Goal: Task Accomplishment & Management: Manage account settings

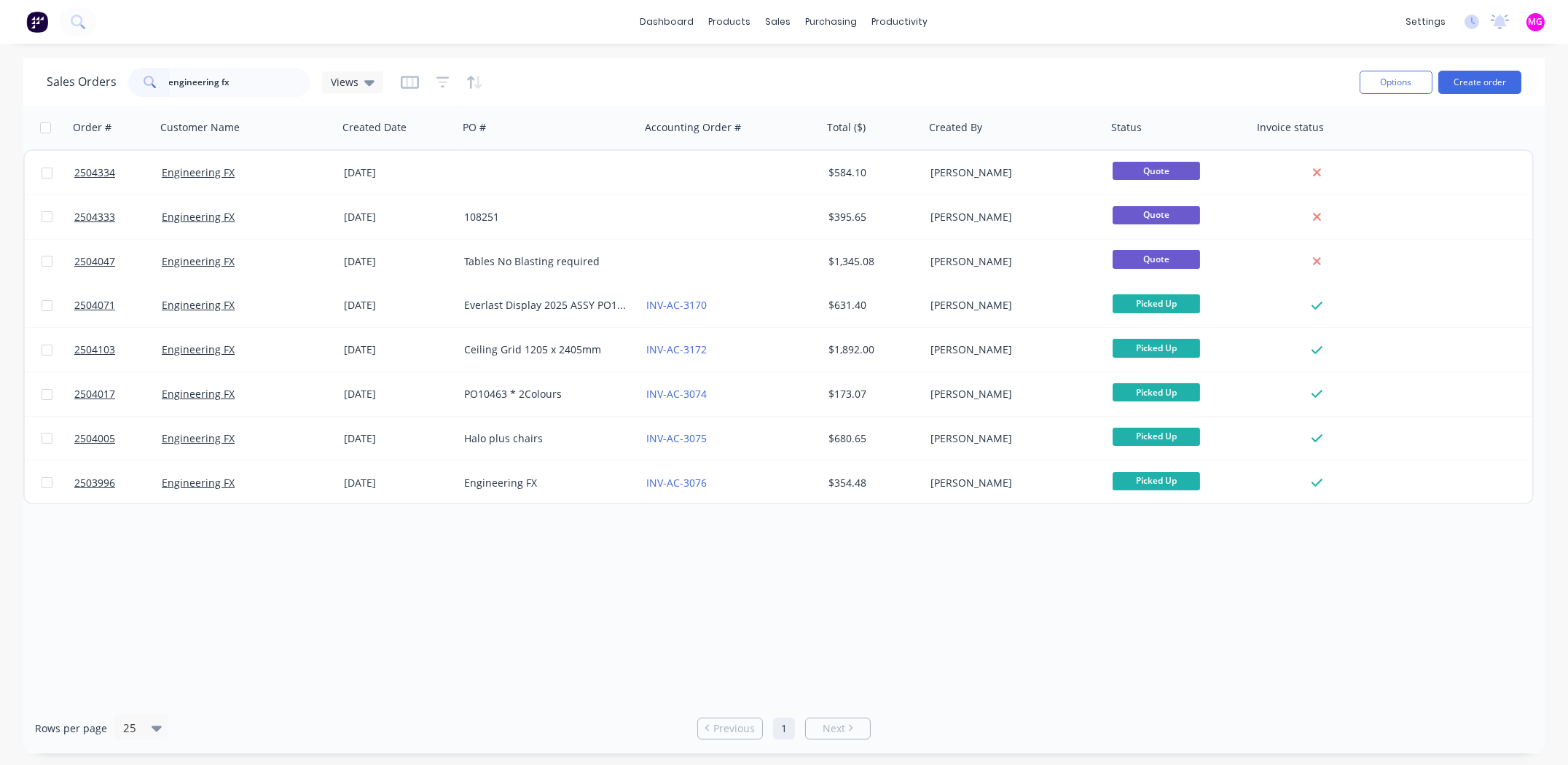
drag, startPoint x: 0, startPoint y: 0, endPoint x: 136, endPoint y: 82, distance: 158.8
click at [136, 82] on div "engineering fx" at bounding box center [219, 82] width 182 height 29
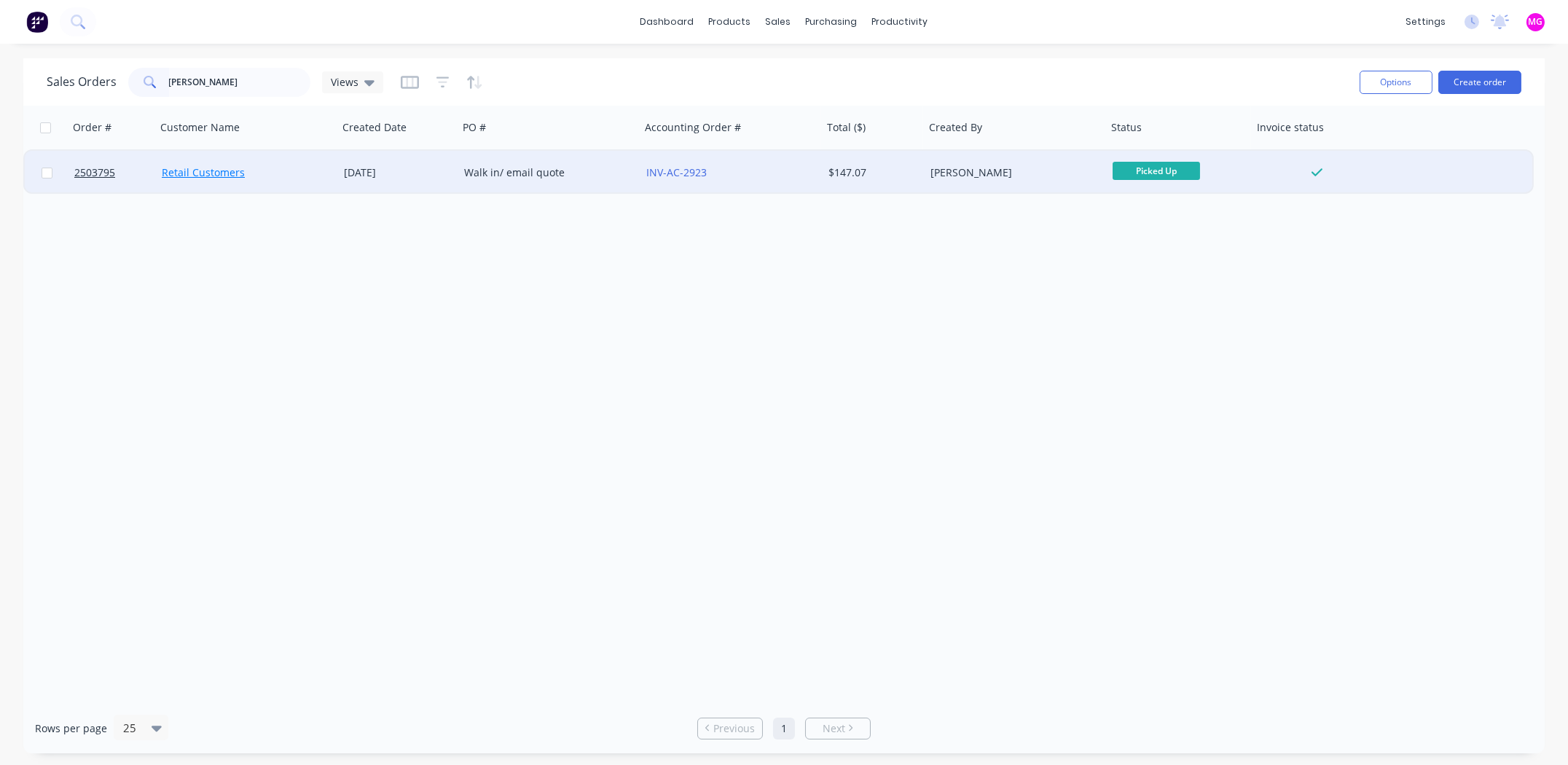
type input "[PERSON_NAME]"
click at [222, 169] on link "Retail Customers" at bounding box center [203, 173] width 83 height 14
click at [523, 173] on div "Walk in/ email quote" at bounding box center [544, 173] width 161 height 15
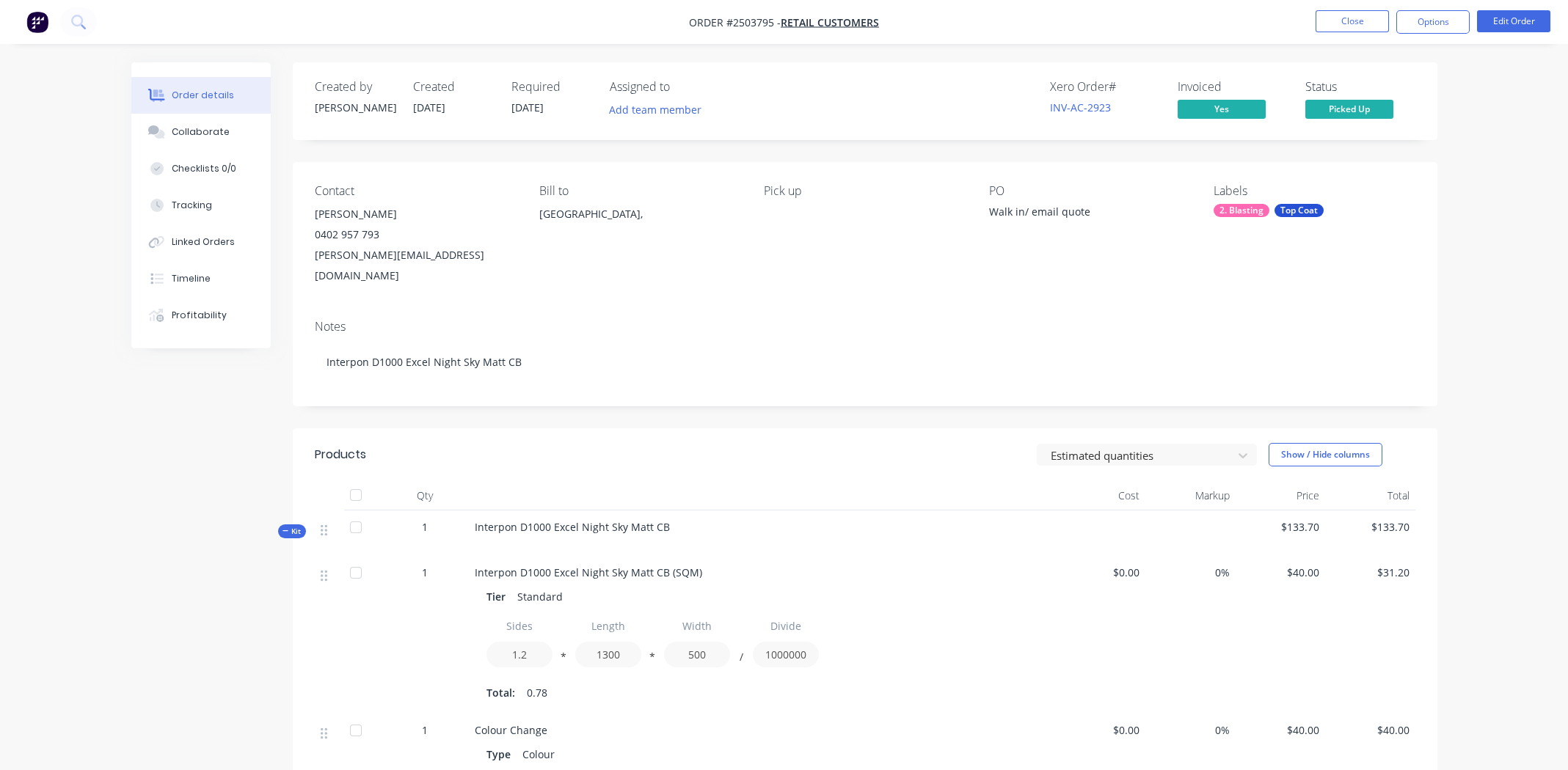
click at [836, 140] on div "Created by [PERSON_NAME] Created [DATE] Required [DATE] Assigned to Add team me…" at bounding box center [865, 557] width 1145 height 989
click at [803, 247] on div "Pick up" at bounding box center [865, 235] width 201 height 102
click at [849, 393] on div "Created by [PERSON_NAME] Created [DATE] Required [DATE] Assigned to Add team me…" at bounding box center [865, 557] width 1145 height 989
click at [1352, 107] on span "Picked Up" at bounding box center [1349, 108] width 88 height 18
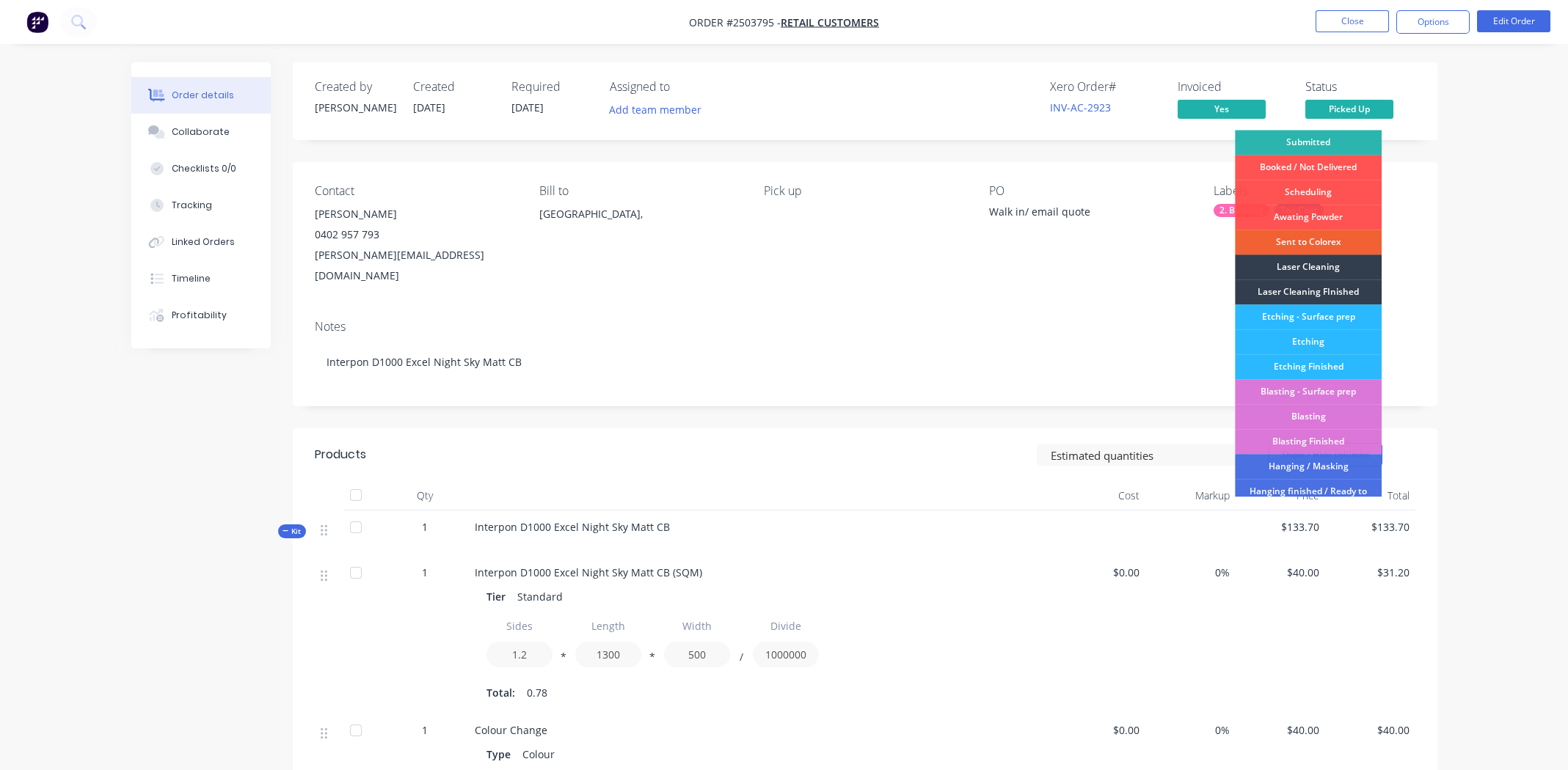
click at [1459, 97] on div "Order details Collaborate Checklists 0/0 Tracking Linked Orders Timeline Profit…" at bounding box center [784, 537] width 1568 height 1074
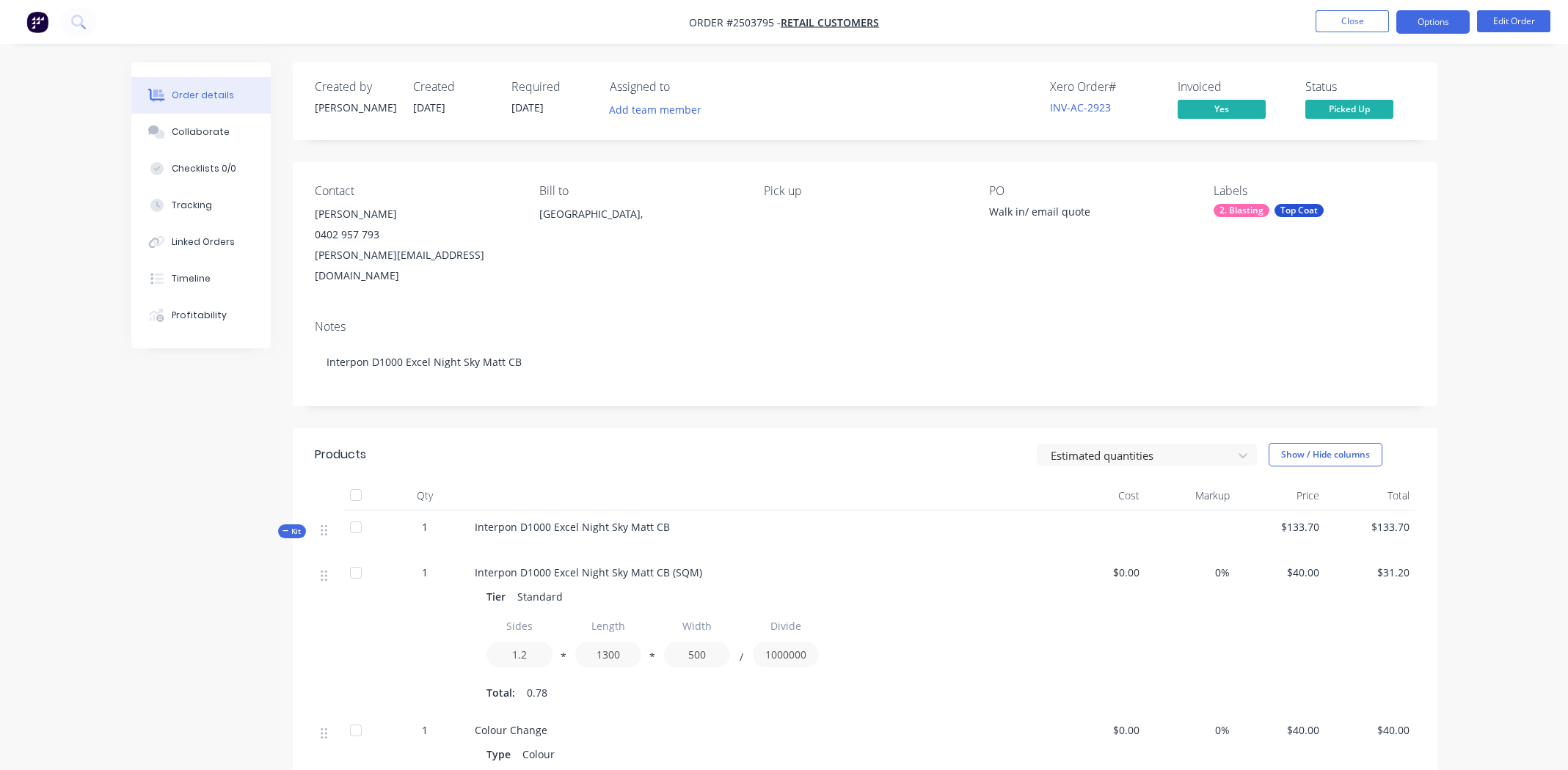
click at [1425, 19] on button "Options" at bounding box center [1433, 22] width 73 height 23
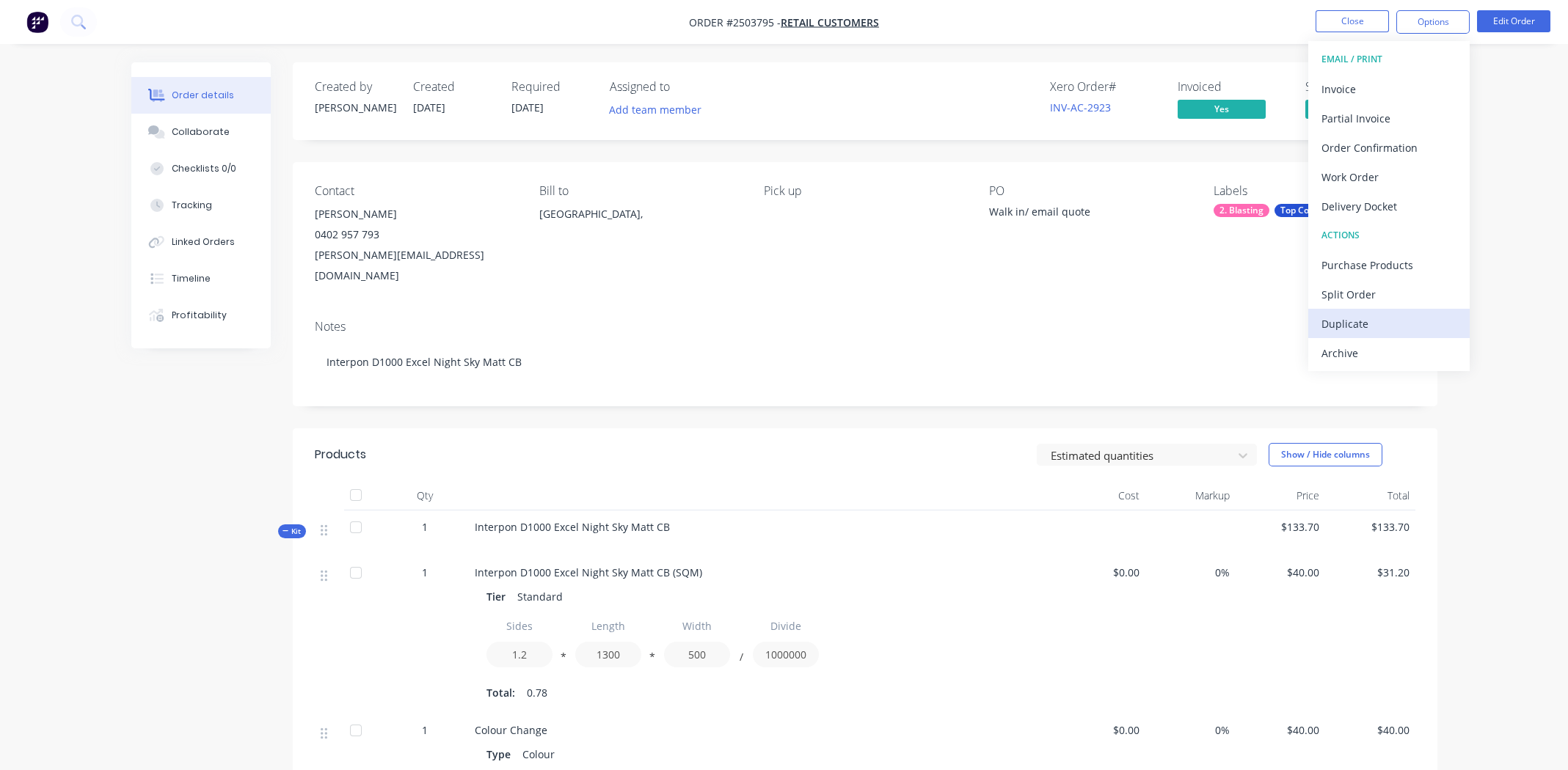
click at [1349, 325] on div "Duplicate" at bounding box center [1389, 323] width 135 height 22
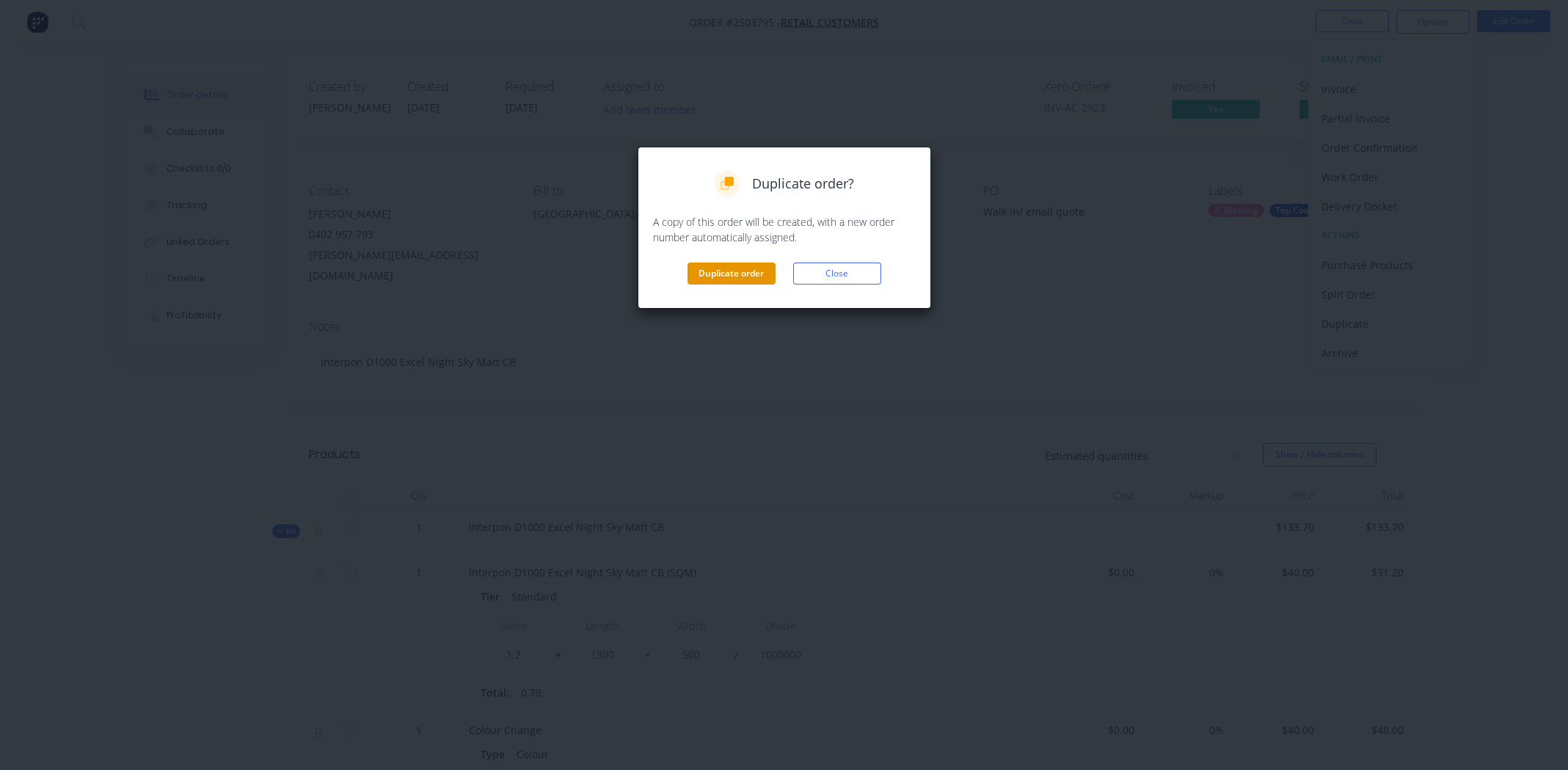
click at [738, 270] on button "Duplicate order" at bounding box center [732, 274] width 88 height 22
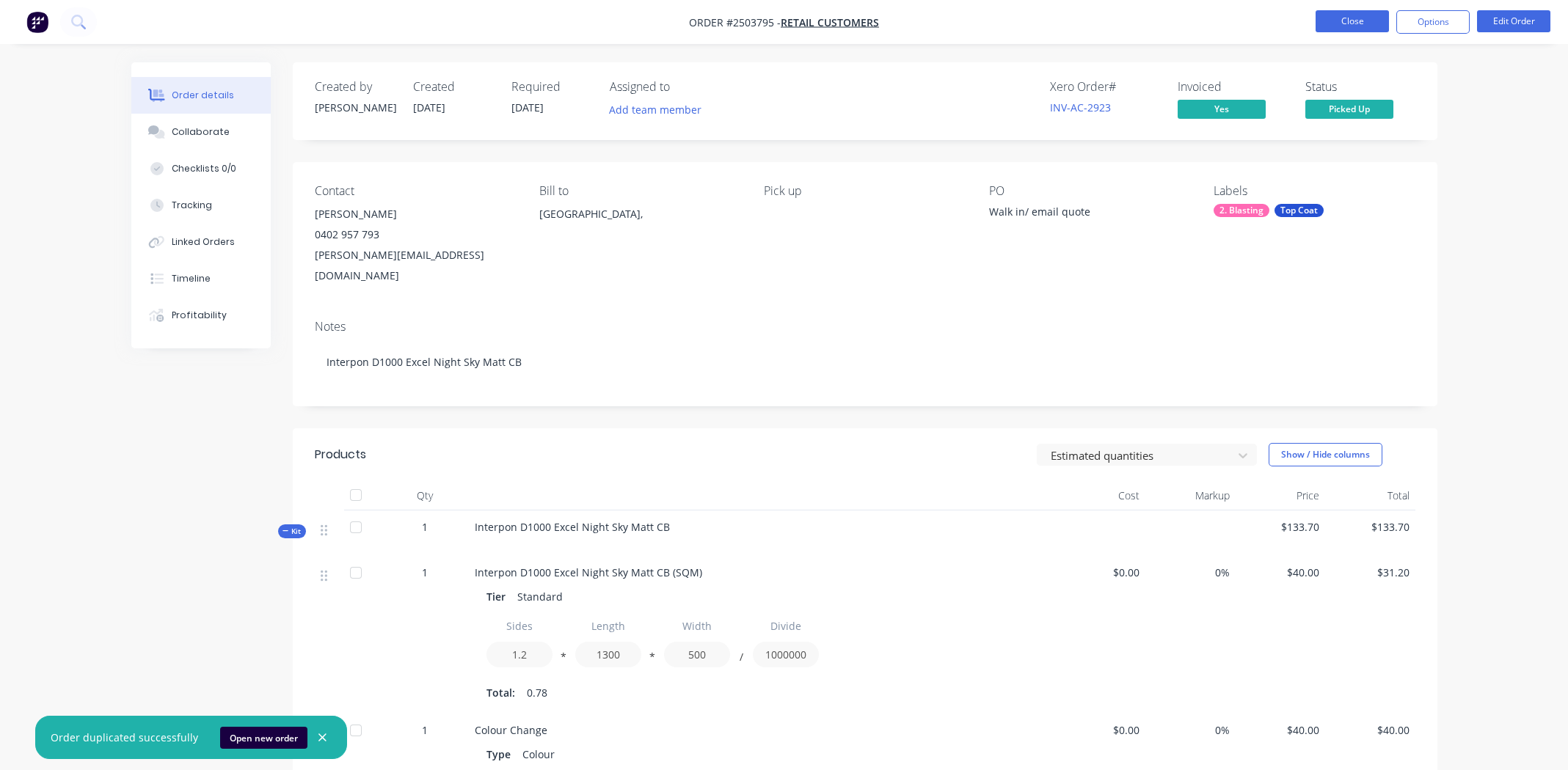
click at [1350, 22] on button "Close" at bounding box center [1352, 22] width 73 height 22
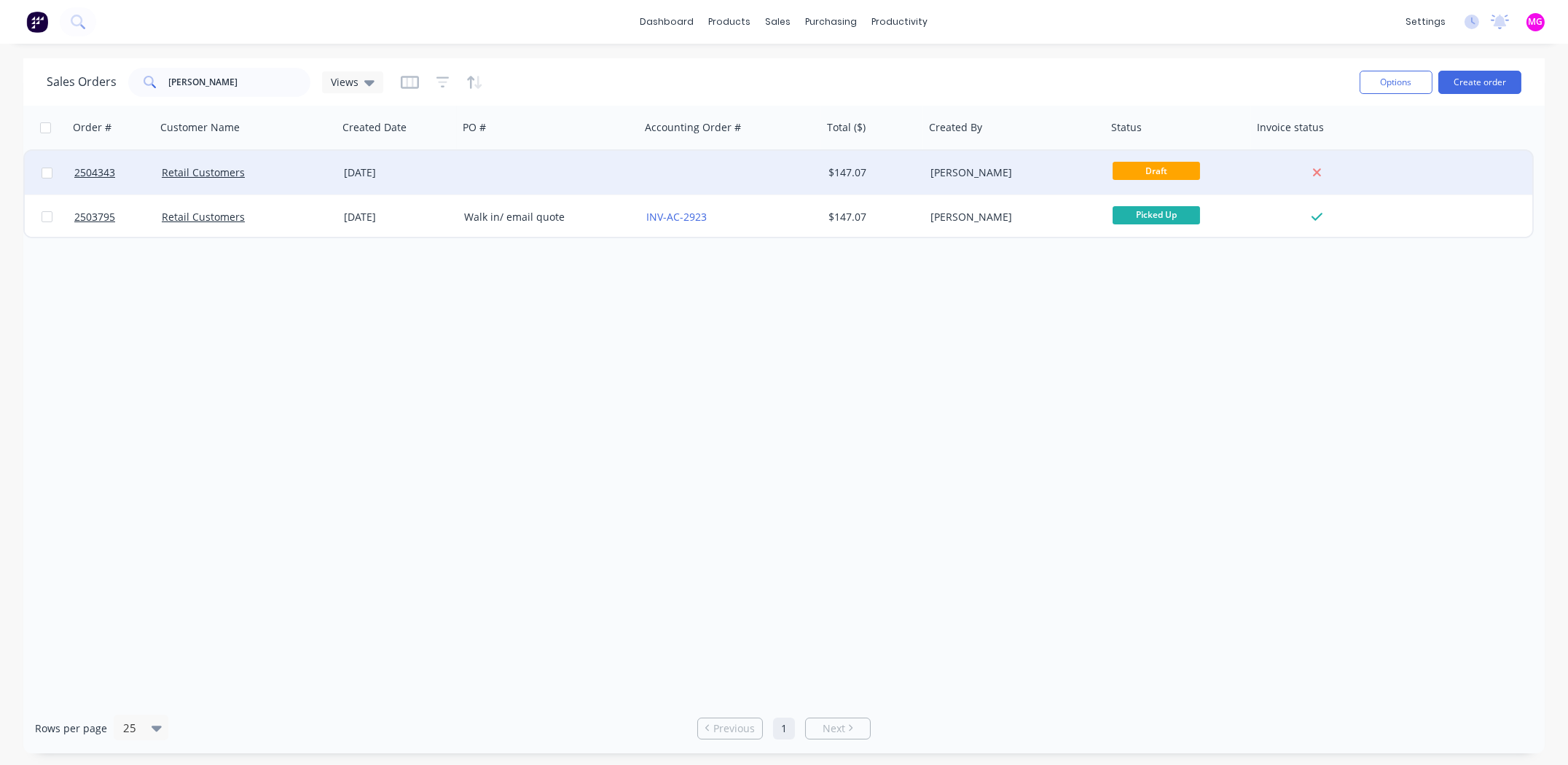
click at [785, 168] on div at bounding box center [731, 173] width 182 height 44
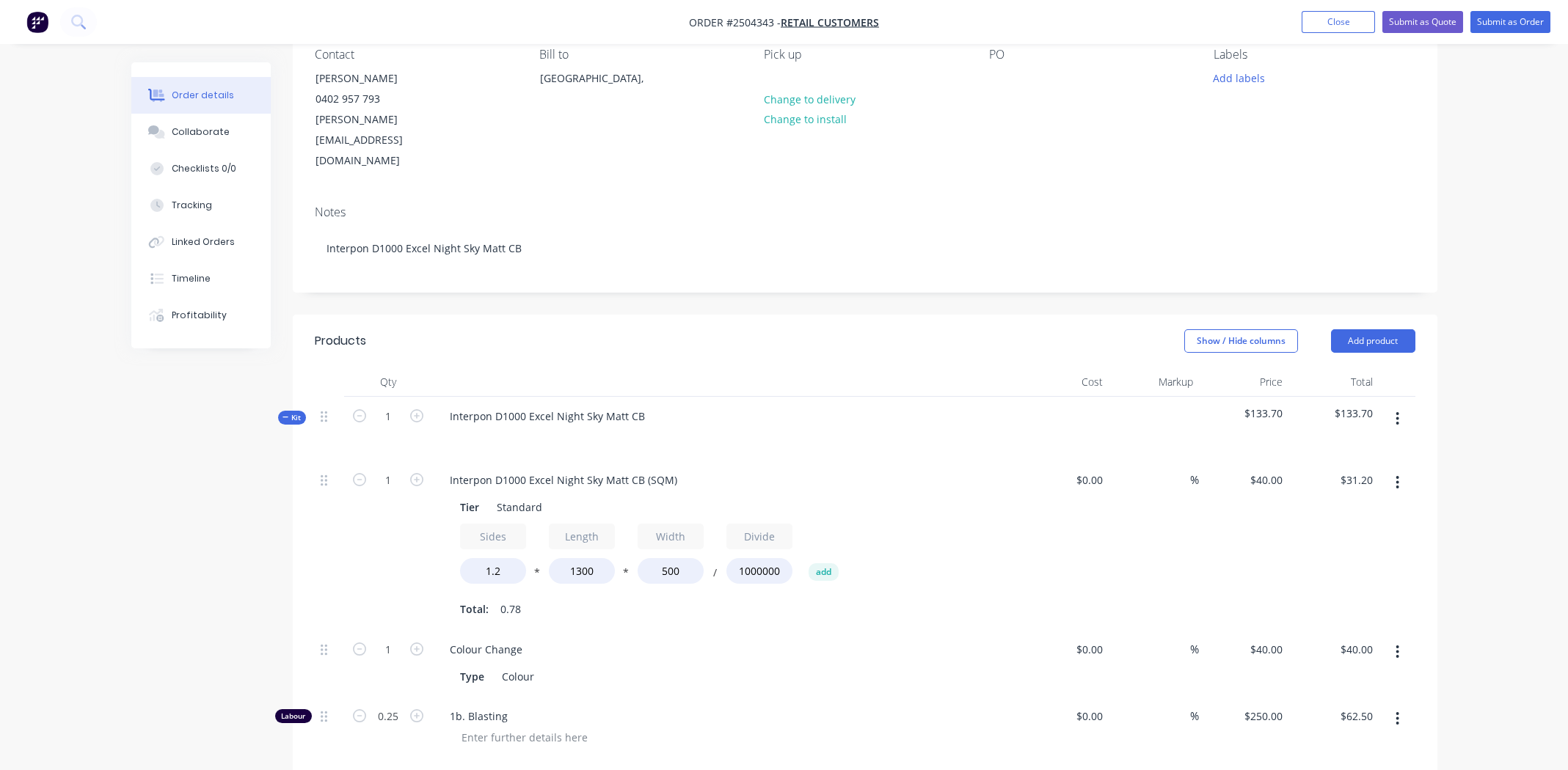
scroll to position [146, 0]
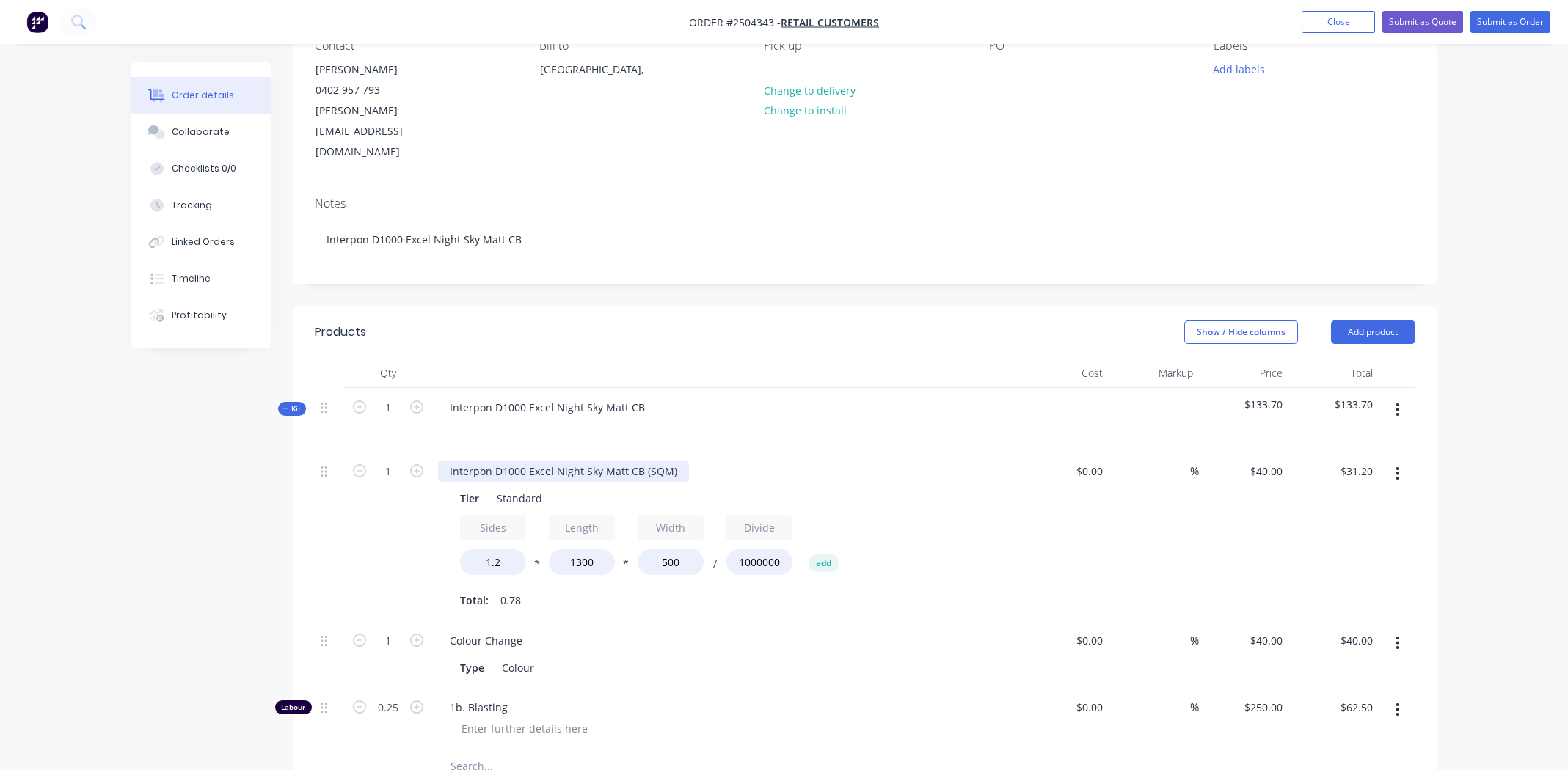
click at [676, 461] on div "Interpon D1000 Excel Night Sky Matt CB (SQM)" at bounding box center [564, 471] width 251 height 22
drag, startPoint x: 675, startPoint y: 428, endPoint x: 413, endPoint y: 420, distance: 262.1
click at [413, 452] on div "1 Interpon D1000 Excel Night Sky Matt CB (SQM) Tier Standard Sides 1.2 * Length…" at bounding box center [865, 536] width 1101 height 169
click at [485, 461] on div "Mufflet hi temp" at bounding box center [488, 471] width 100 height 22
click at [674, 461] on div "Muffler hi temp" at bounding box center [725, 471] width 576 height 22
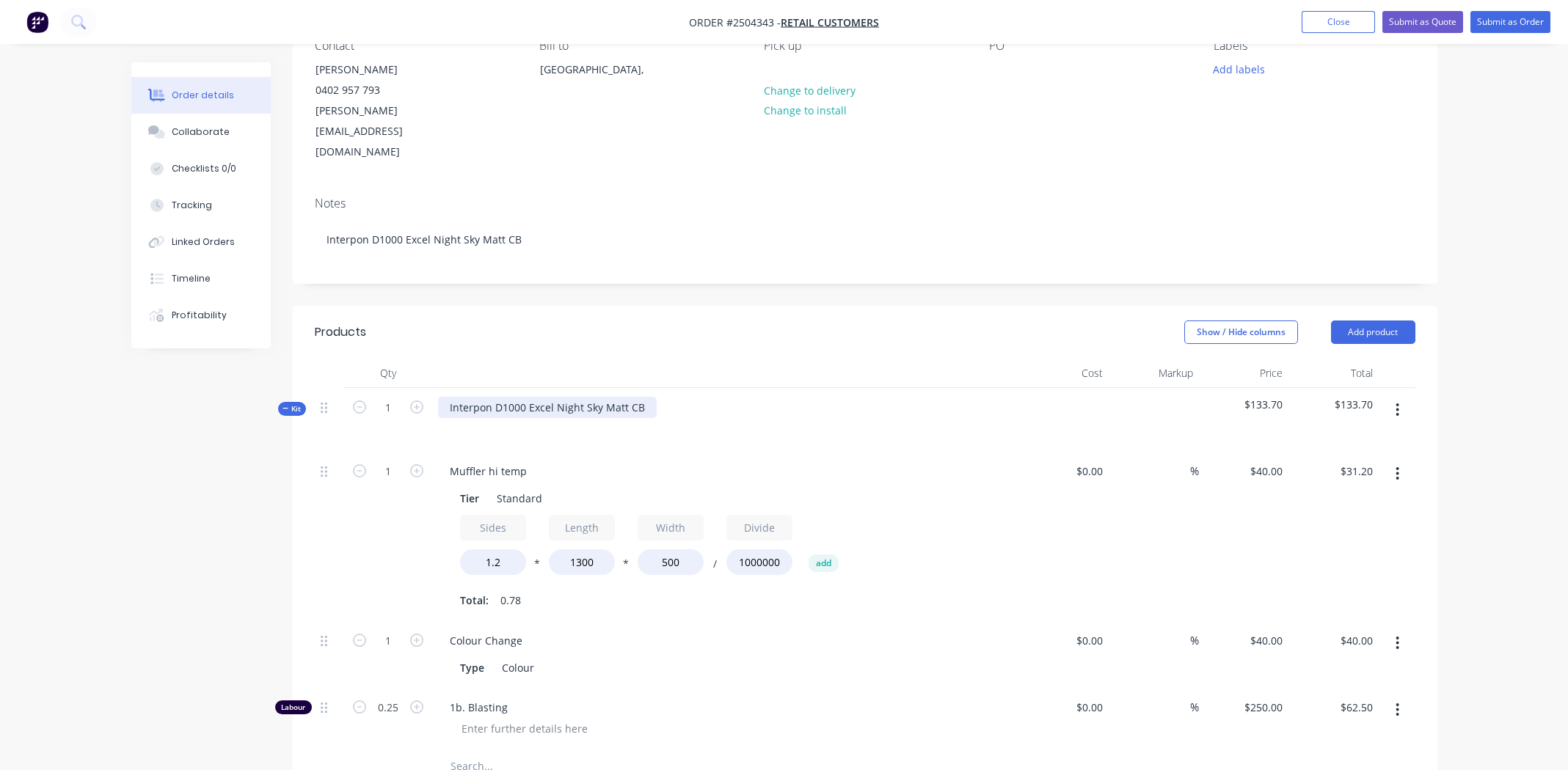
click at [639, 397] on div "Interpon D1000 Excel Night Sky Matt CB" at bounding box center [547, 407] width 219 height 22
drag, startPoint x: 639, startPoint y: 364, endPoint x: 426, endPoint y: 352, distance: 213.3
click at [426, 388] on div "Kit 1 Interpon D1000 Excel Night Sky Matt CB $133.70 $133.70" at bounding box center [865, 420] width 1101 height 64
click at [829, 418] on div at bounding box center [725, 428] width 576 height 22
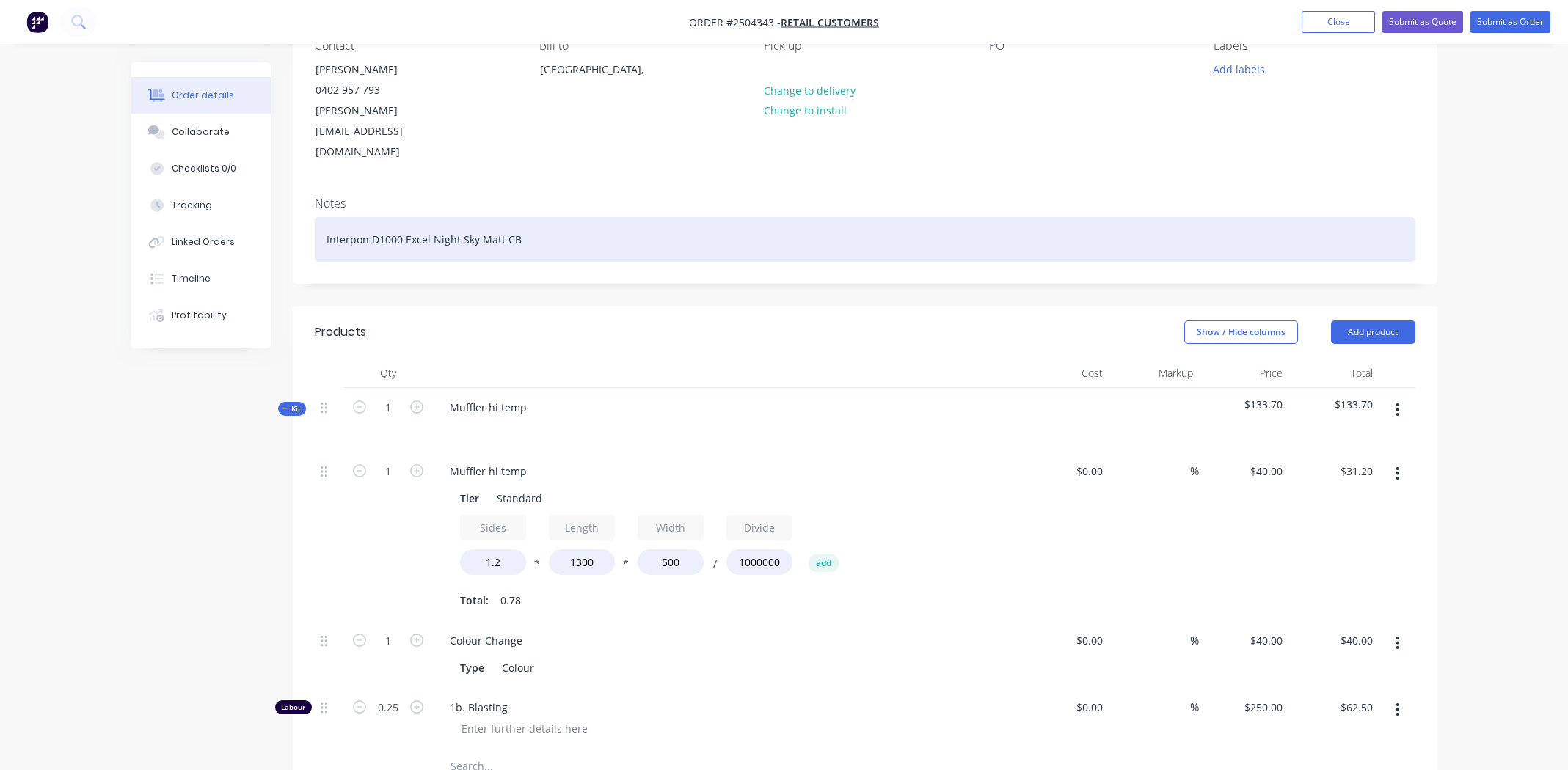
click at [524, 217] on div "Interpon D1000 Excel Night Sky Matt CB" at bounding box center [865, 239] width 1101 height 45
drag, startPoint x: 524, startPoint y: 197, endPoint x: 320, endPoint y: 188, distance: 204.2
click at [320, 217] on div "Interpon D1000 Excel Night Sky Matt CB" at bounding box center [865, 239] width 1101 height 45
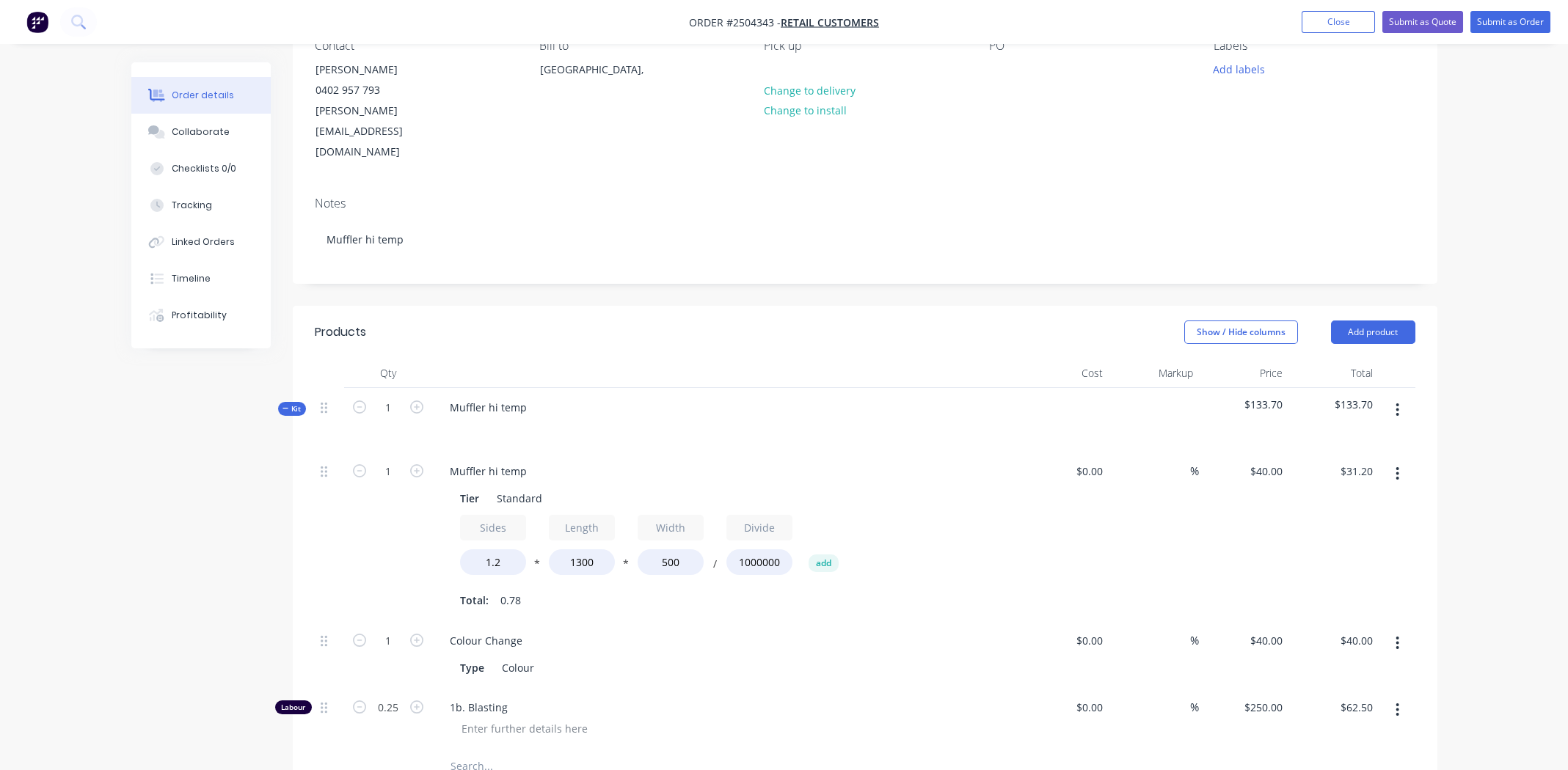
click at [551, 245] on div "Created by [PERSON_NAME] Created [DATE] Required [DATE] Assigned to Add team me…" at bounding box center [865, 549] width 1145 height 1266
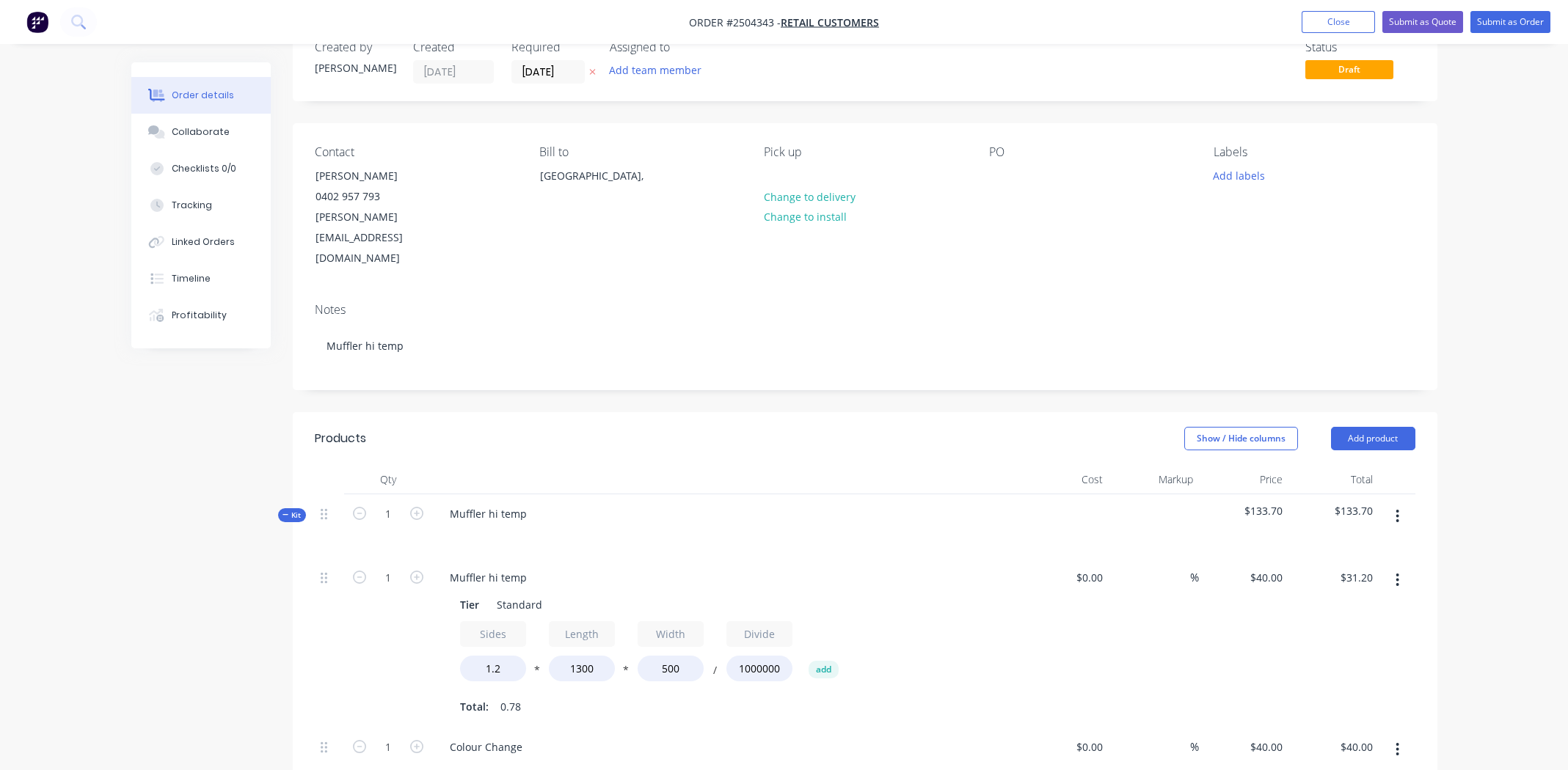
scroll to position [72, 0]
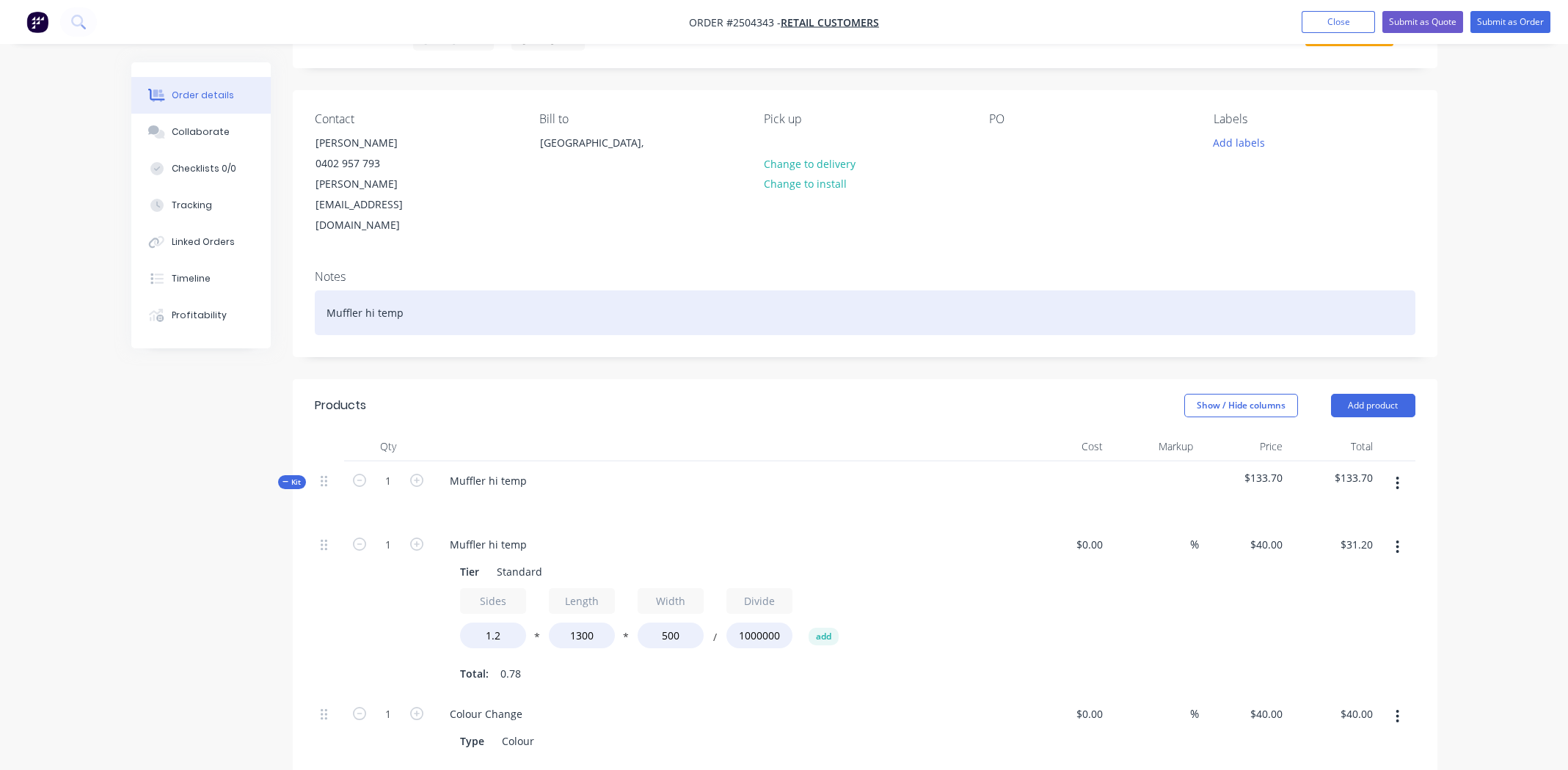
click at [482, 291] on div "Muffler hi temp" at bounding box center [865, 313] width 1101 height 45
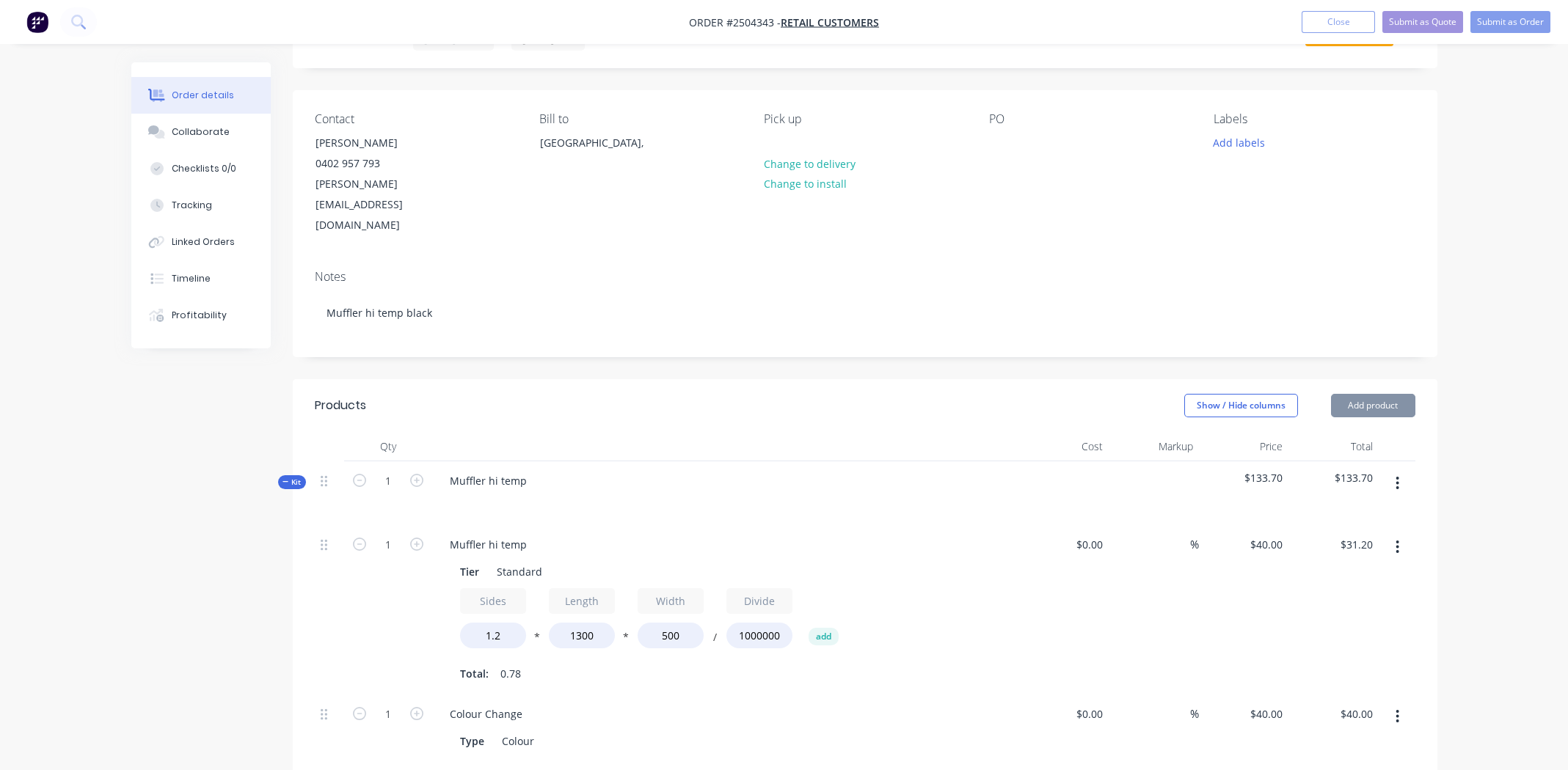
drag, startPoint x: 1478, startPoint y: 121, endPoint x: 1478, endPoint y: 112, distance: 9.0
click at [1478, 119] on div "Order details Collaborate Checklists 0/0 Tracking Linked Orders Timeline Profit…" at bounding box center [784, 602] width 1568 height 1350
click at [615, 461] on div "Muffler hi temp" at bounding box center [725, 493] width 587 height 64
click at [525, 471] on div "Muffler hi temp" at bounding box center [488, 481] width 101 height 22
click at [684, 461] on div "Muffler hi temp black" at bounding box center [725, 493] width 587 height 64
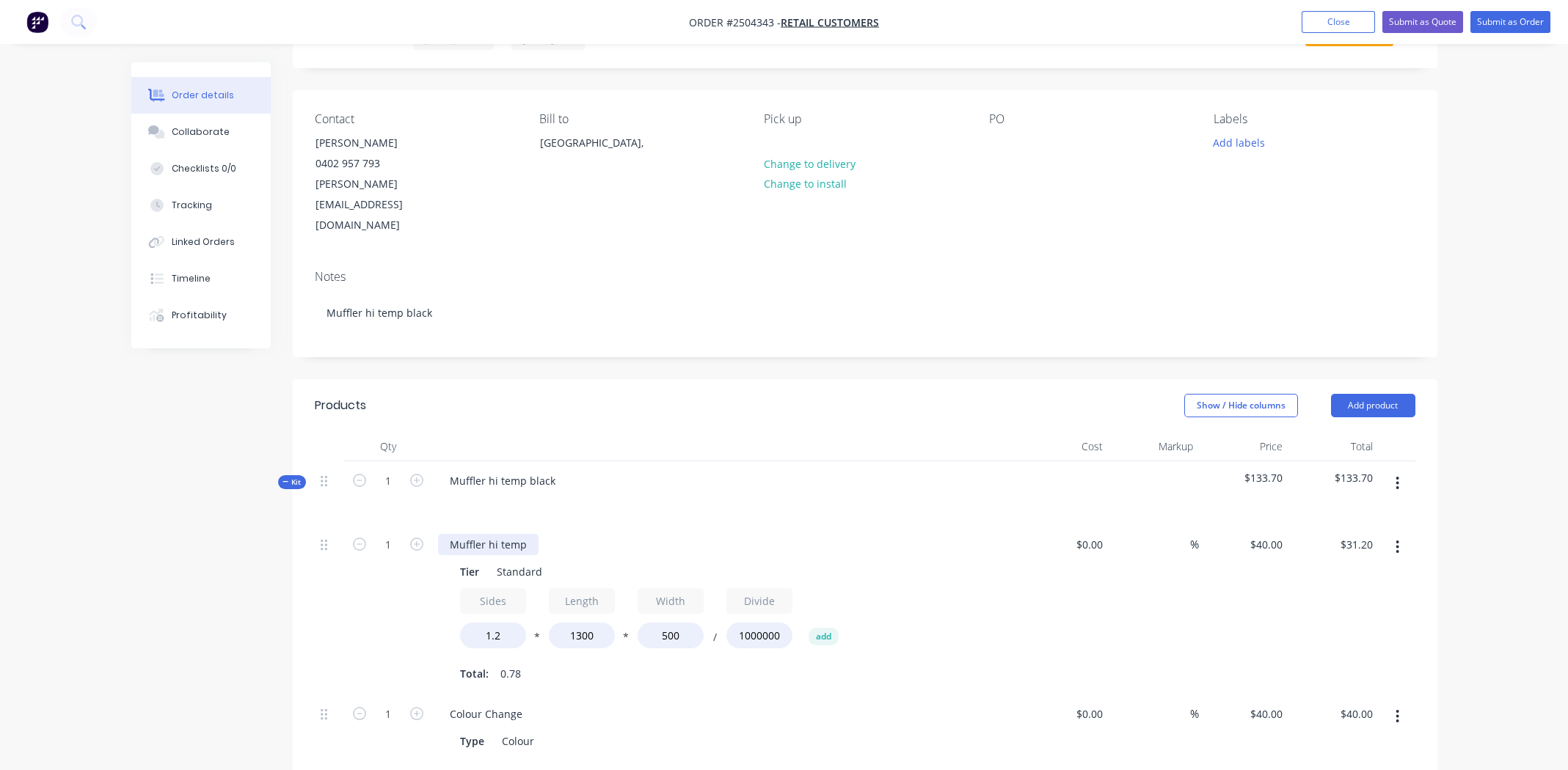
click at [523, 534] on div "Muffler hi temp" at bounding box center [488, 545] width 101 height 22
click at [699, 470] on div "Muffler hi temp black" at bounding box center [725, 493] width 587 height 64
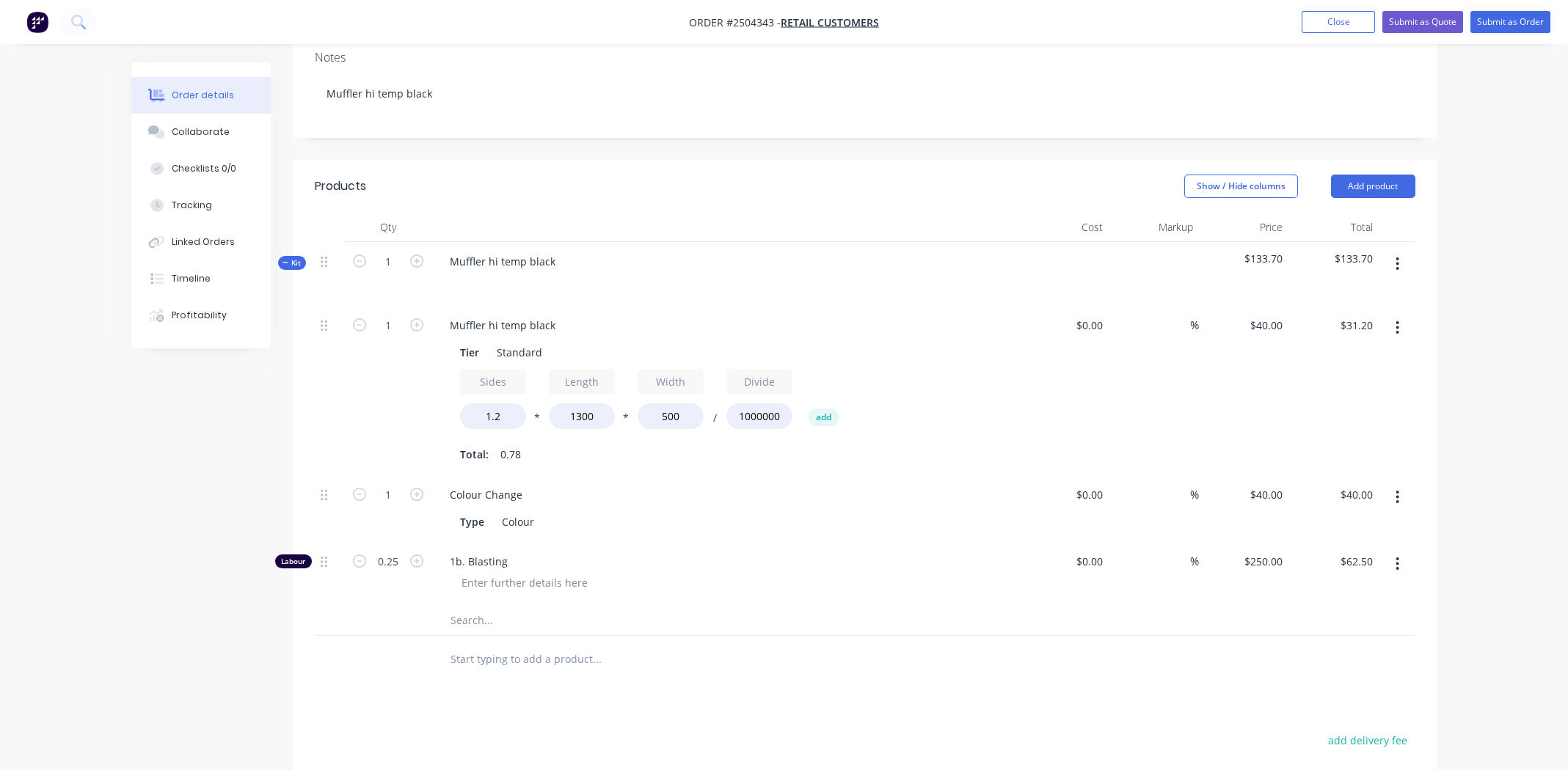
scroll to position [293, 0]
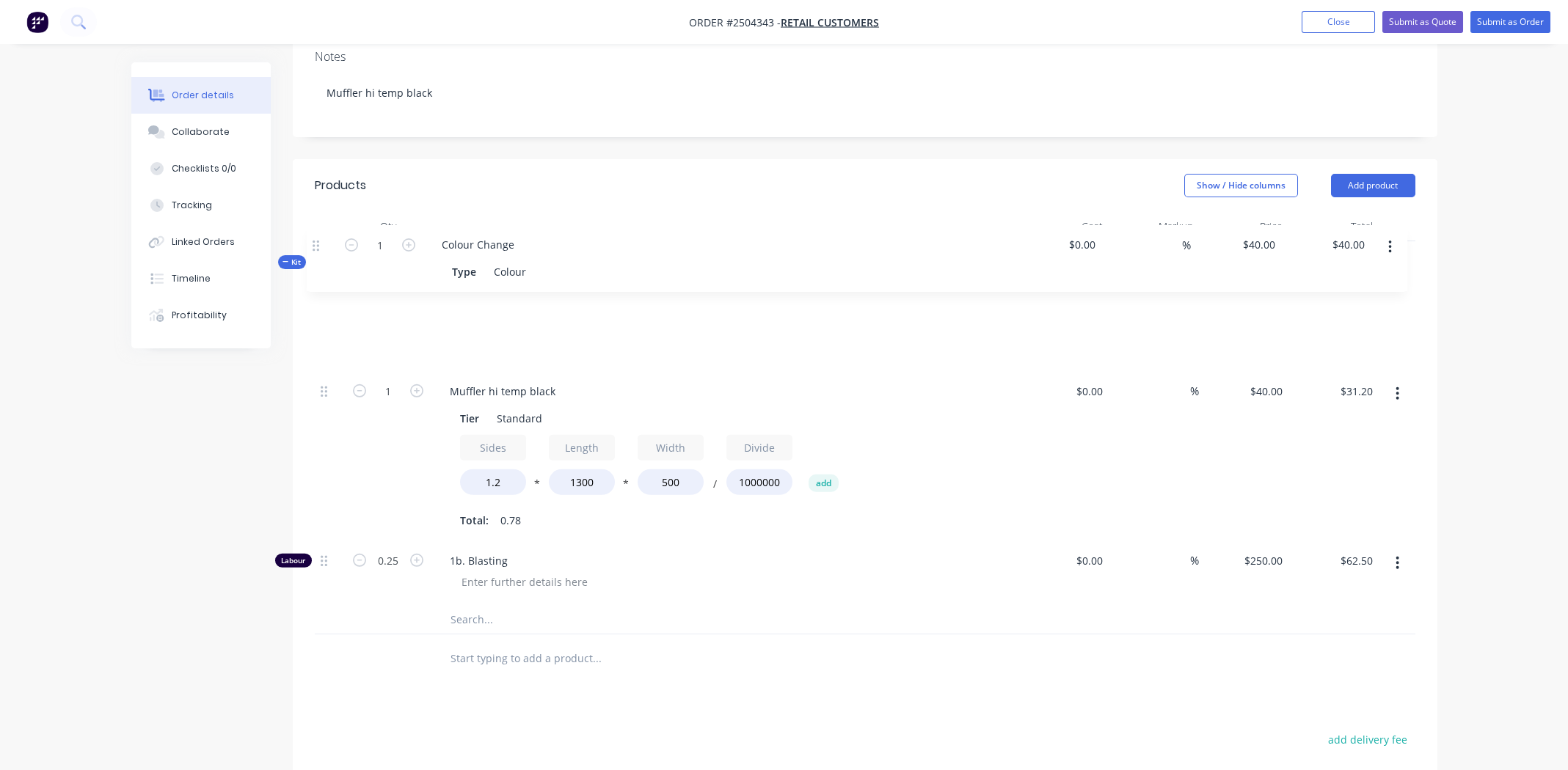
drag, startPoint x: 324, startPoint y: 454, endPoint x: 317, endPoint y: 242, distance: 212.1
click at [317, 242] on div "Kit 1 Muffler hi temp black $133.70 $133.70 1 Muffler hi temp black Tier Standa…" at bounding box center [865, 439] width 1101 height 394
click at [1392, 551] on button "button" at bounding box center [1398, 564] width 34 height 27
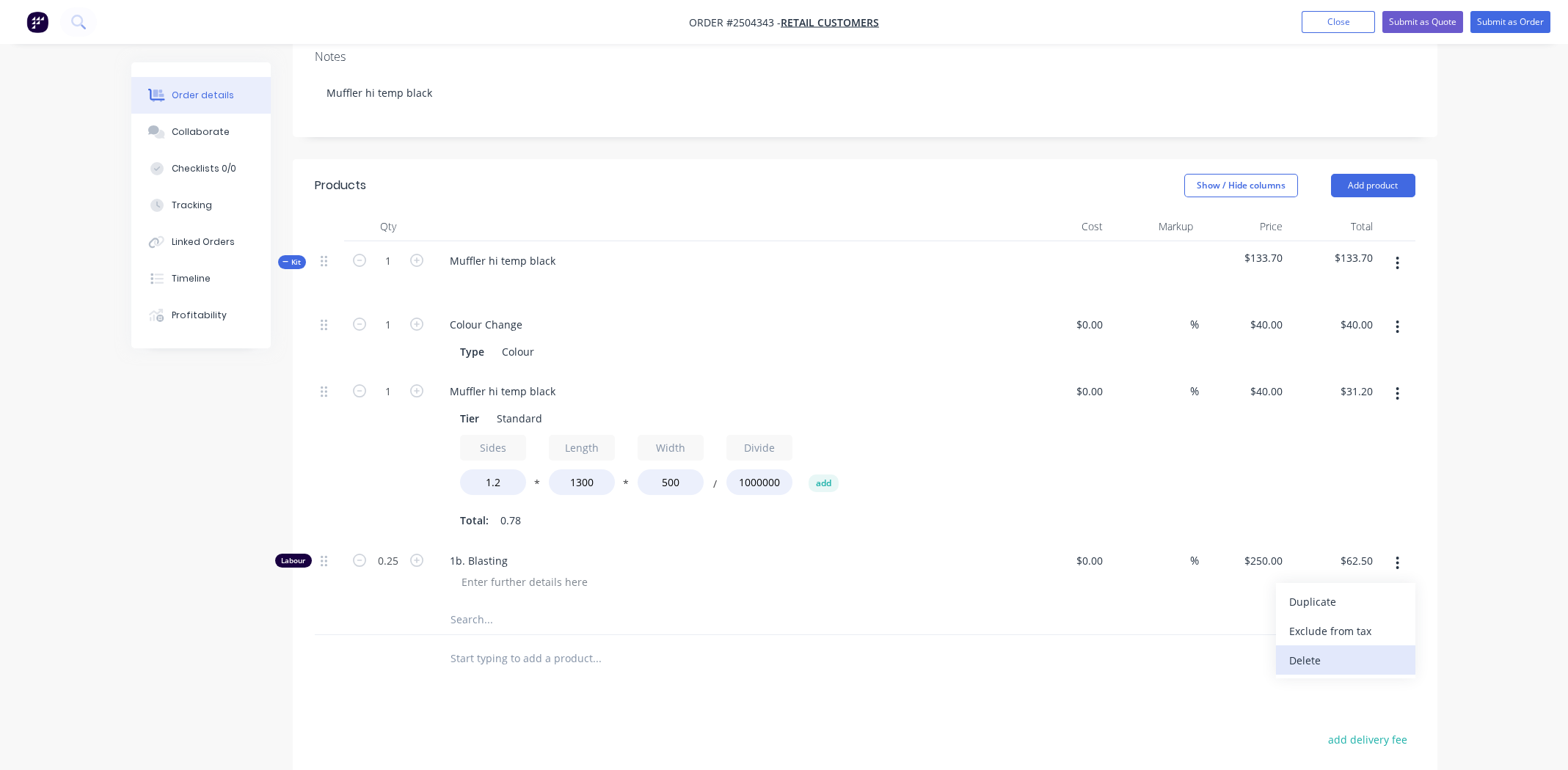
click at [1299, 650] on div "Delete" at bounding box center [1345, 661] width 113 height 22
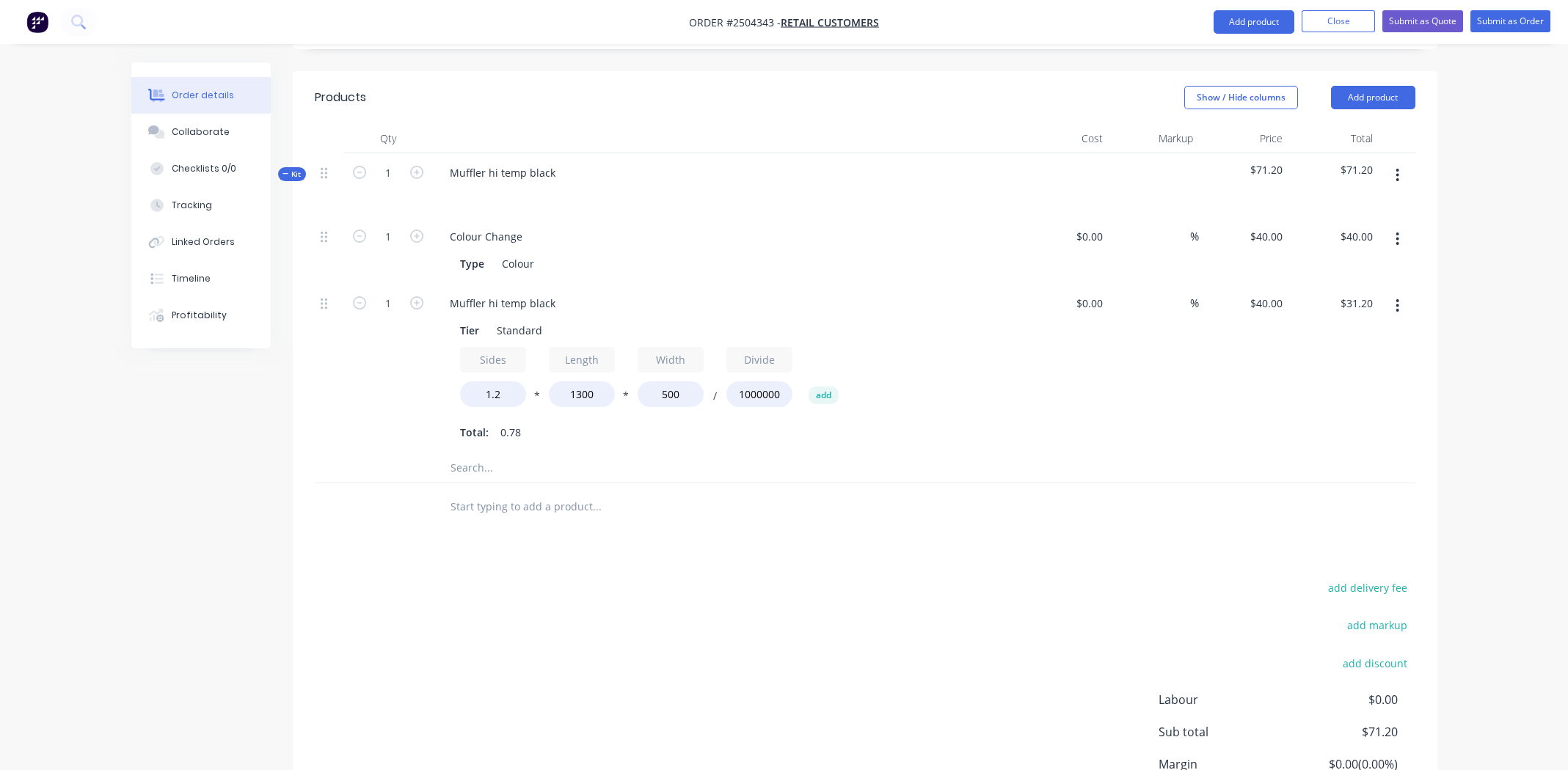
scroll to position [107, 0]
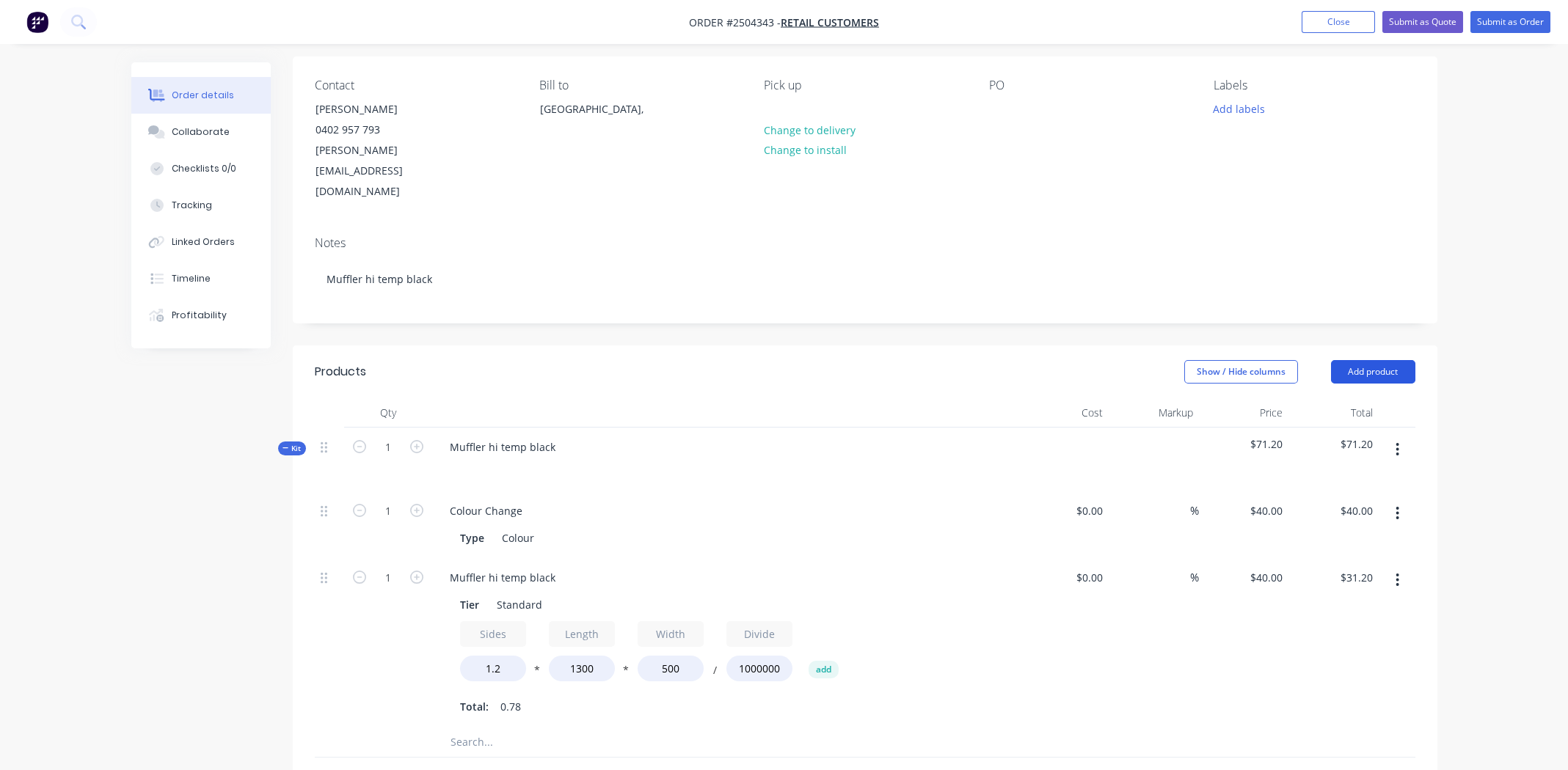
click at [1369, 360] on button "Add product" at bounding box center [1374, 372] width 84 height 23
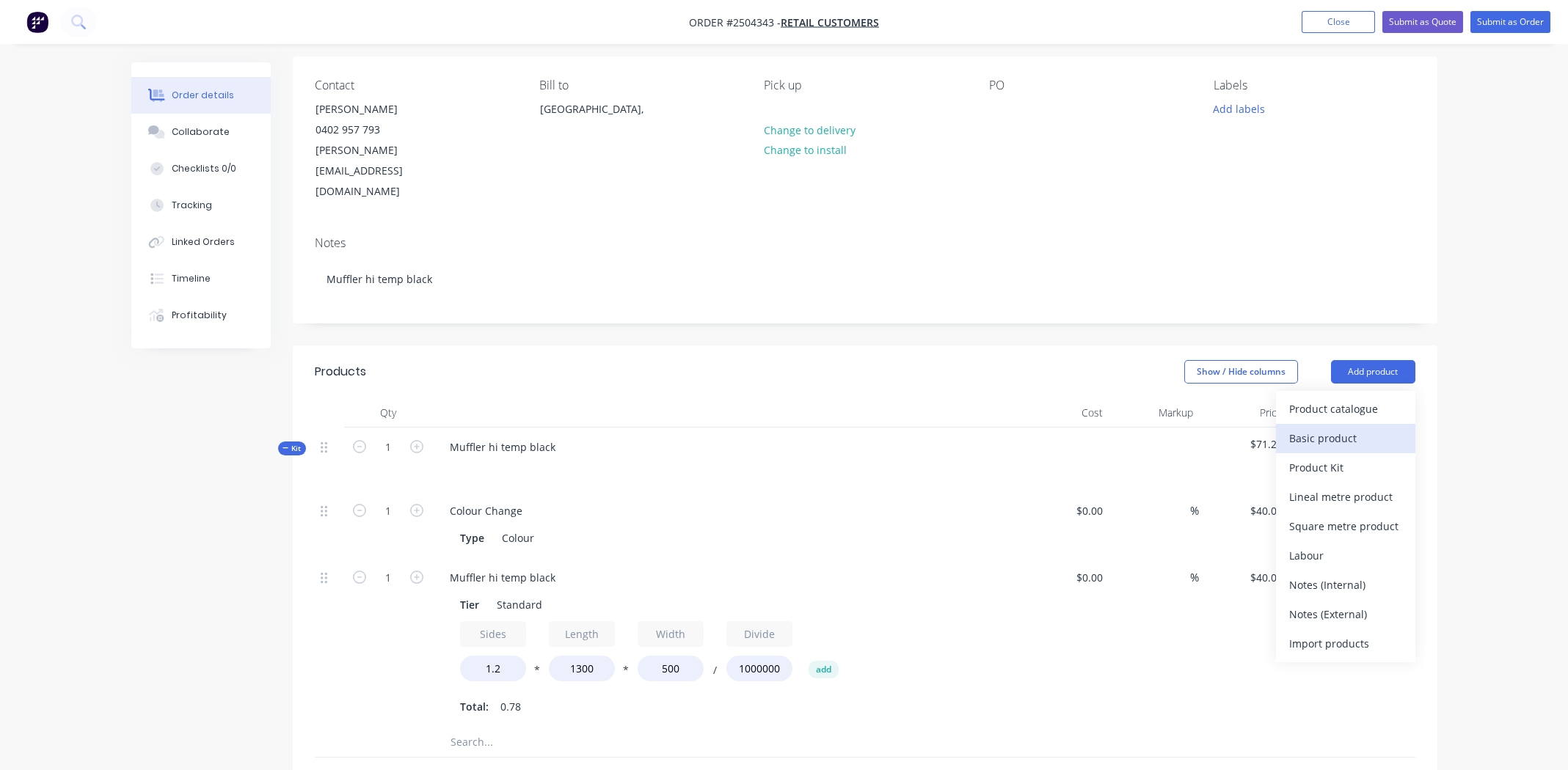
click at [1319, 428] on div "Basic product" at bounding box center [1345, 438] width 113 height 22
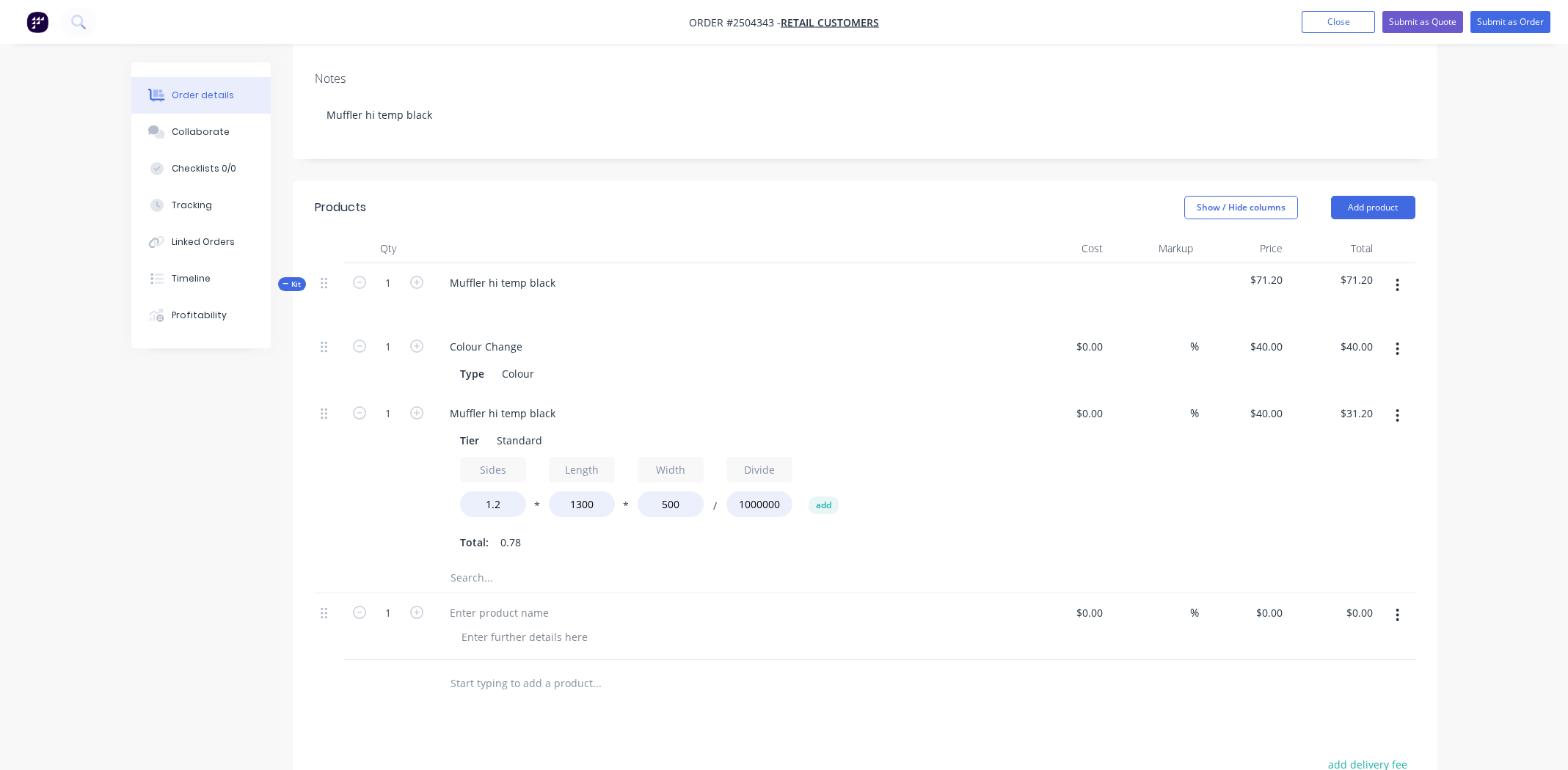
scroll to position [400, 0]
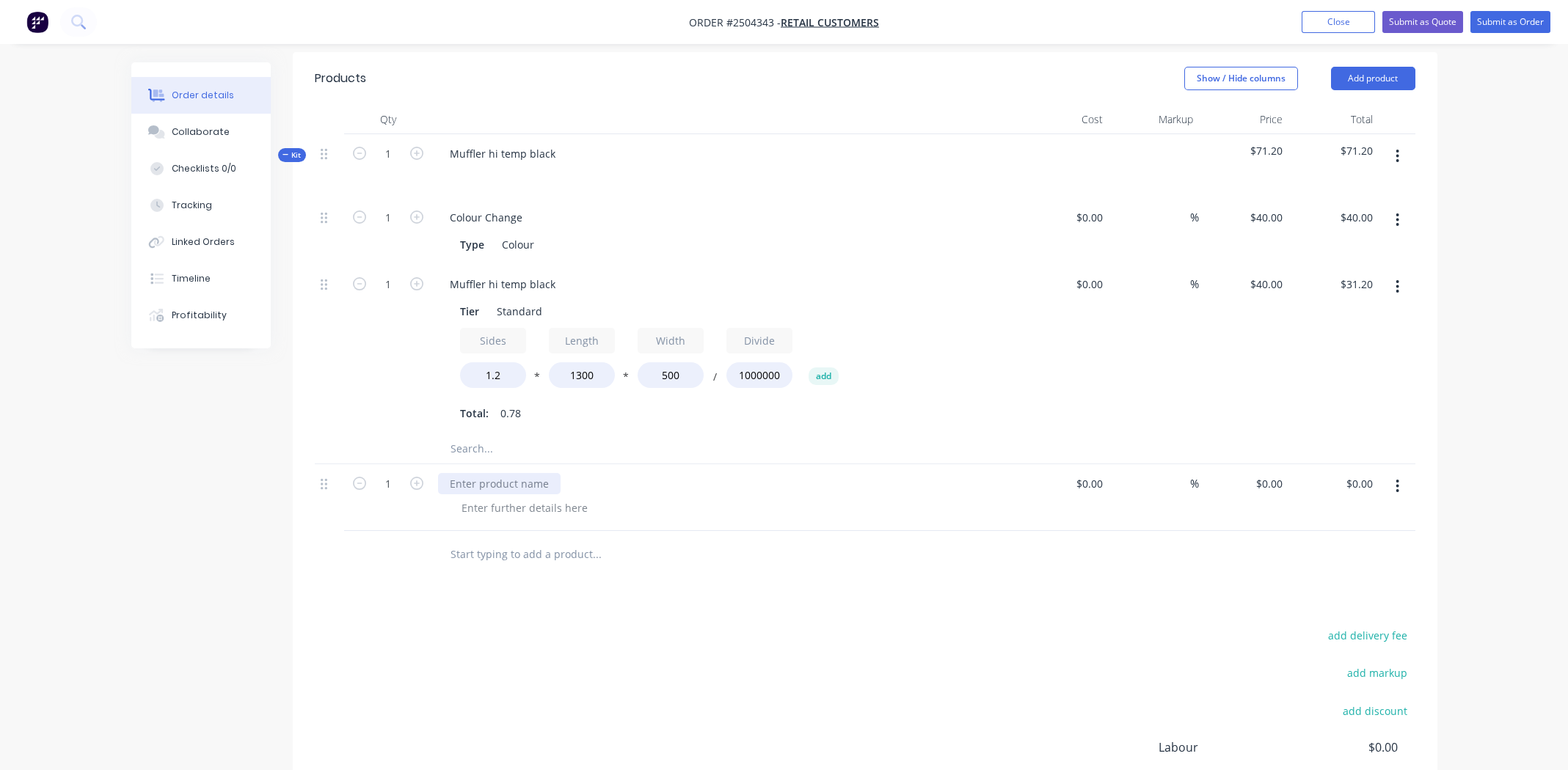
click at [526, 473] on div at bounding box center [499, 484] width 122 height 22
click at [1398, 480] on icon "button" at bounding box center [1398, 486] width 3 height 13
click at [1328, 544] on div "Duplicate" at bounding box center [1345, 554] width 113 height 22
click at [497, 497] on div at bounding box center [525, 508] width 150 height 22
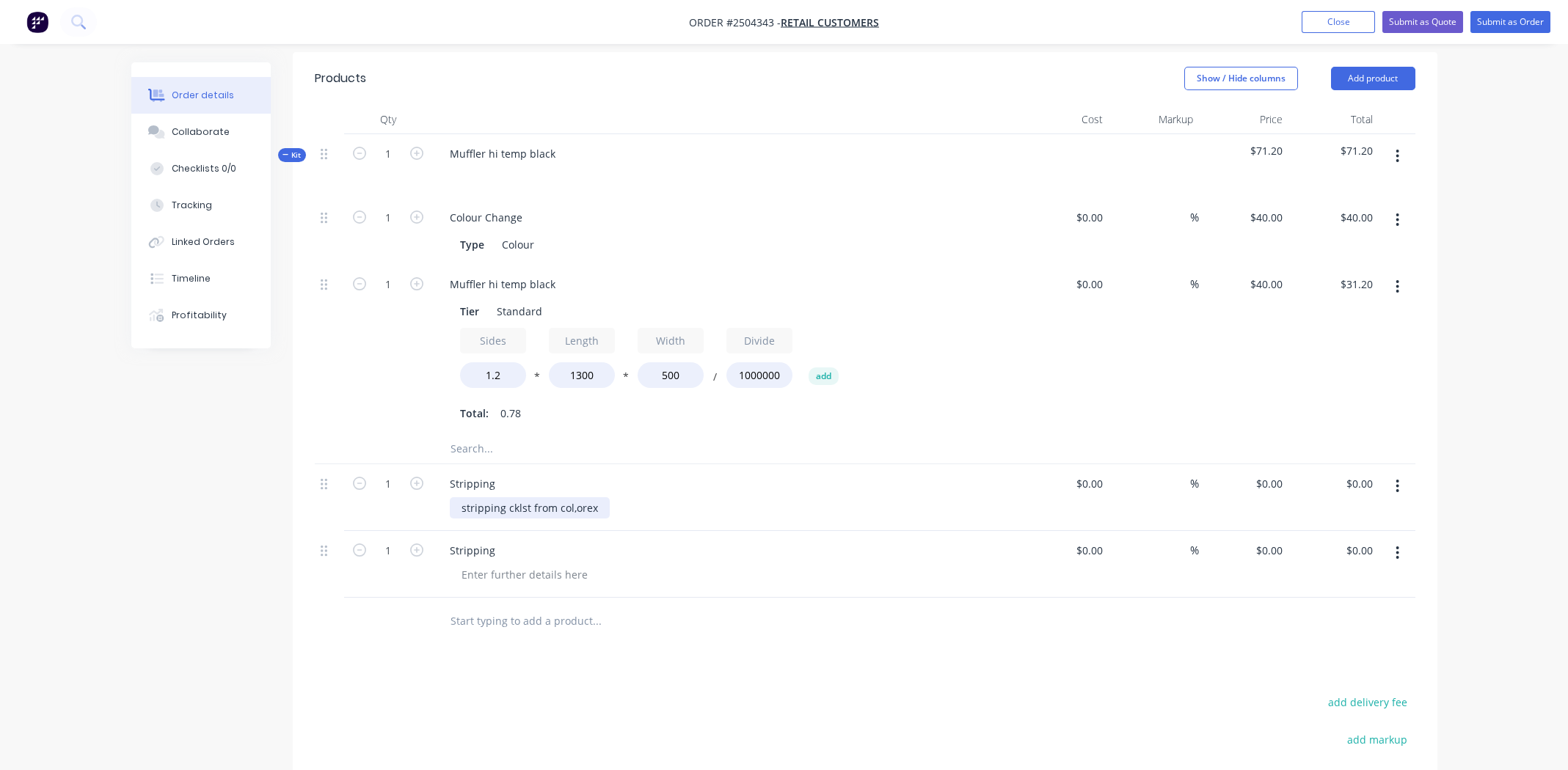
click at [574, 497] on div "stripping cklst from col,orex" at bounding box center [530, 508] width 160 height 22
click at [520, 497] on div "stripping cklst from colorex" at bounding box center [528, 508] width 157 height 22
click at [552, 564] on div at bounding box center [525, 575] width 150 height 22
drag, startPoint x: 515, startPoint y: 509, endPoint x: 482, endPoint y: 502, distance: 33.7
click at [482, 540] on div "Stripping" at bounding box center [725, 551] width 576 height 22
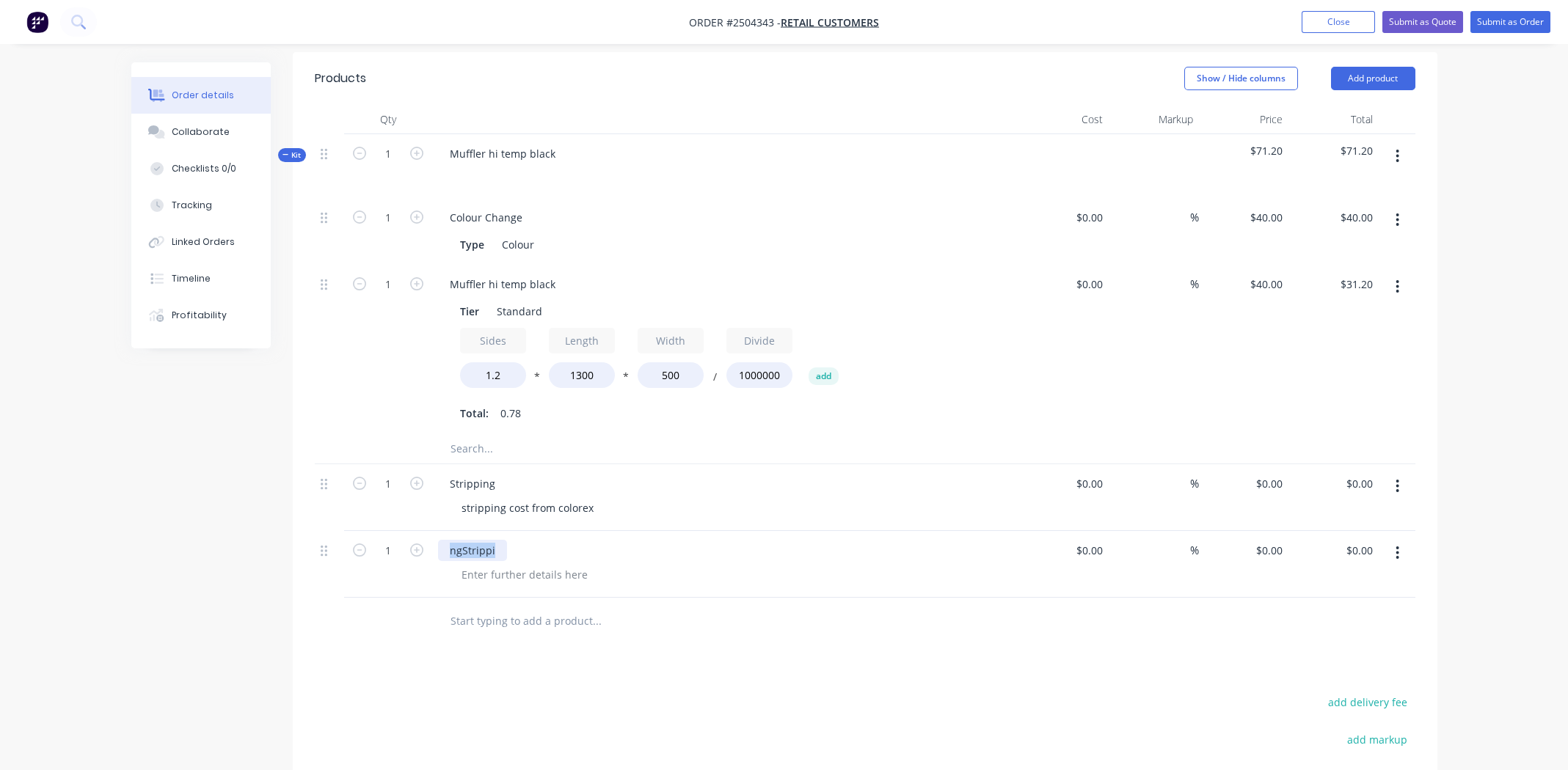
drag, startPoint x: 496, startPoint y: 510, endPoint x: 437, endPoint y: 505, distance: 59.2
click at [438, 540] on div "ngStrippi" at bounding box center [472, 551] width 69 height 22
click at [1089, 540] on div "$0.00" at bounding box center [1089, 551] width 40 height 22
type input "$50.00"
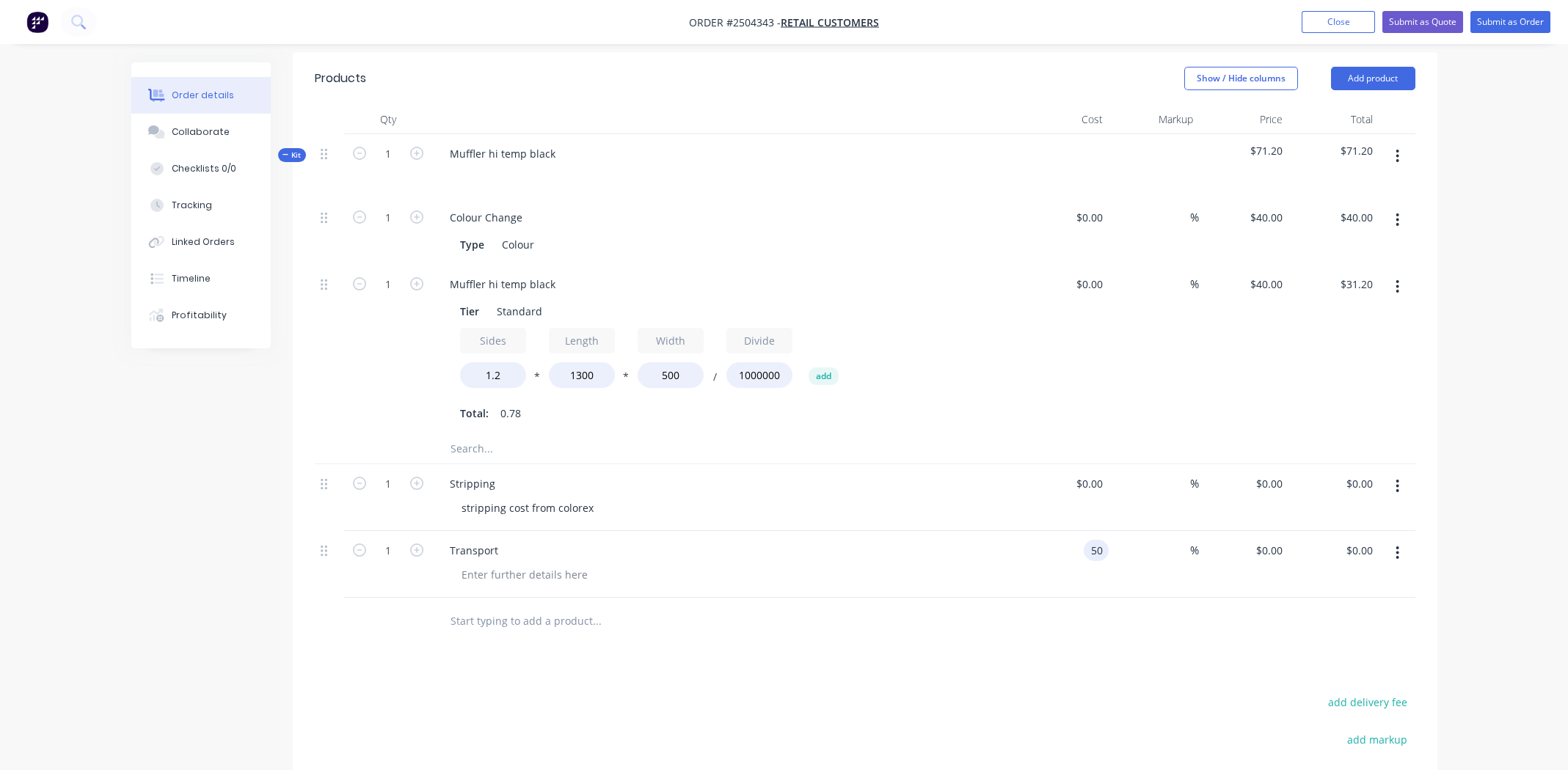
type input "$50.00"
click at [1005, 622] on div "Products Show / Hide columns Add product Qty Cost Markup Price Total Kit 1 Muff…" at bounding box center [865, 525] width 1145 height 946
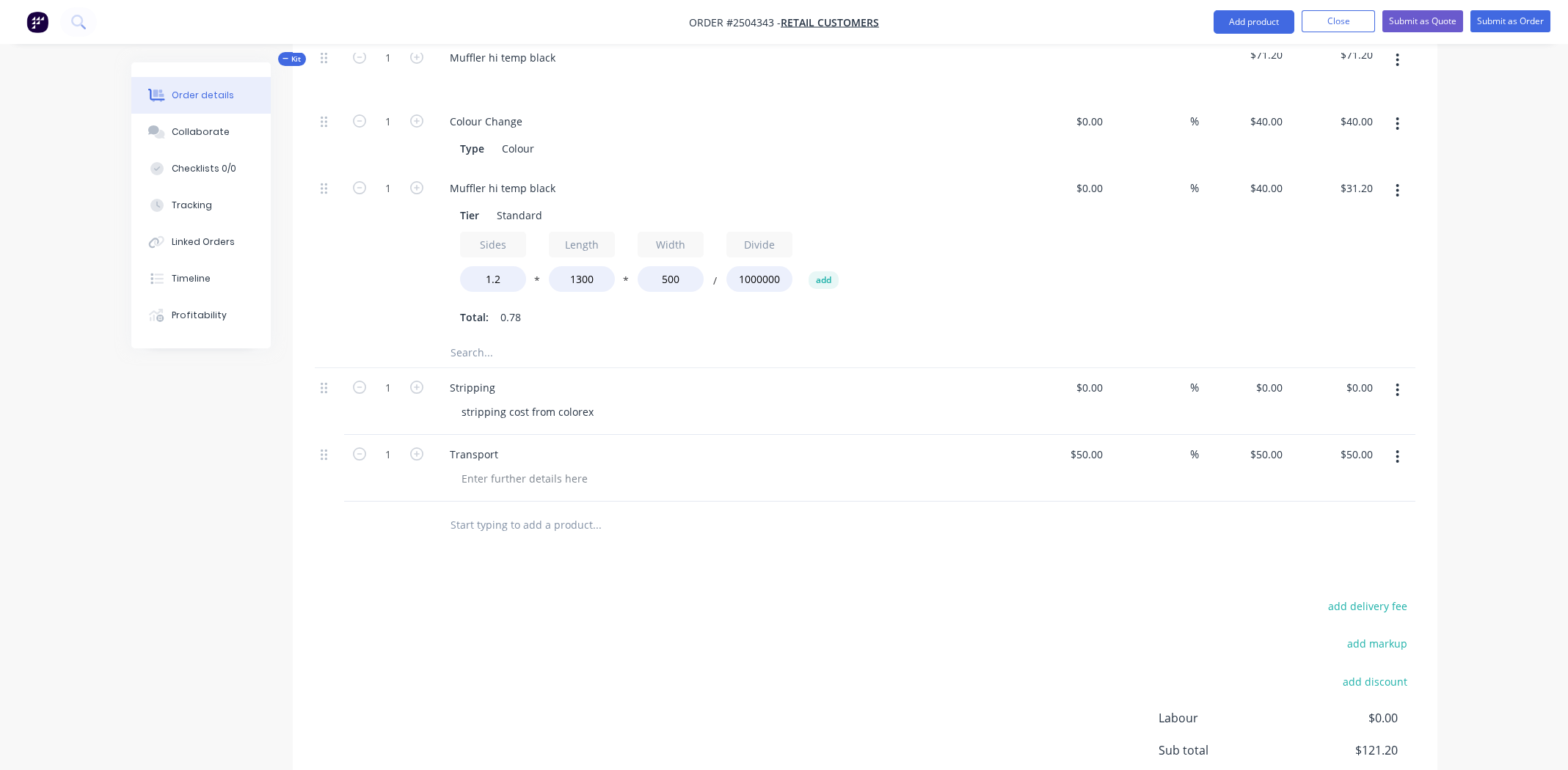
scroll to position [606, 0]
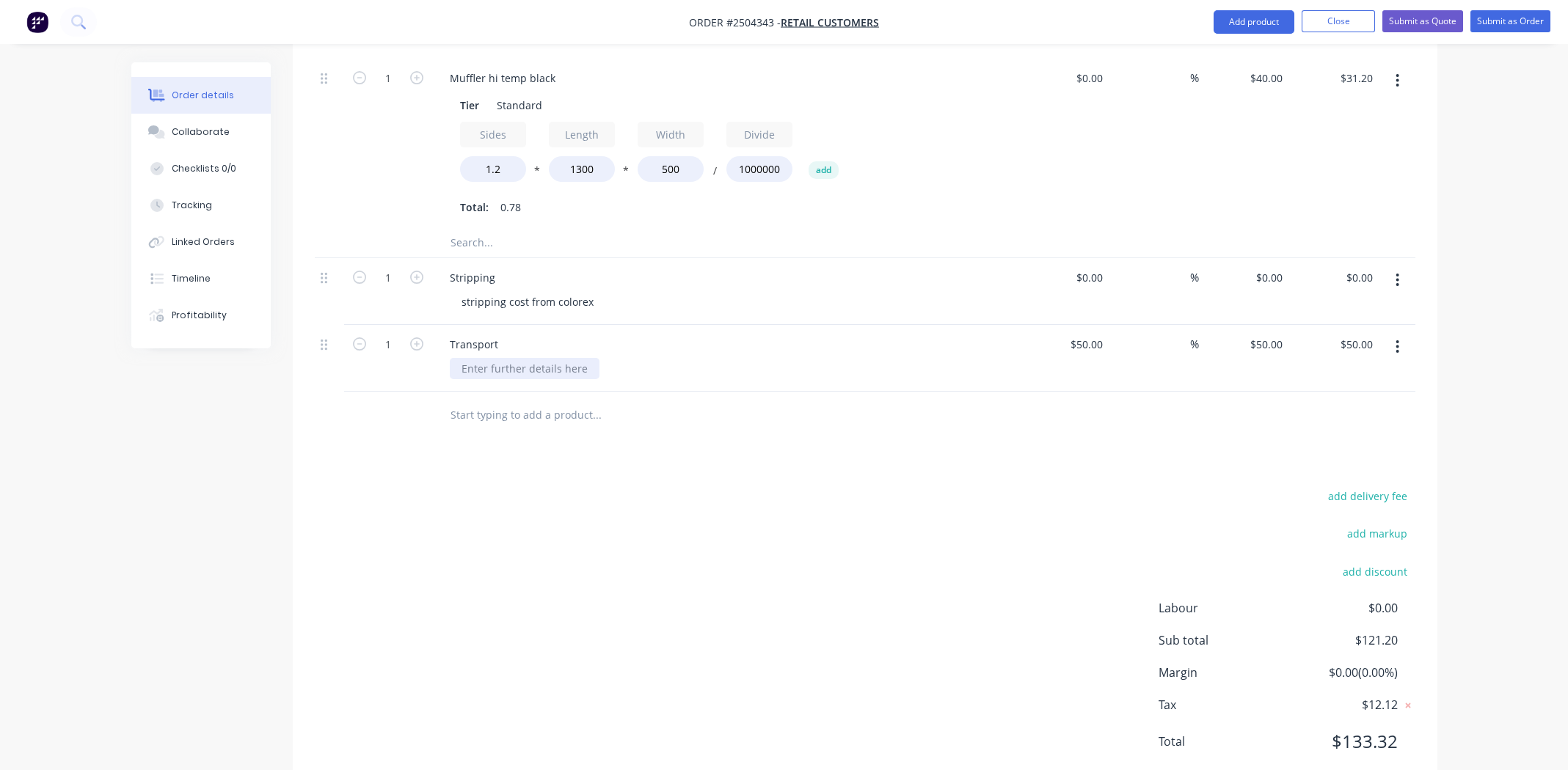
click at [525, 358] on div at bounding box center [525, 368] width 150 height 22
click at [517, 358] on div "to and fromcolorex" at bounding box center [509, 368] width 117 height 22
click at [621, 486] on div "add delivery fee add markup add discount Labour $0.00 Sub total $121.20 Margin …" at bounding box center [865, 627] width 1101 height 283
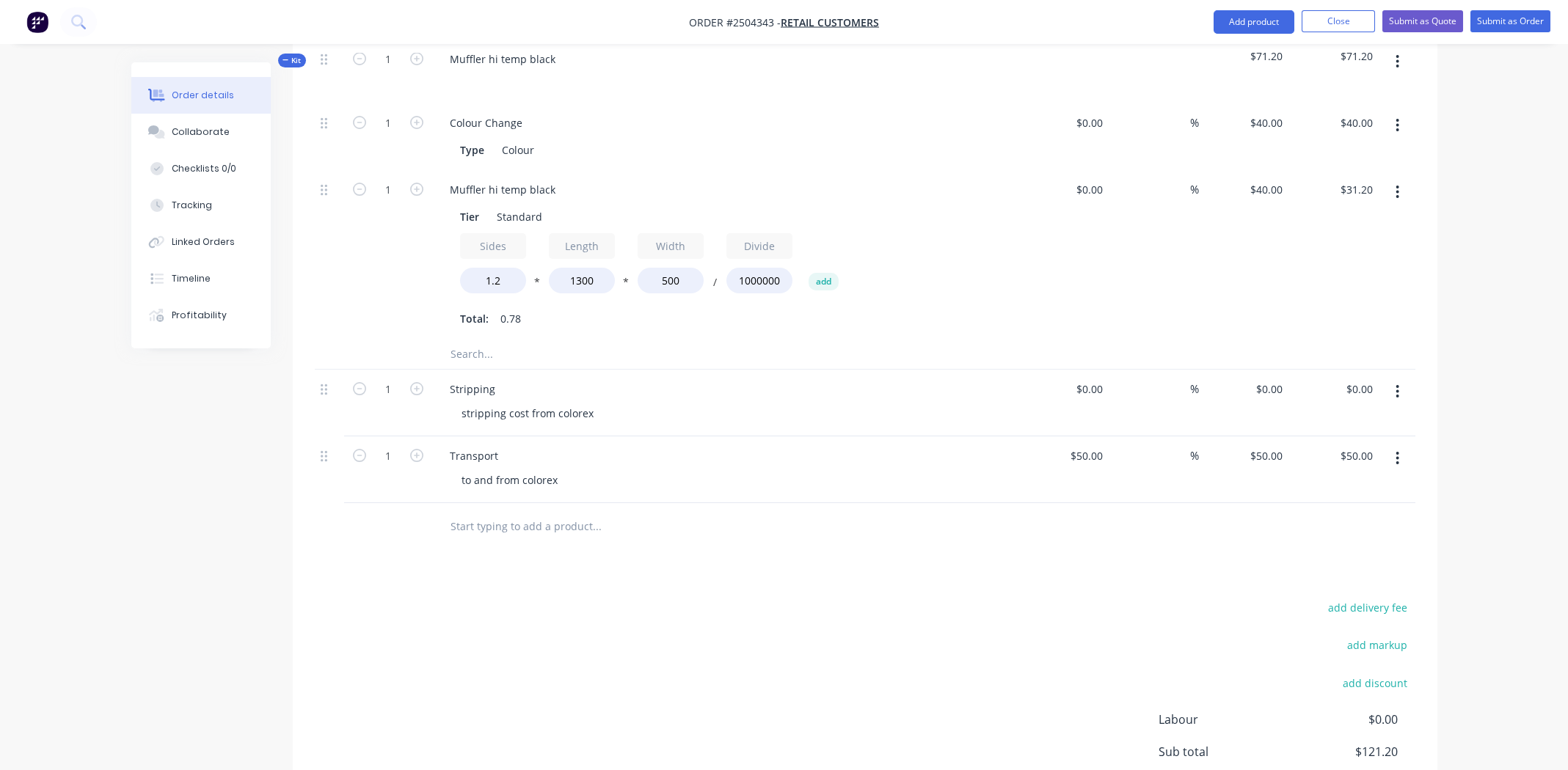
scroll to position [459, 0]
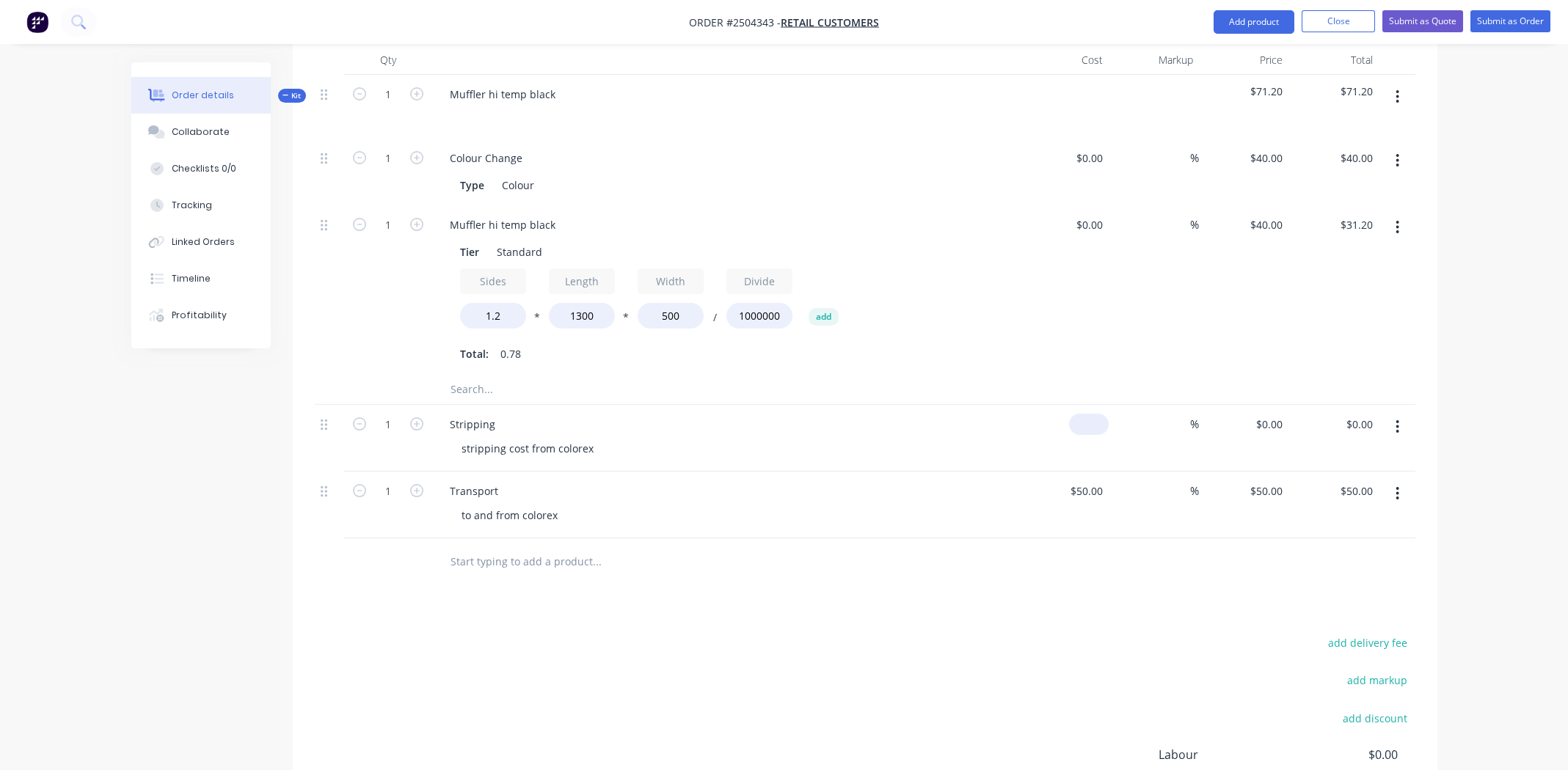
click at [1089, 414] on div "$0.00" at bounding box center [1089, 424] width 40 height 22
type input "$50.00"
click at [887, 671] on div "add delivery fee add markup add discount Labour $0.00 Sub total $121.20 Margin …" at bounding box center [865, 774] width 1101 height 283
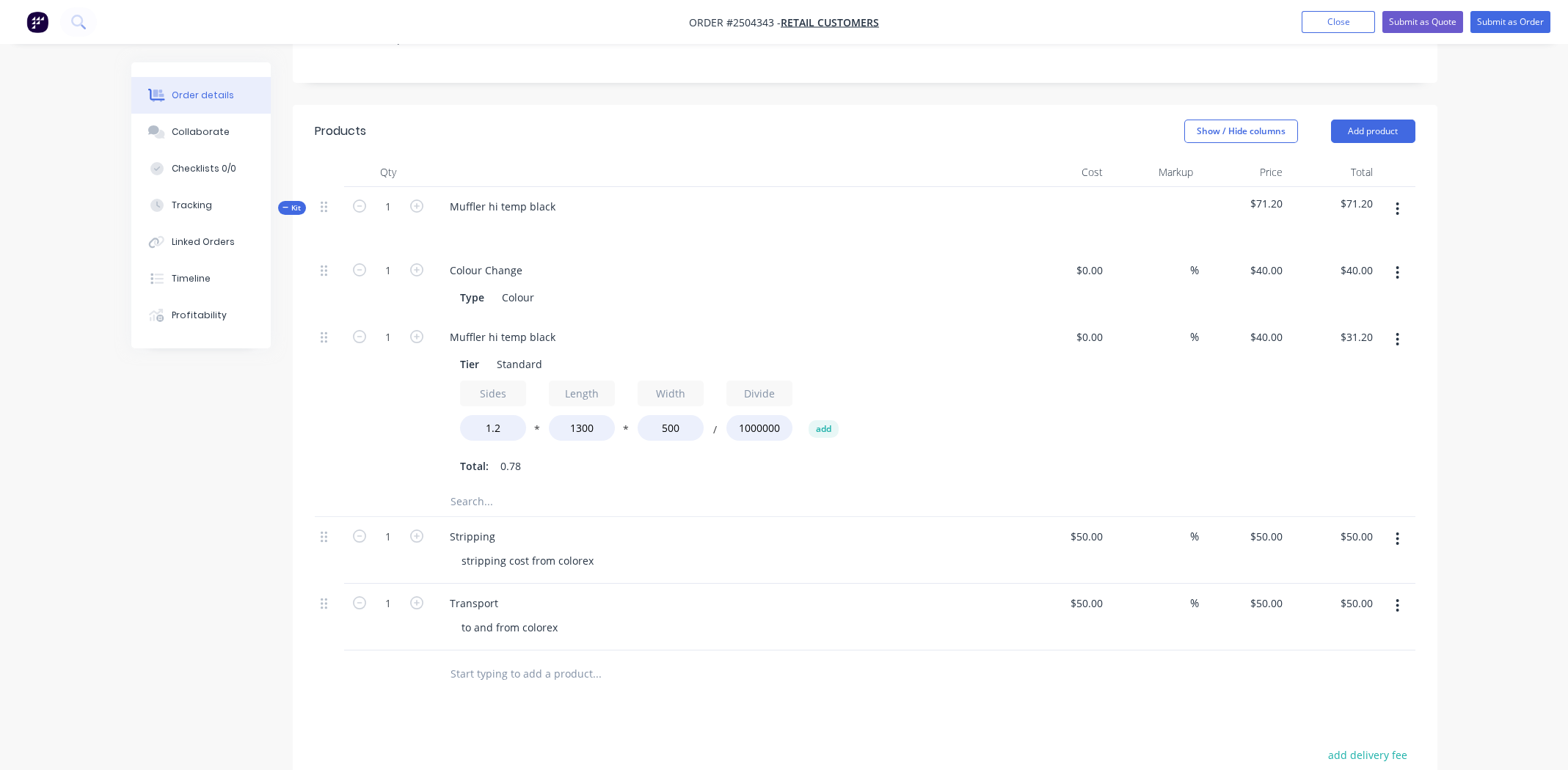
scroll to position [312, 0]
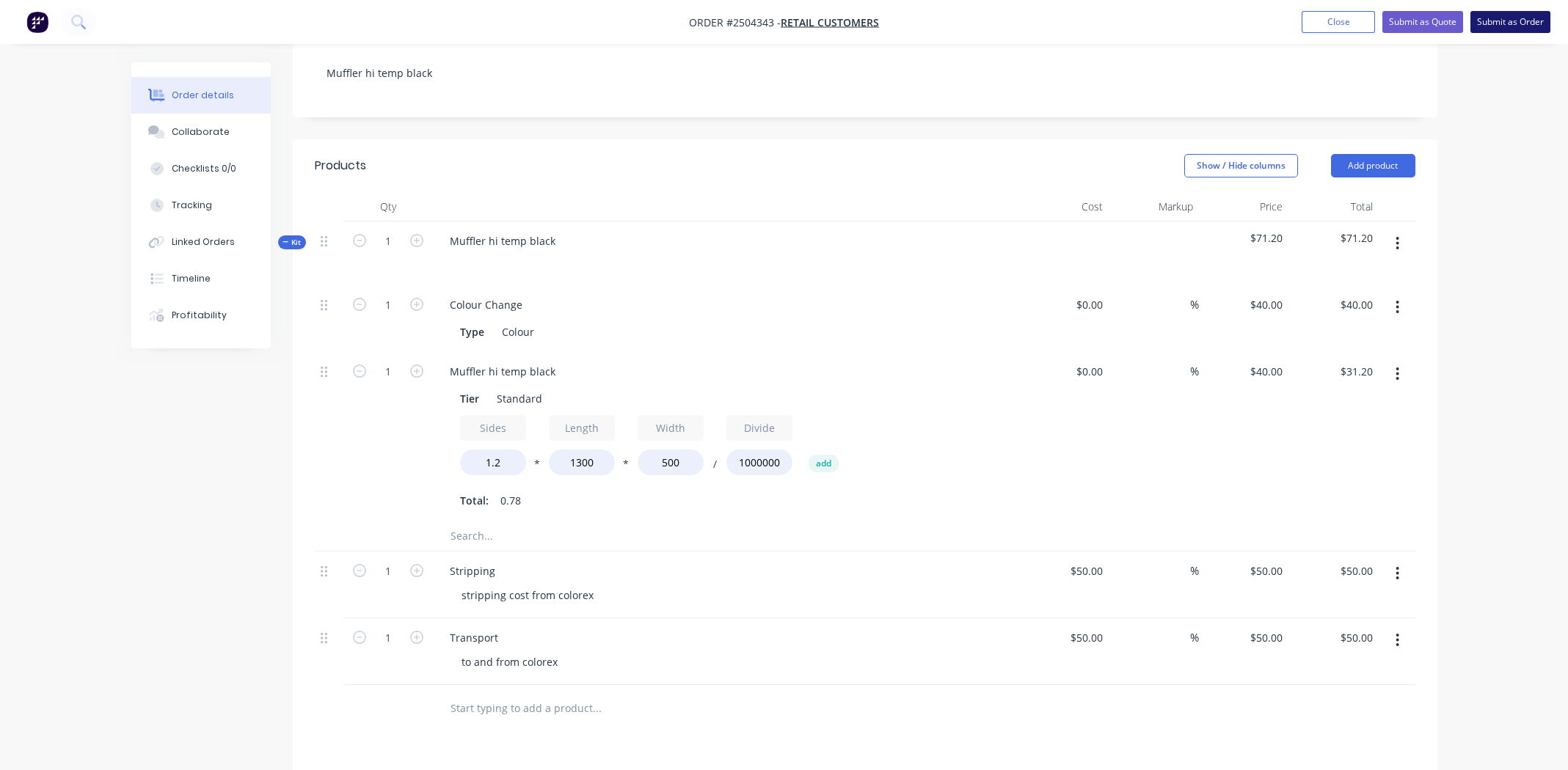
click at [1507, 25] on button "Submit as Order" at bounding box center [1510, 22] width 80 height 22
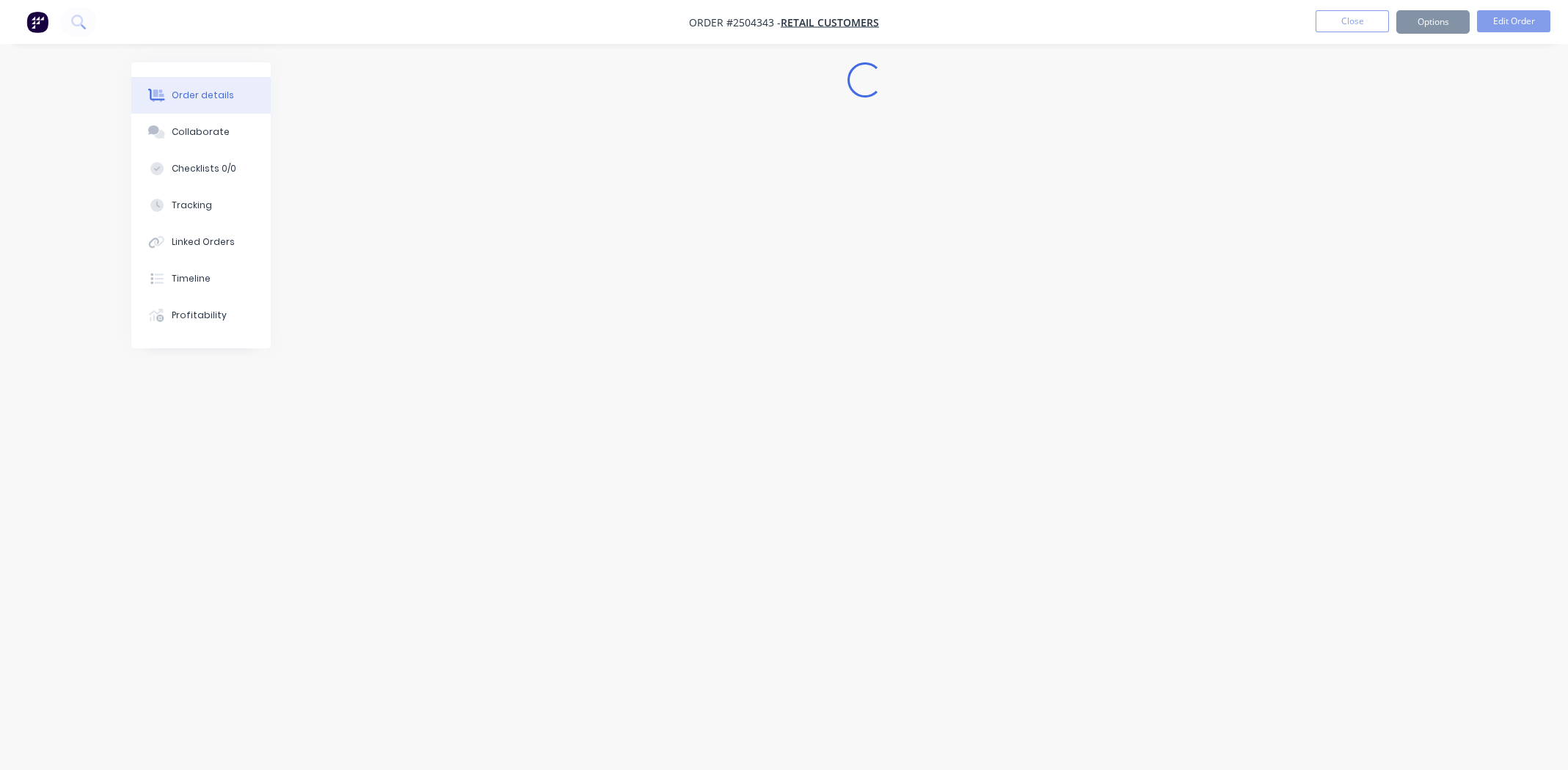
scroll to position [0, 0]
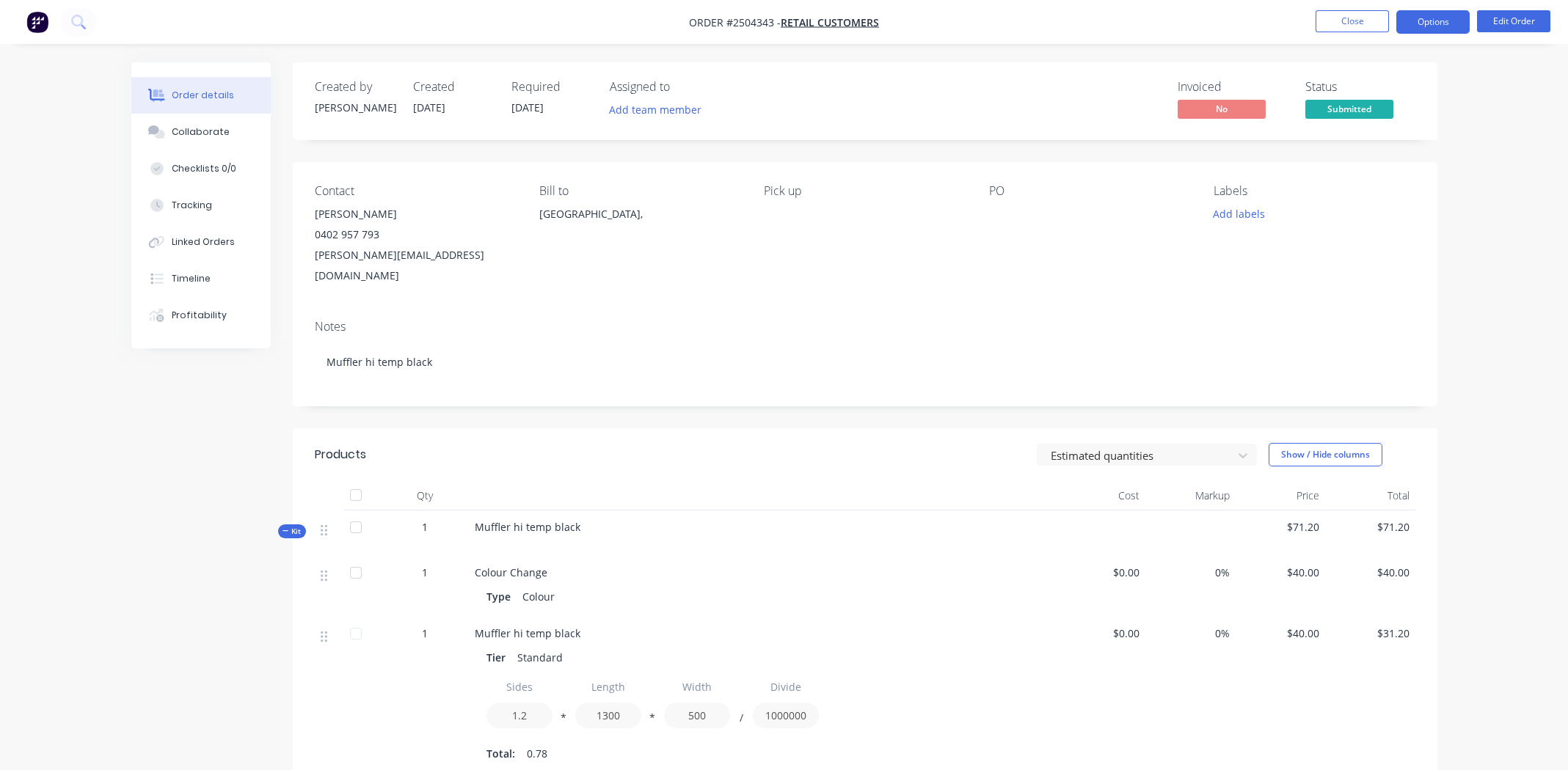
click at [1447, 22] on button "Options" at bounding box center [1433, 22] width 73 height 23
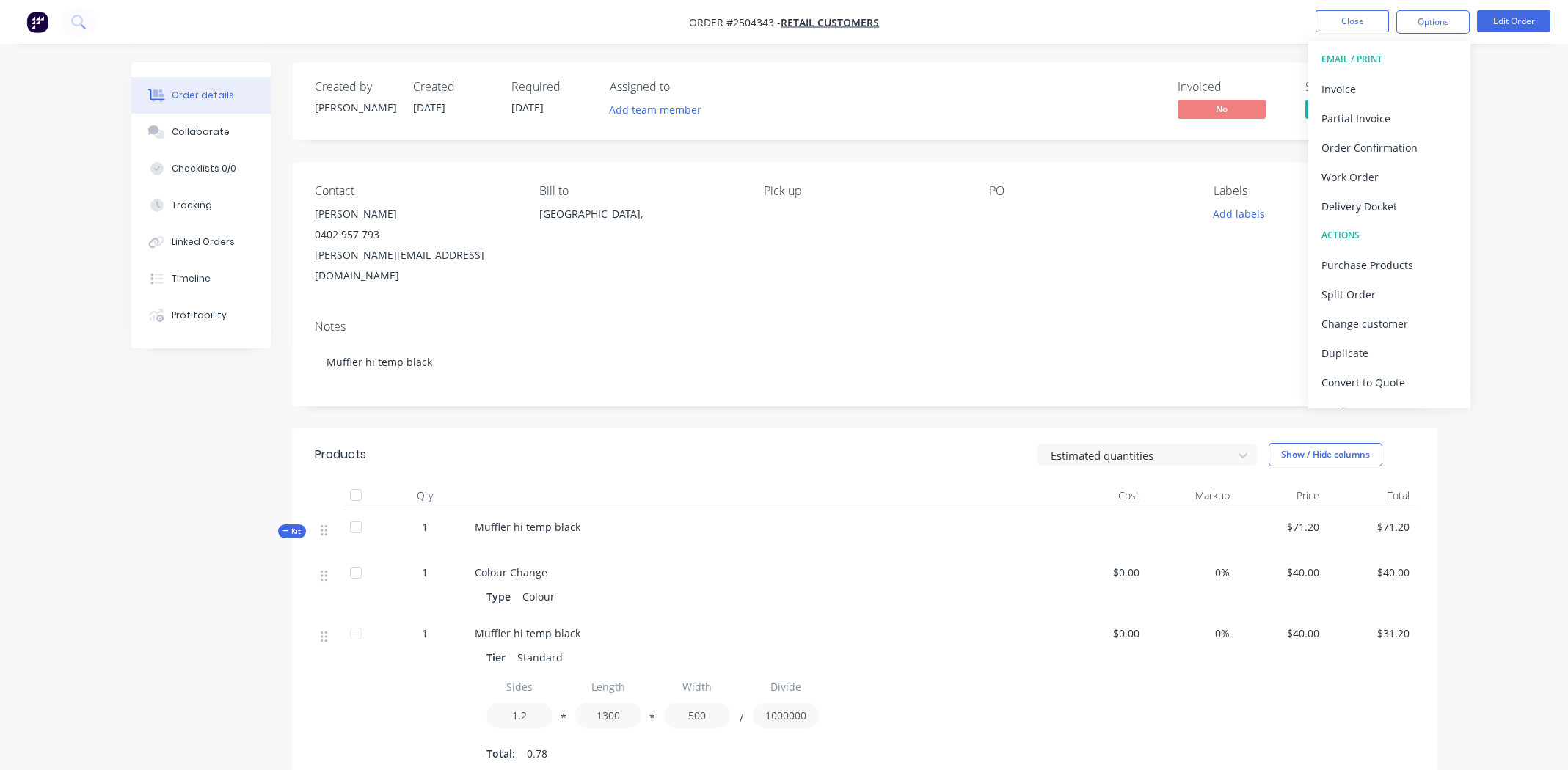
click at [1555, 155] on div "Order details Collaborate Checklists 0/0 Tracking Linked Orders Timeline Profit…" at bounding box center [784, 573] width 1568 height 1146
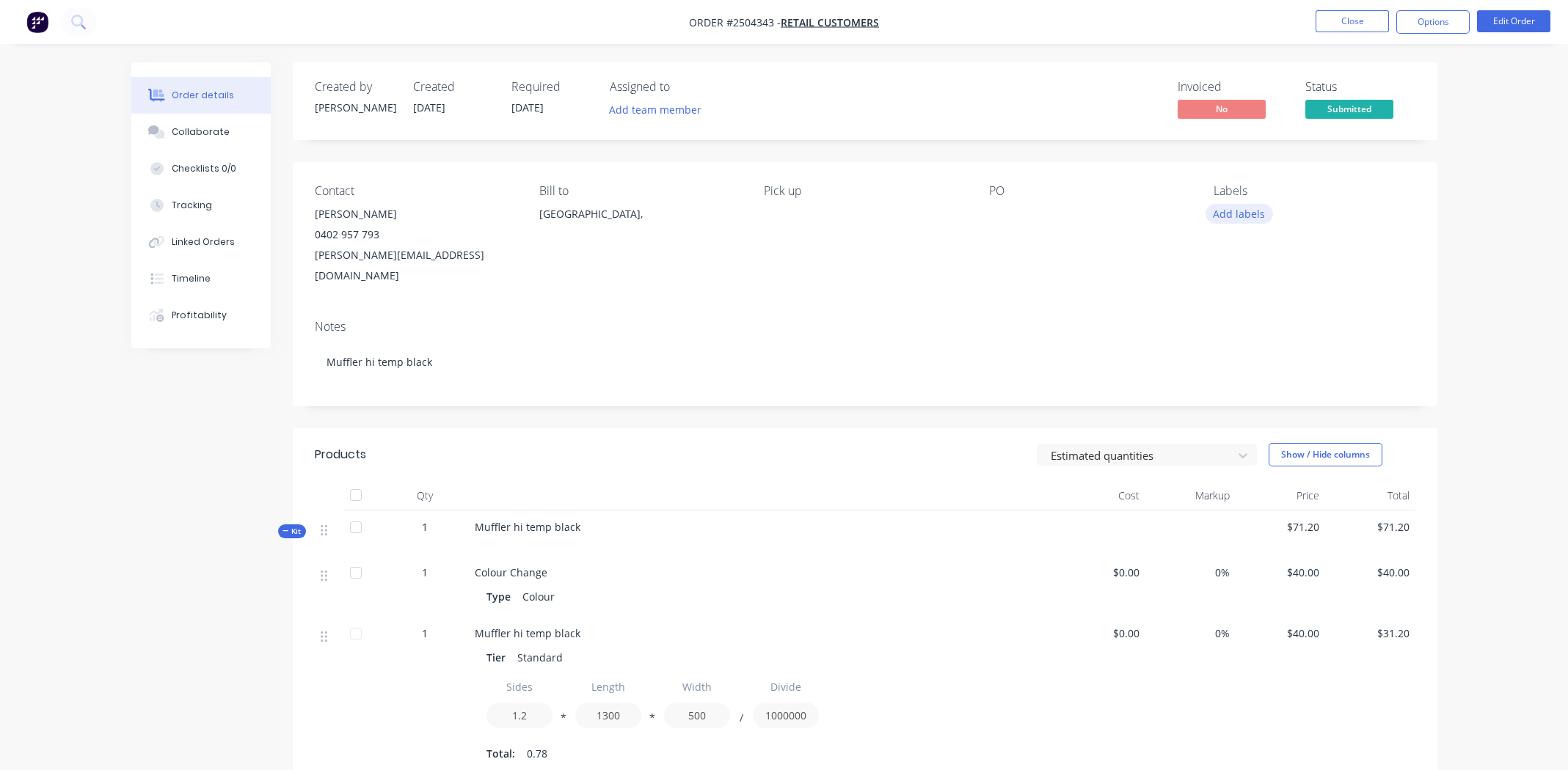
click at [1242, 217] on button "Add labels" at bounding box center [1239, 213] width 67 height 20
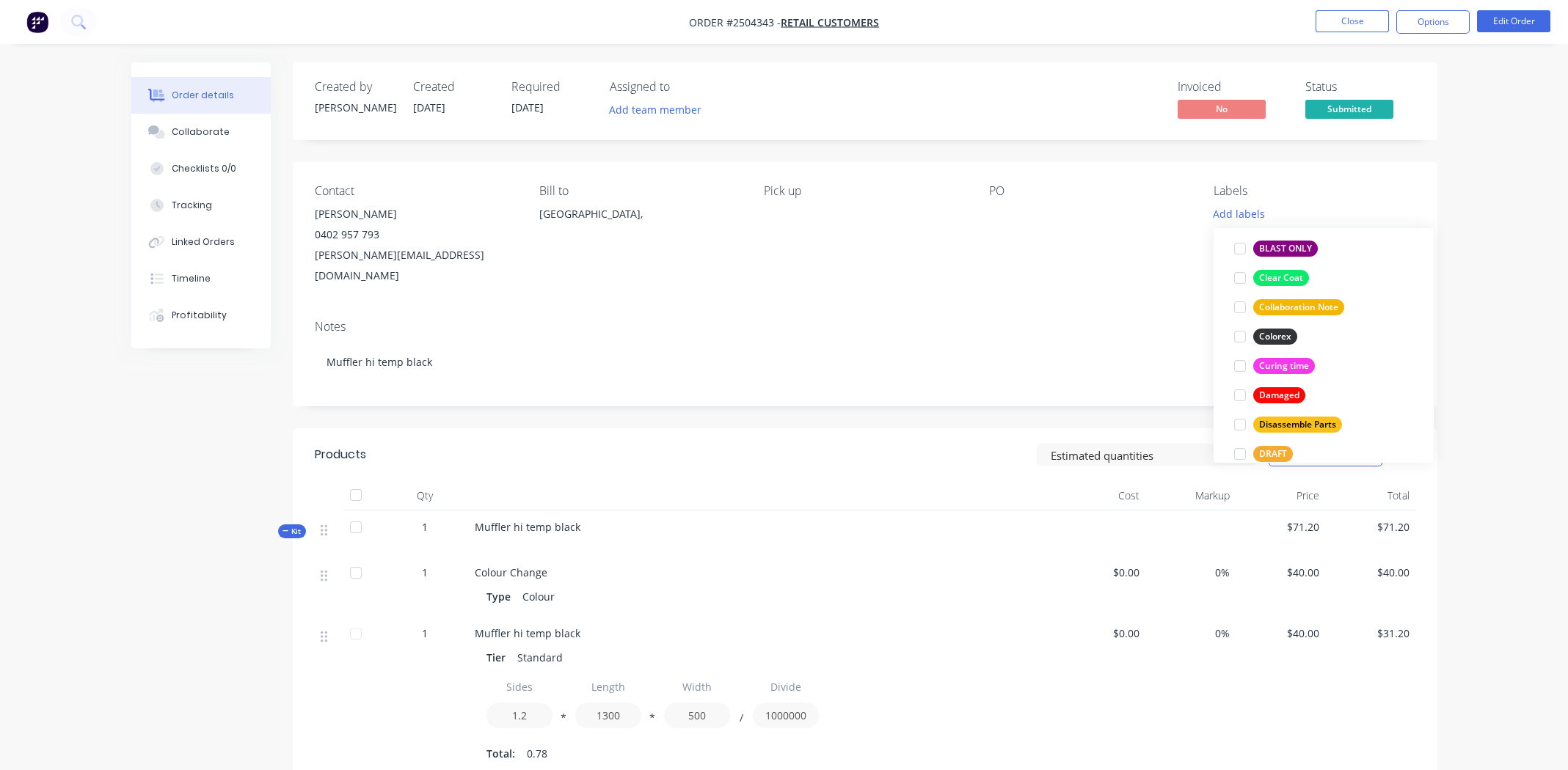
scroll to position [367, 0]
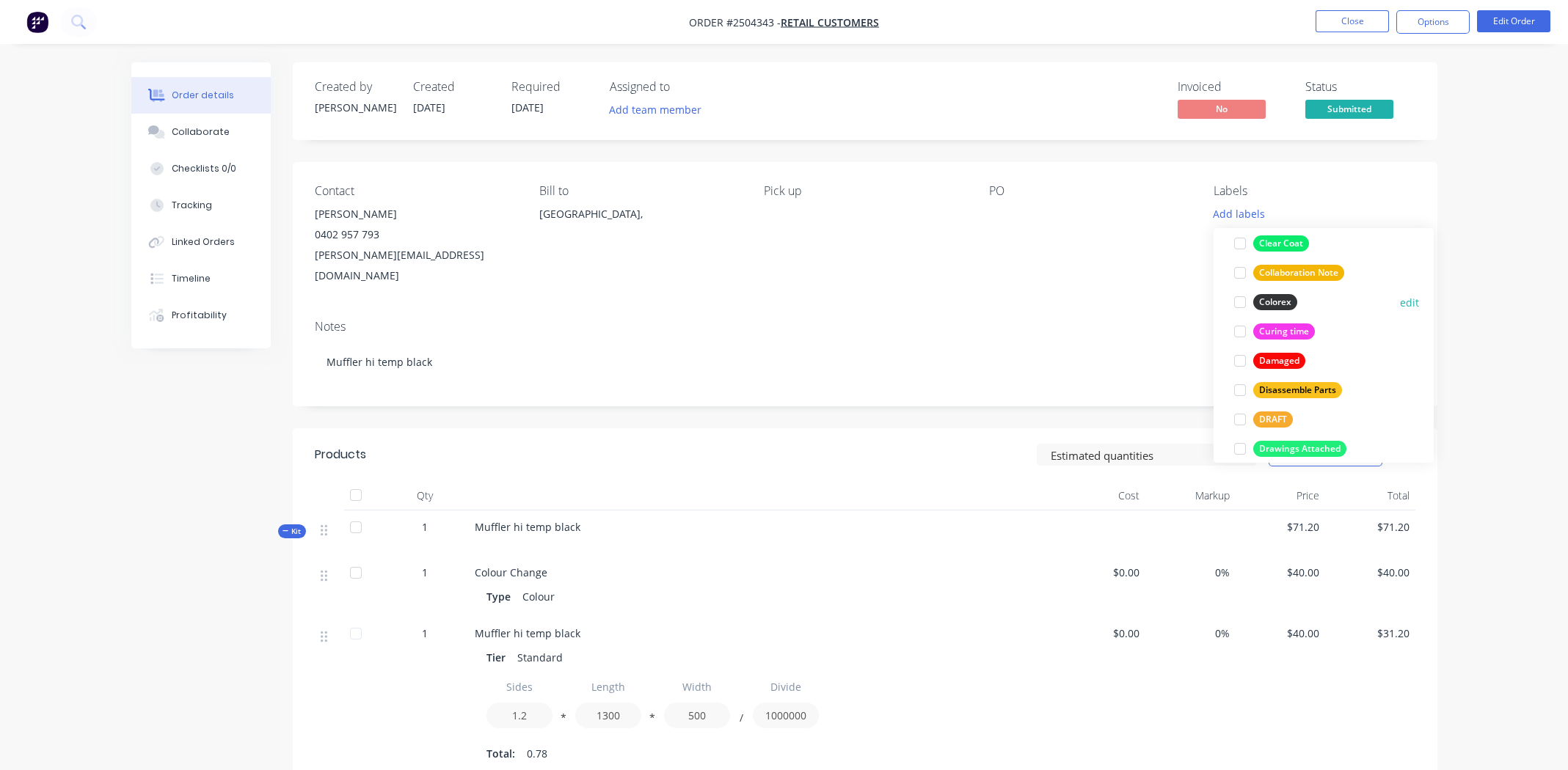
click at [1282, 296] on div "Colorex" at bounding box center [1275, 302] width 44 height 16
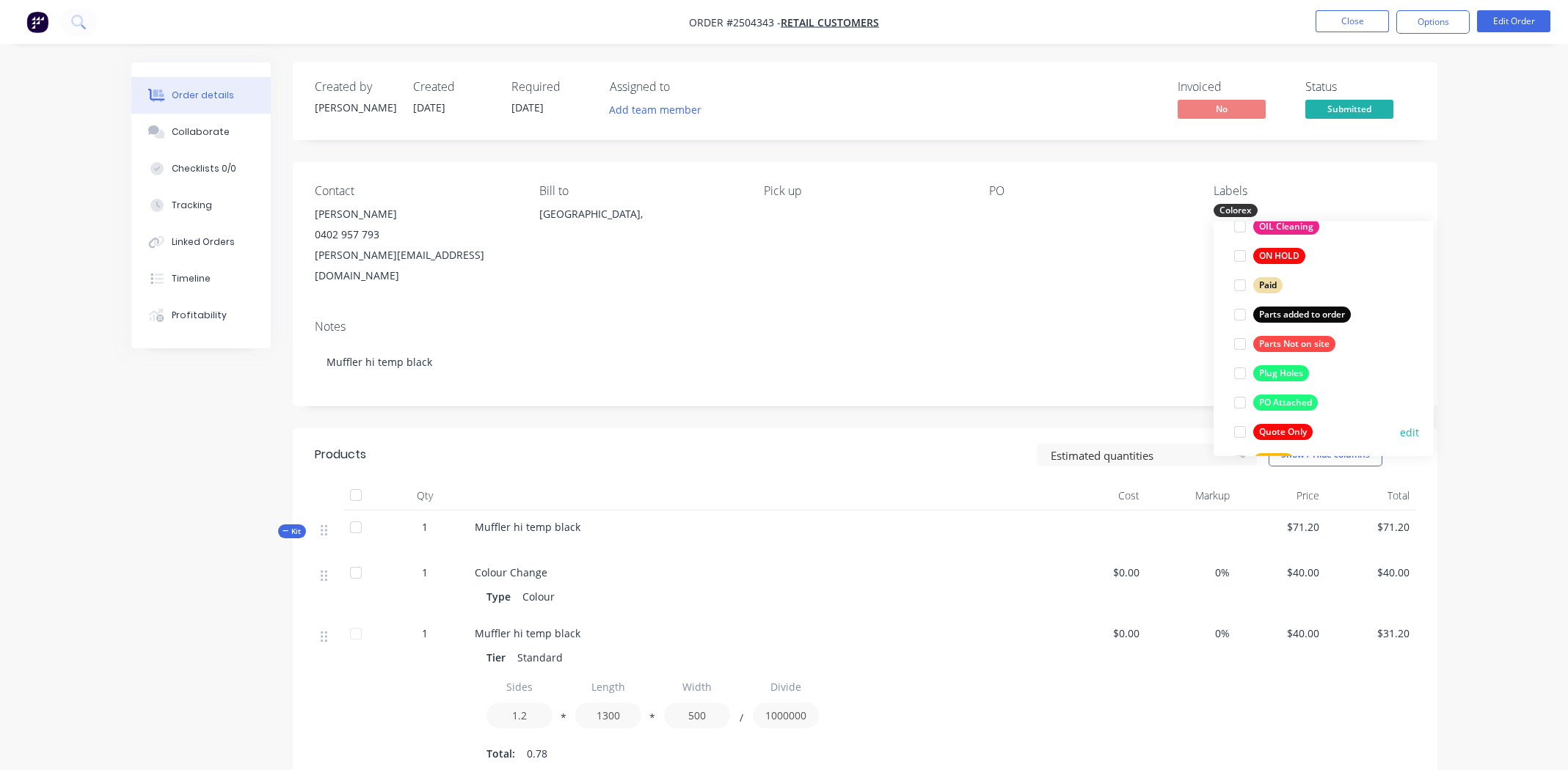
scroll to position [1070, 0]
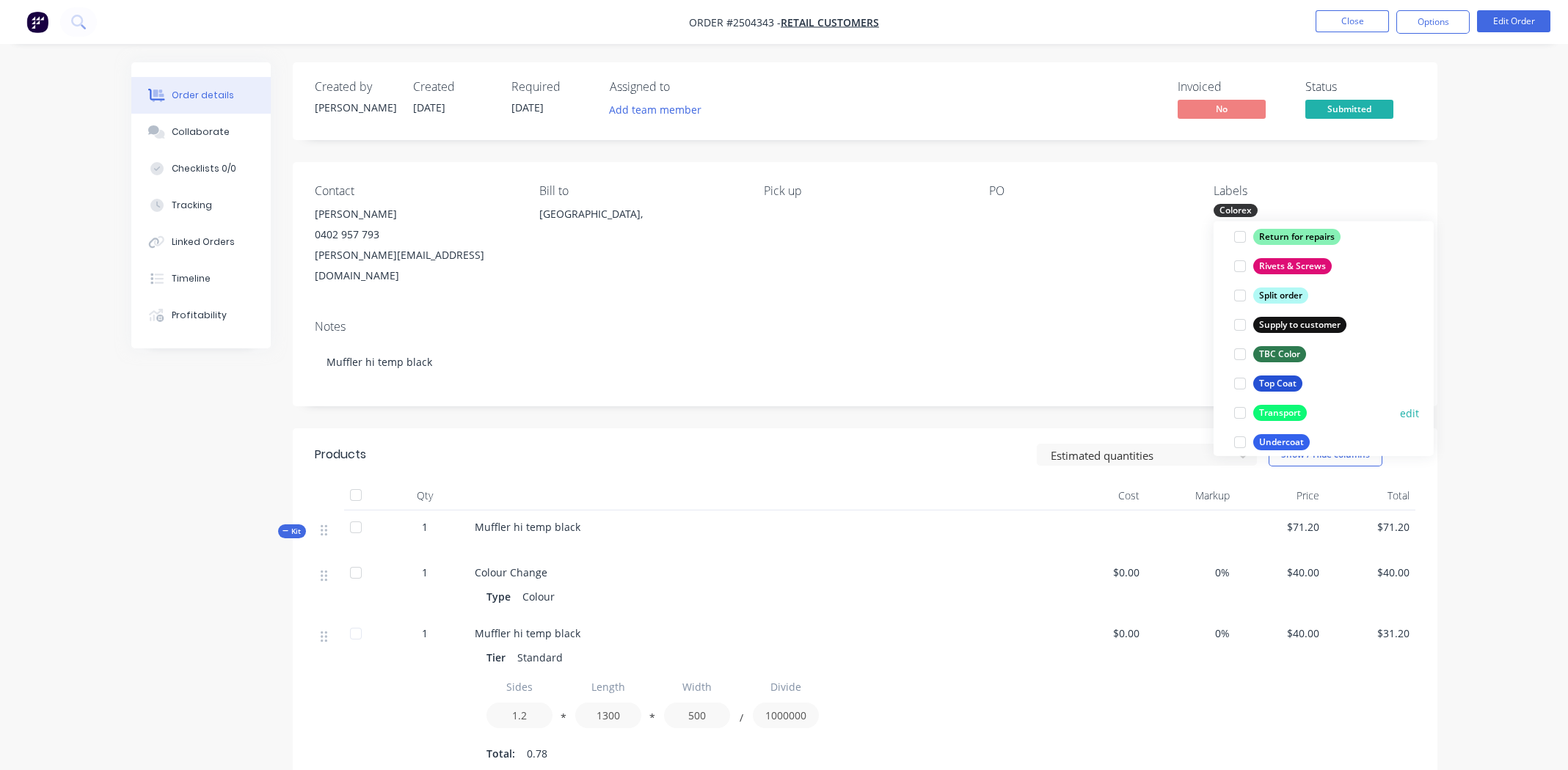
click at [1268, 412] on div "Transport" at bounding box center [1280, 413] width 53 height 16
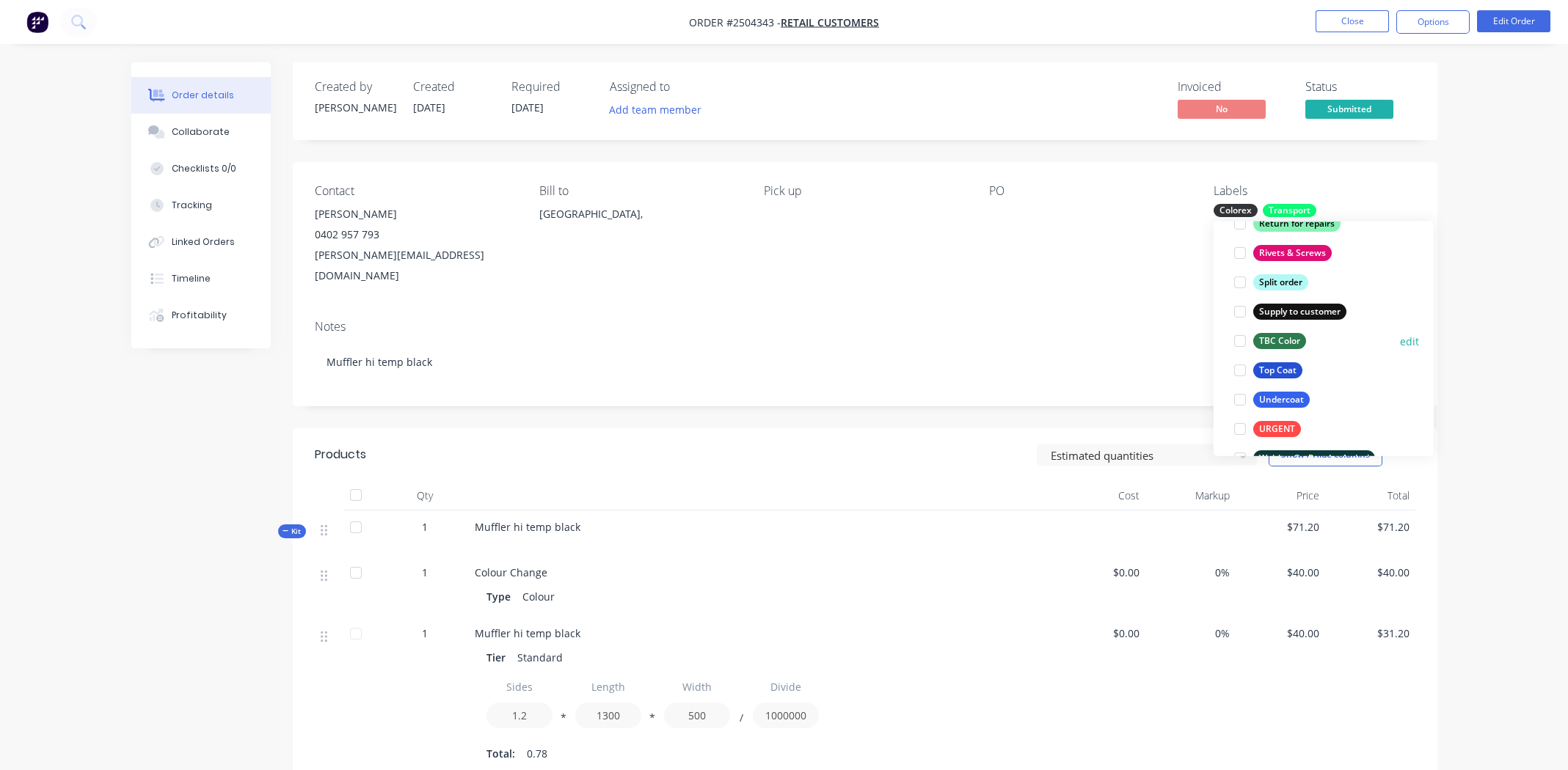
scroll to position [1173, 0]
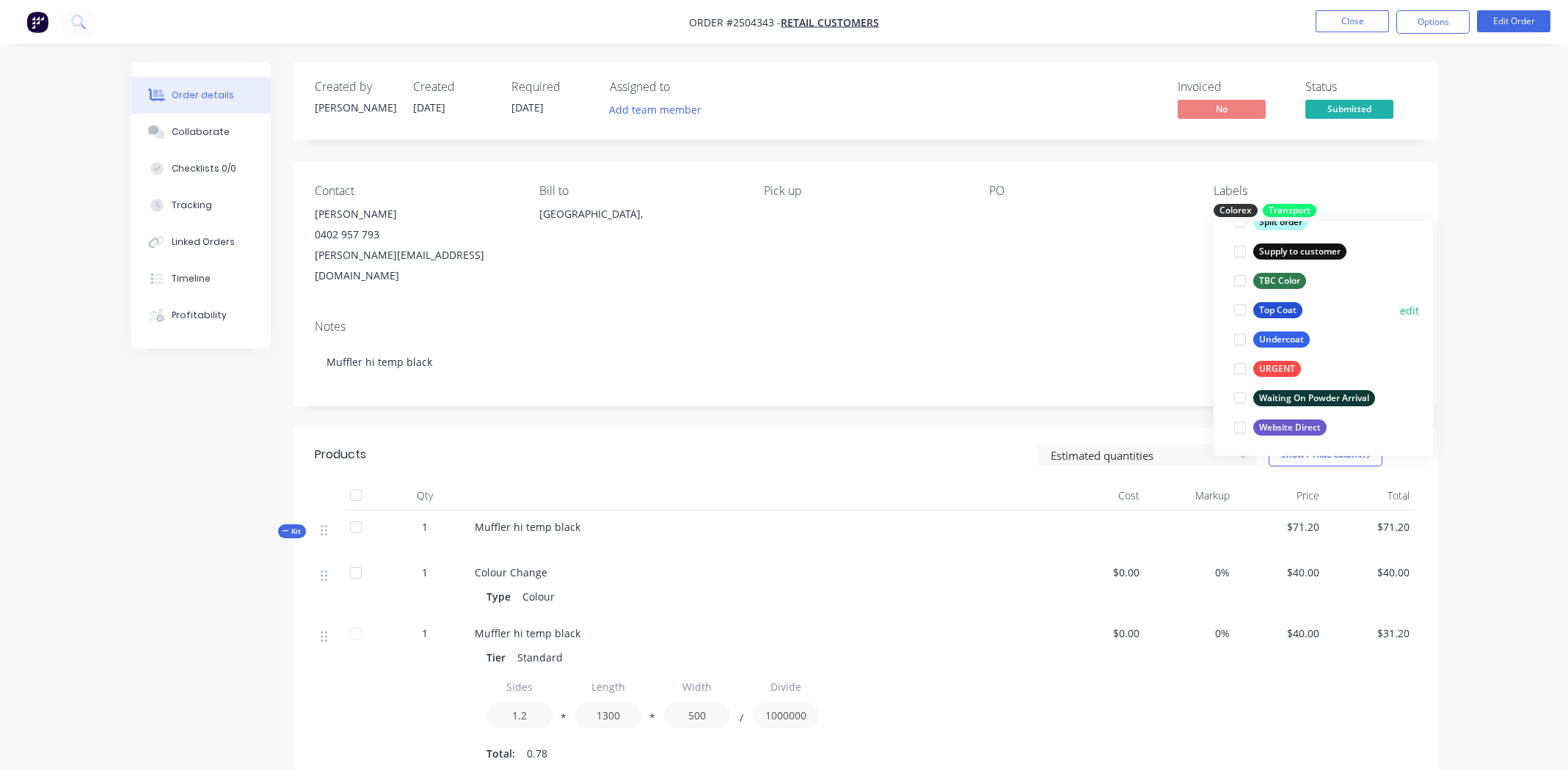
click at [1269, 306] on div "Top Coat" at bounding box center [1277, 310] width 49 height 16
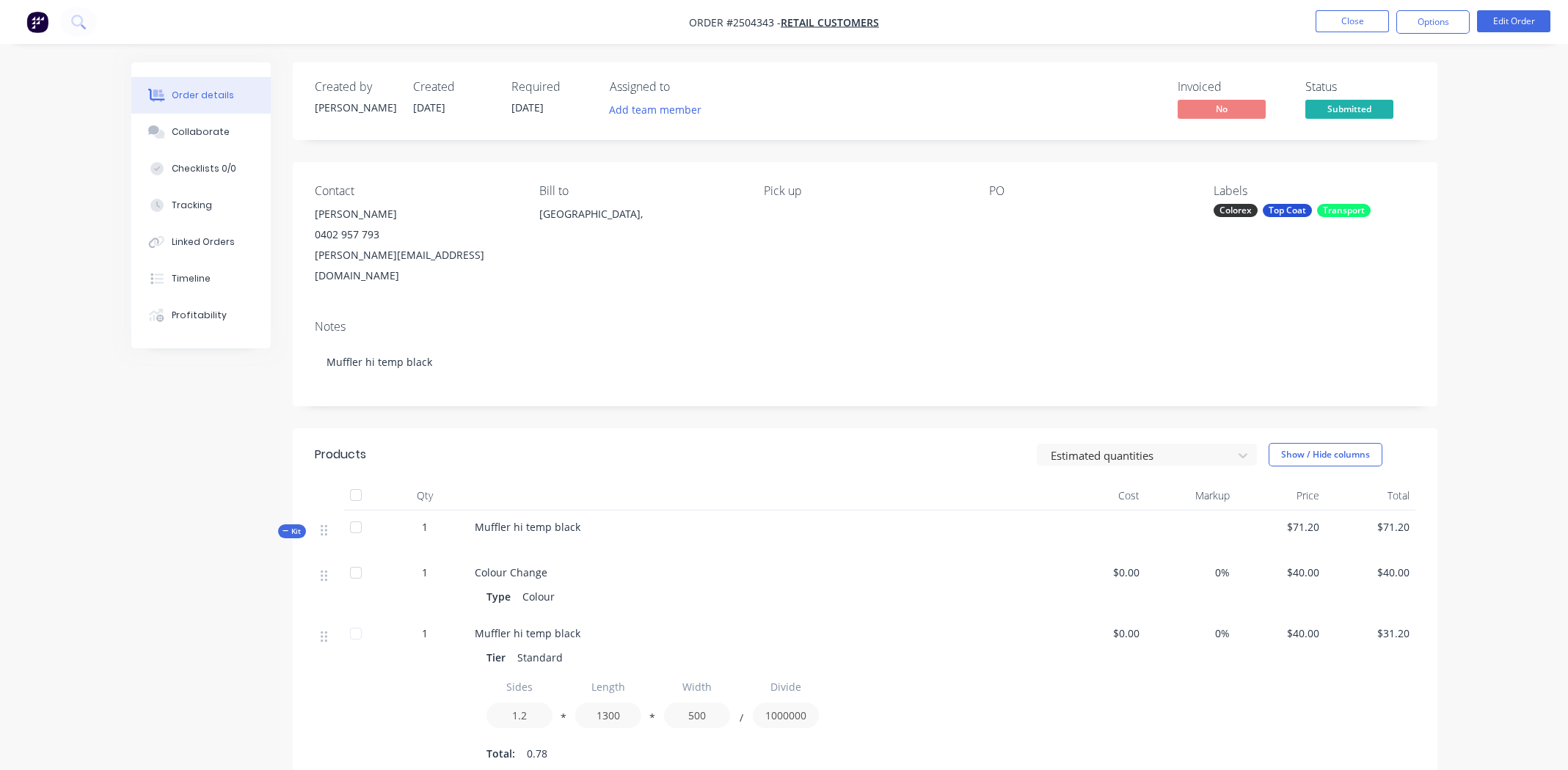
click at [1503, 163] on div "Order details Collaborate Checklists 0/0 Tracking Linked Orders Timeline Profit…" at bounding box center [784, 573] width 1568 height 1146
click at [1441, 28] on button "Options" at bounding box center [1433, 22] width 73 height 23
click at [1510, 132] on div "Order details Collaborate Checklists 0/0 Tracking Linked Orders Timeline Profit…" at bounding box center [784, 573] width 1568 height 1146
click at [999, 201] on div "PO" at bounding box center [1090, 235] width 201 height 102
click at [1000, 213] on div at bounding box center [1080, 214] width 183 height 21
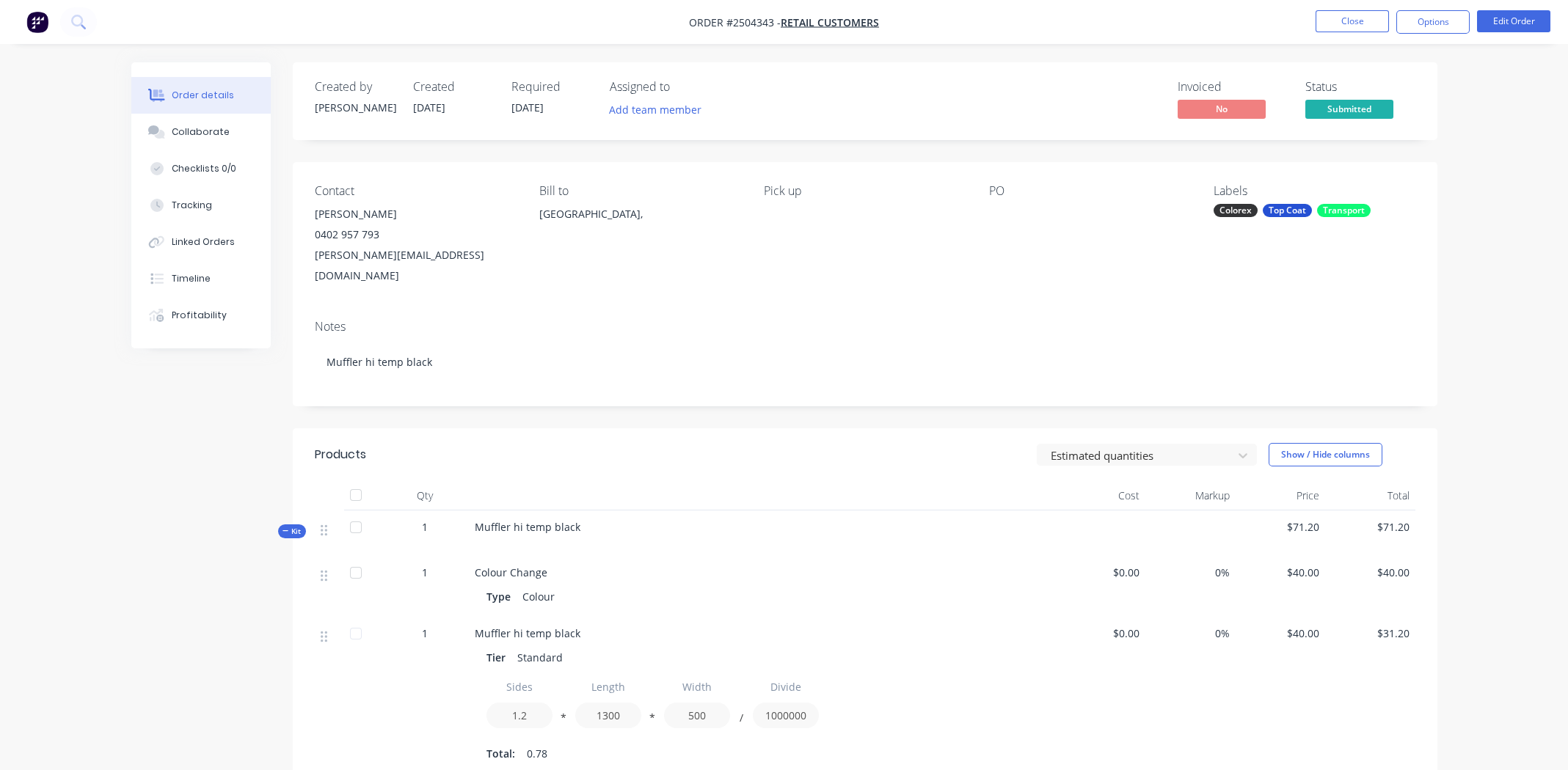
click at [1022, 212] on div at bounding box center [1080, 214] width 183 height 21
click at [992, 191] on div "PO" at bounding box center [1090, 191] width 201 height 14
click at [1019, 227] on div "PO" at bounding box center [1090, 235] width 201 height 102
click at [985, 192] on div "Contact [PERSON_NAME] 0402 957 793 [PERSON_NAME][EMAIL_ADDRESS][DOMAIN_NAME] Bi…" at bounding box center [865, 235] width 1145 height 146
click at [999, 200] on div "PO" at bounding box center [1090, 235] width 201 height 102
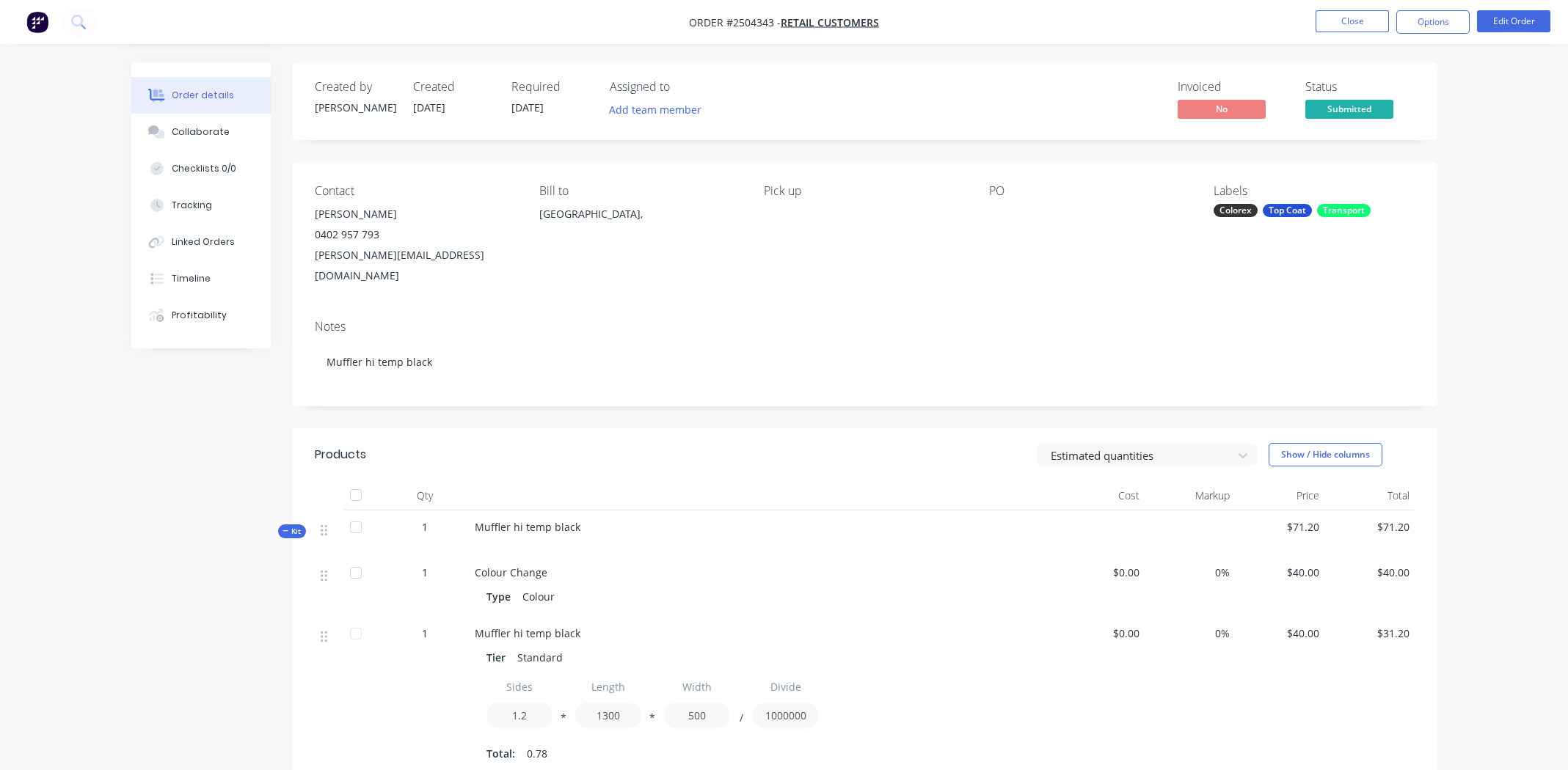
click at [1036, 206] on div at bounding box center [1080, 214] width 183 height 21
drag, startPoint x: 1029, startPoint y: 222, endPoint x: 1014, endPoint y: 226, distance: 15.5
click at [1019, 226] on div "PO" at bounding box center [1090, 235] width 201 height 102
click at [997, 223] on div at bounding box center [1080, 214] width 183 height 21
drag, startPoint x: 992, startPoint y: 220, endPoint x: 1040, endPoint y: 214, distance: 48.4
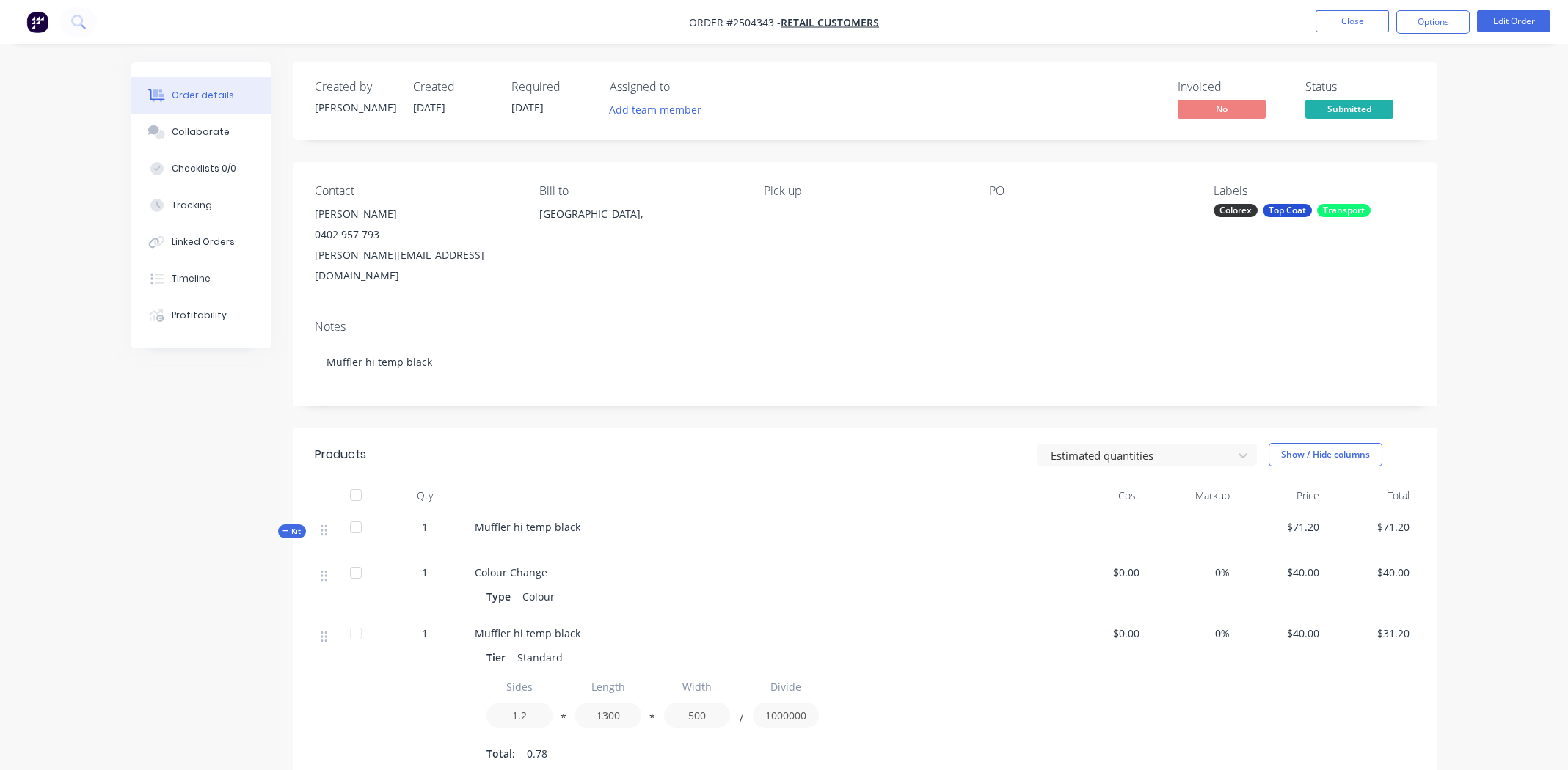
click at [993, 219] on div at bounding box center [1080, 214] width 183 height 21
click at [1523, 18] on button "Edit Order" at bounding box center [1514, 22] width 73 height 22
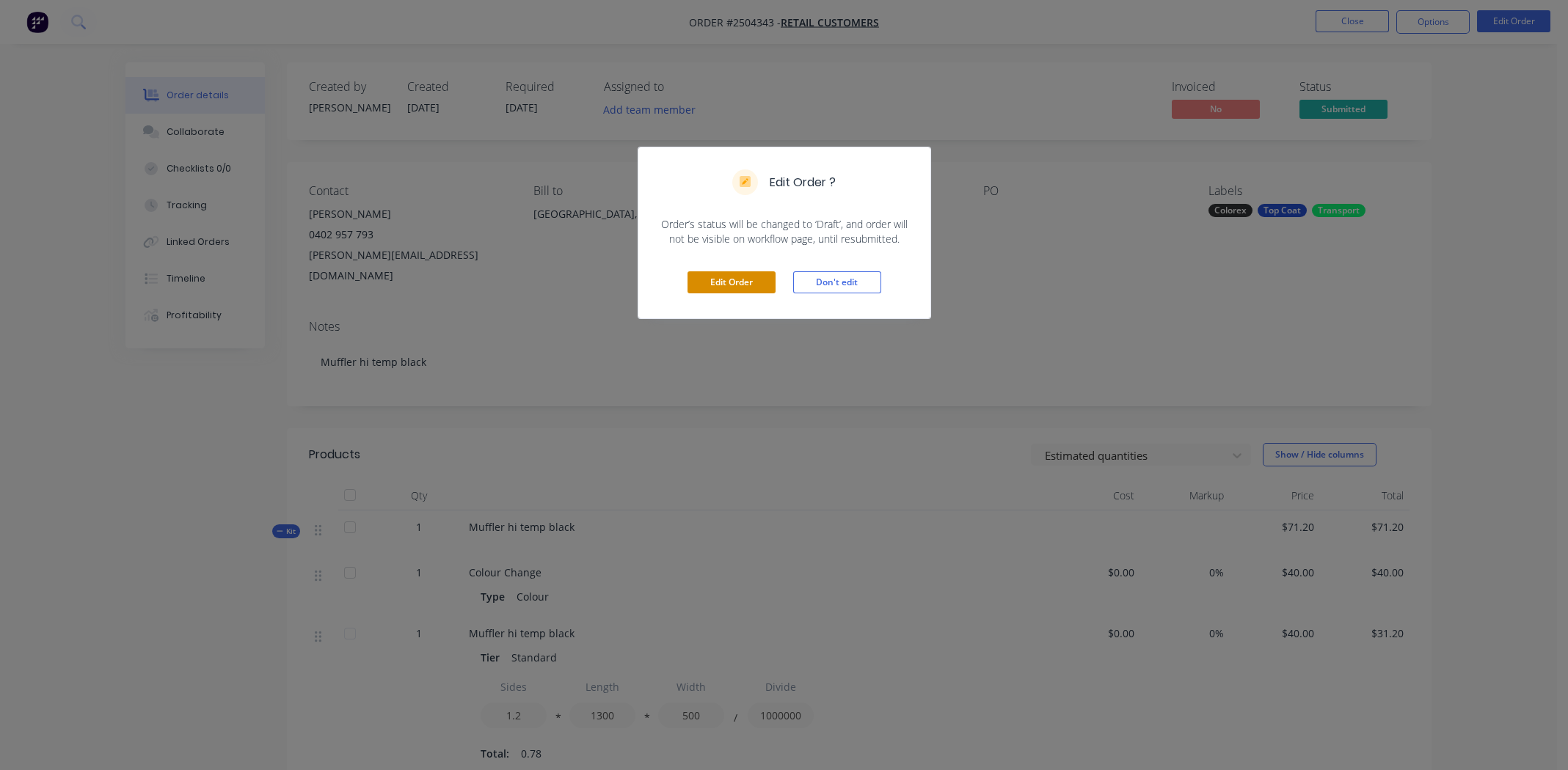
click at [747, 276] on button "Edit Order" at bounding box center [732, 283] width 88 height 22
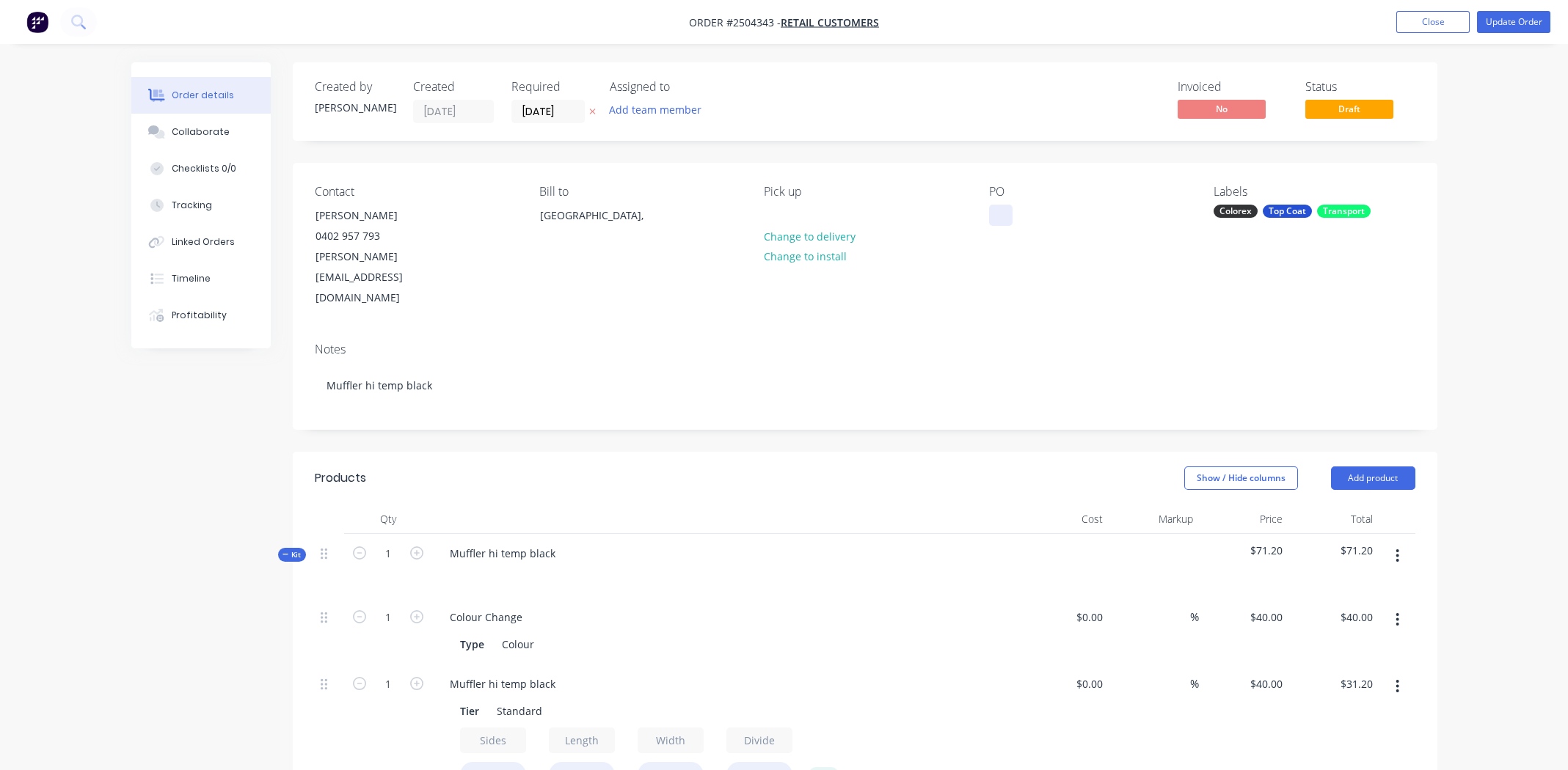
click at [996, 215] on div at bounding box center [1000, 215] width 23 height 22
click at [1020, 212] on div "walk fireplace surround" at bounding box center [1059, 215] width 140 height 22
click at [1512, 16] on button "Update Order" at bounding box center [1514, 22] width 73 height 22
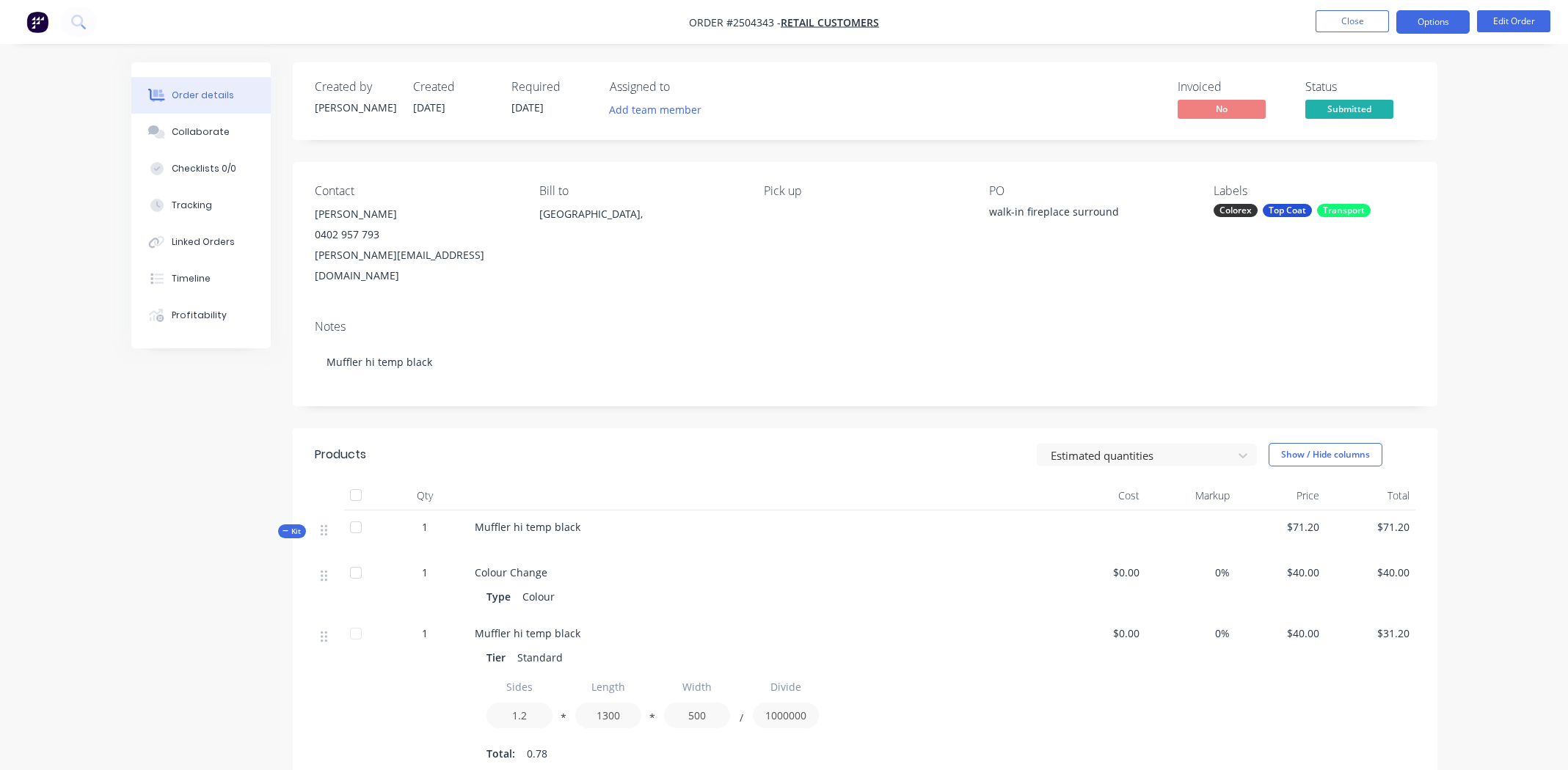
click at [1429, 19] on button "Options" at bounding box center [1433, 22] width 73 height 23
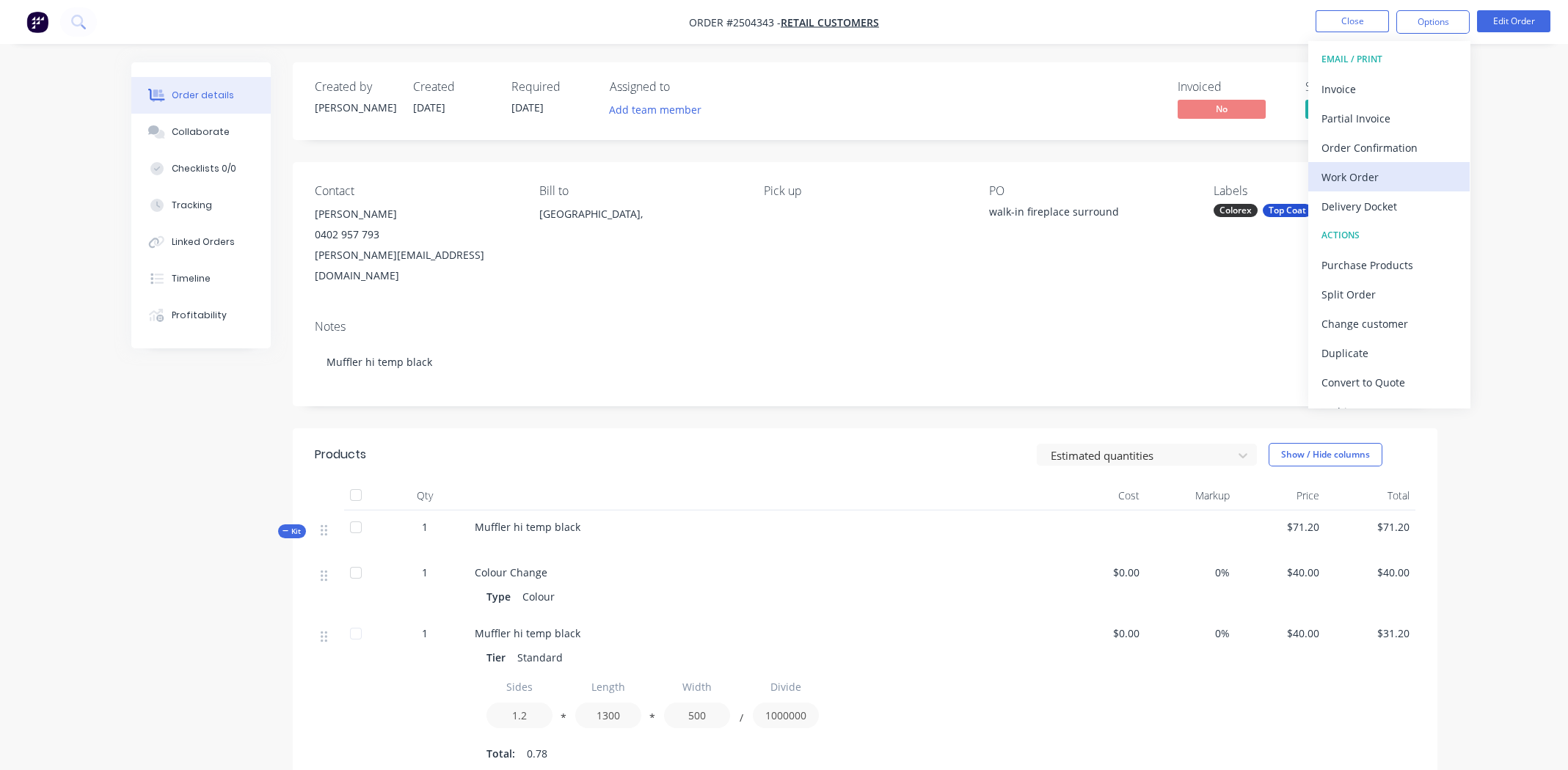
click at [1372, 177] on div "Work Order" at bounding box center [1389, 177] width 135 height 22
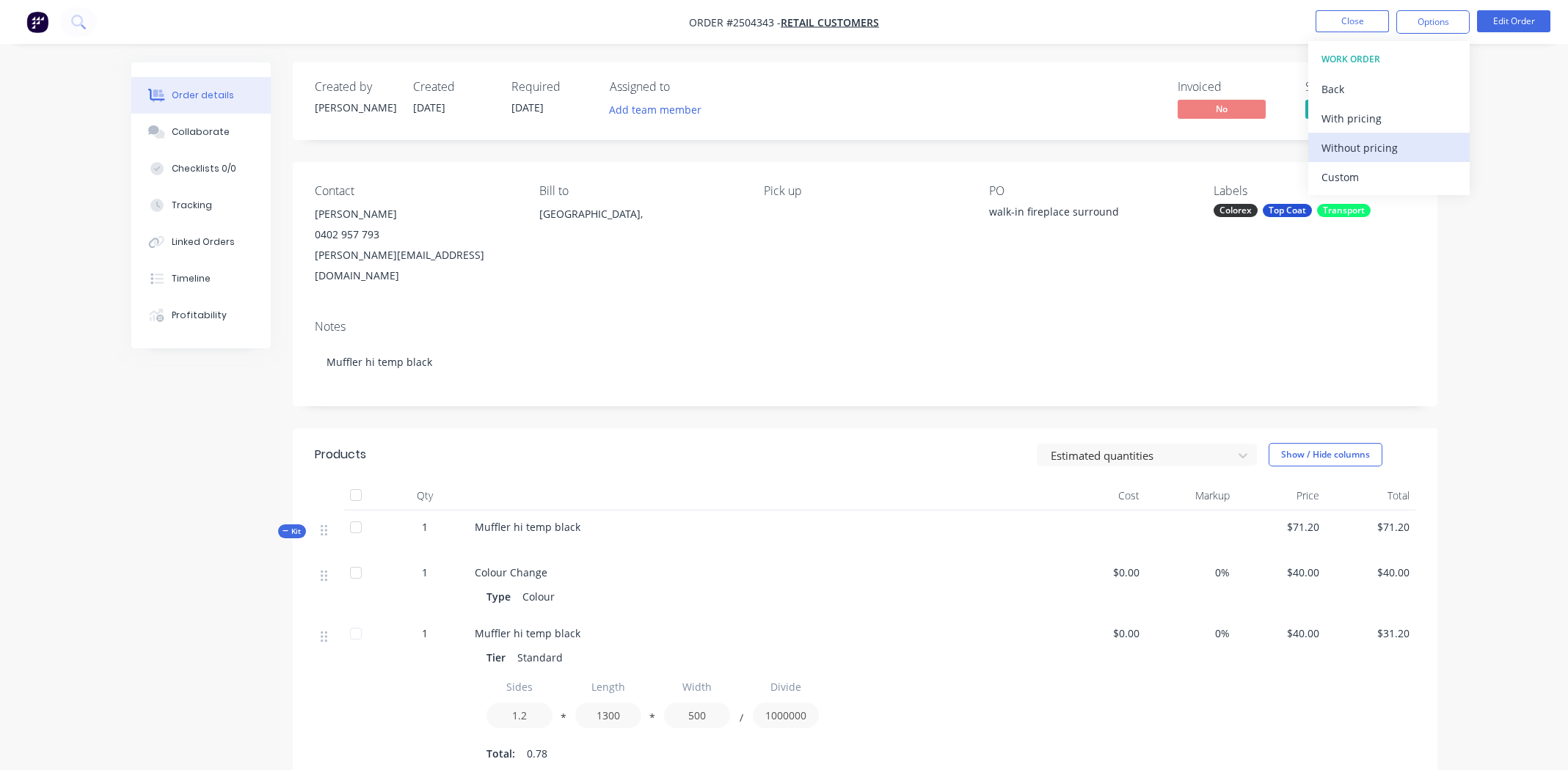
click at [1367, 147] on div "Without pricing" at bounding box center [1389, 147] width 135 height 22
click at [1514, 140] on div "Order details Collaborate Checklists 0/0 Tracking Linked Orders Timeline Profit…" at bounding box center [784, 573] width 1568 height 1146
click at [1363, 106] on span "Submitted" at bounding box center [1349, 108] width 88 height 18
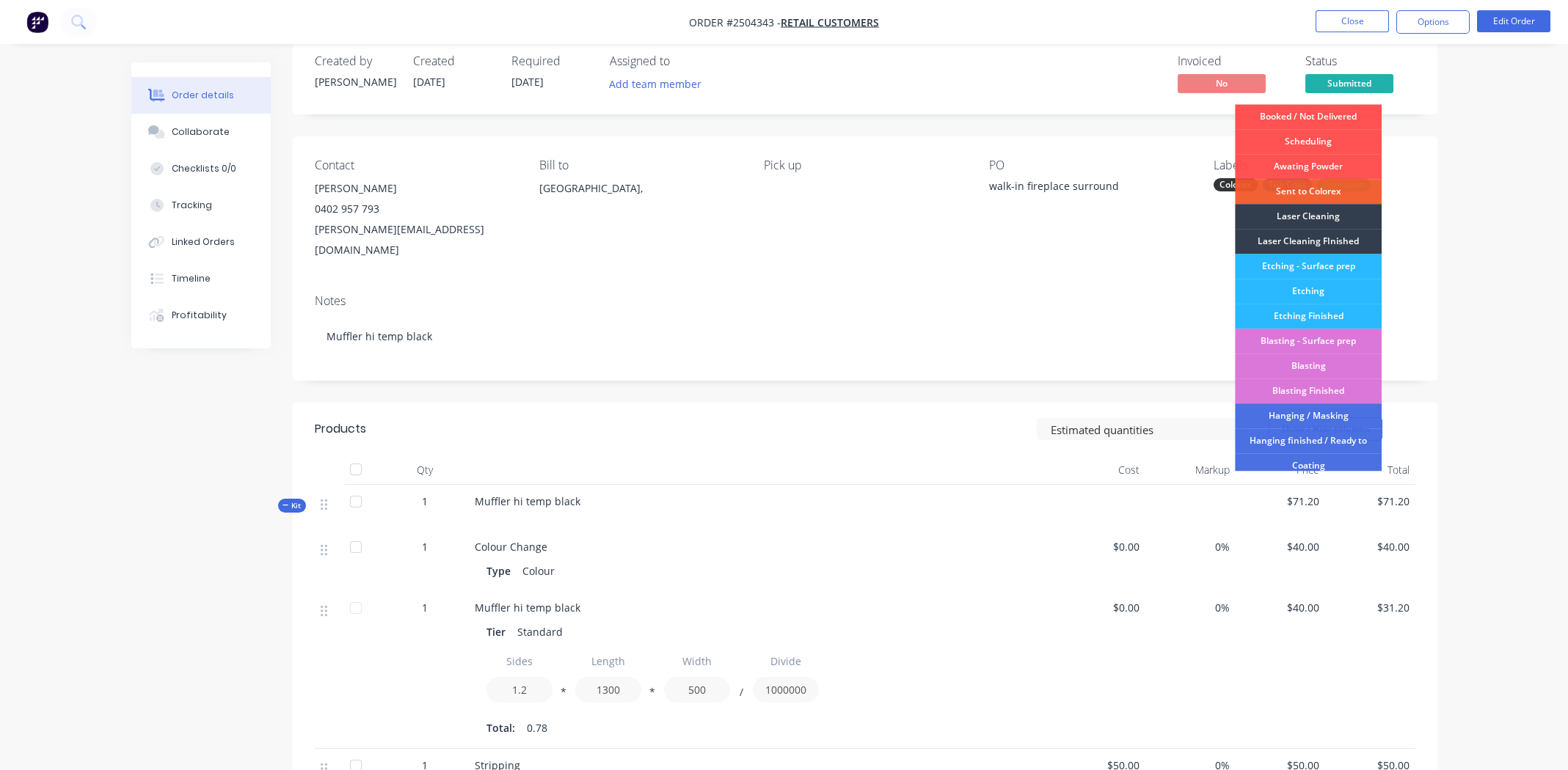
scroll to position [0, 0]
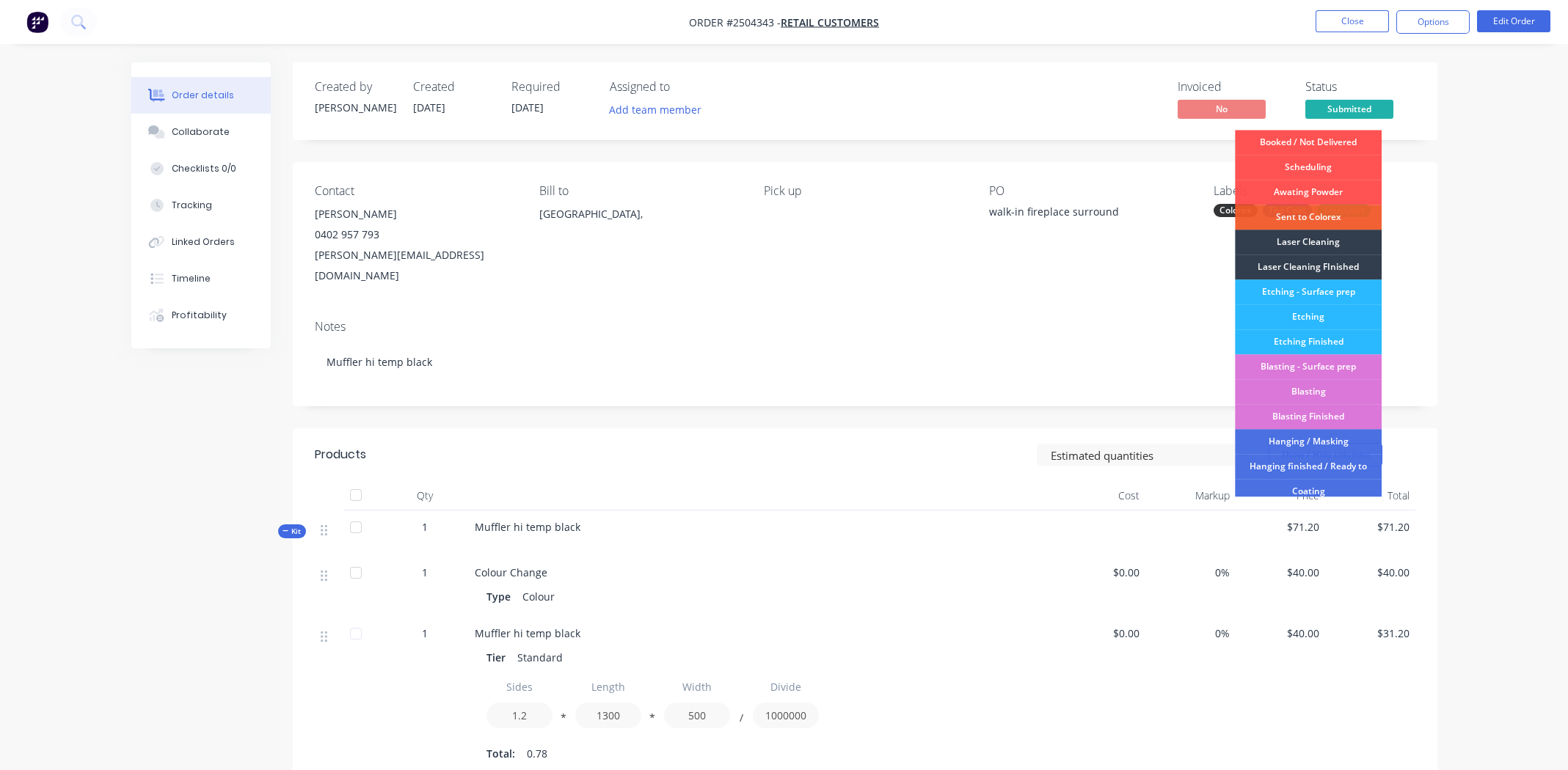
click at [1493, 123] on div "Order details Collaborate Checklists 0/0 Tracking Linked Orders Timeline Profit…" at bounding box center [784, 573] width 1568 height 1146
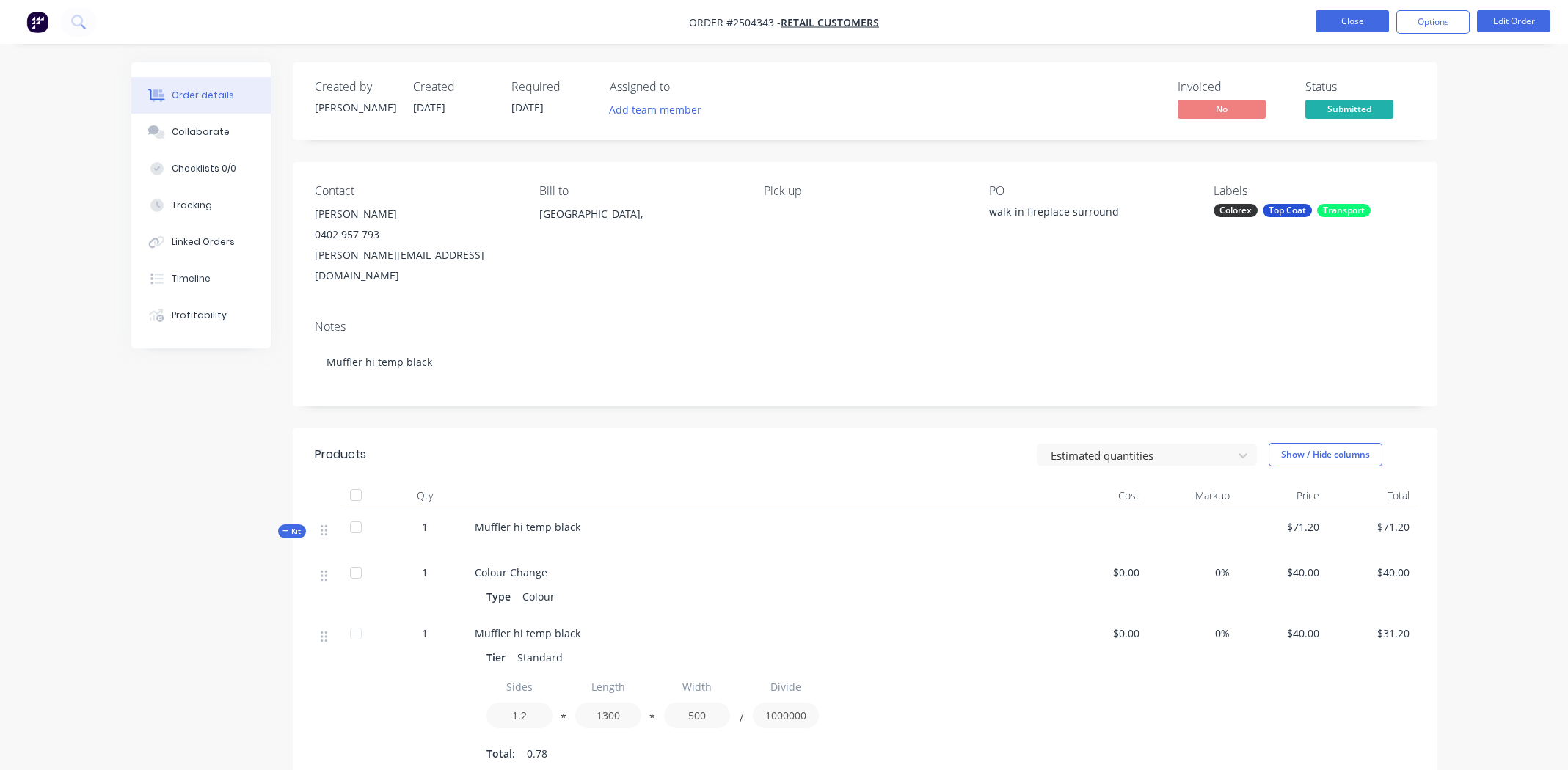
click at [1367, 20] on button "Close" at bounding box center [1352, 22] width 73 height 22
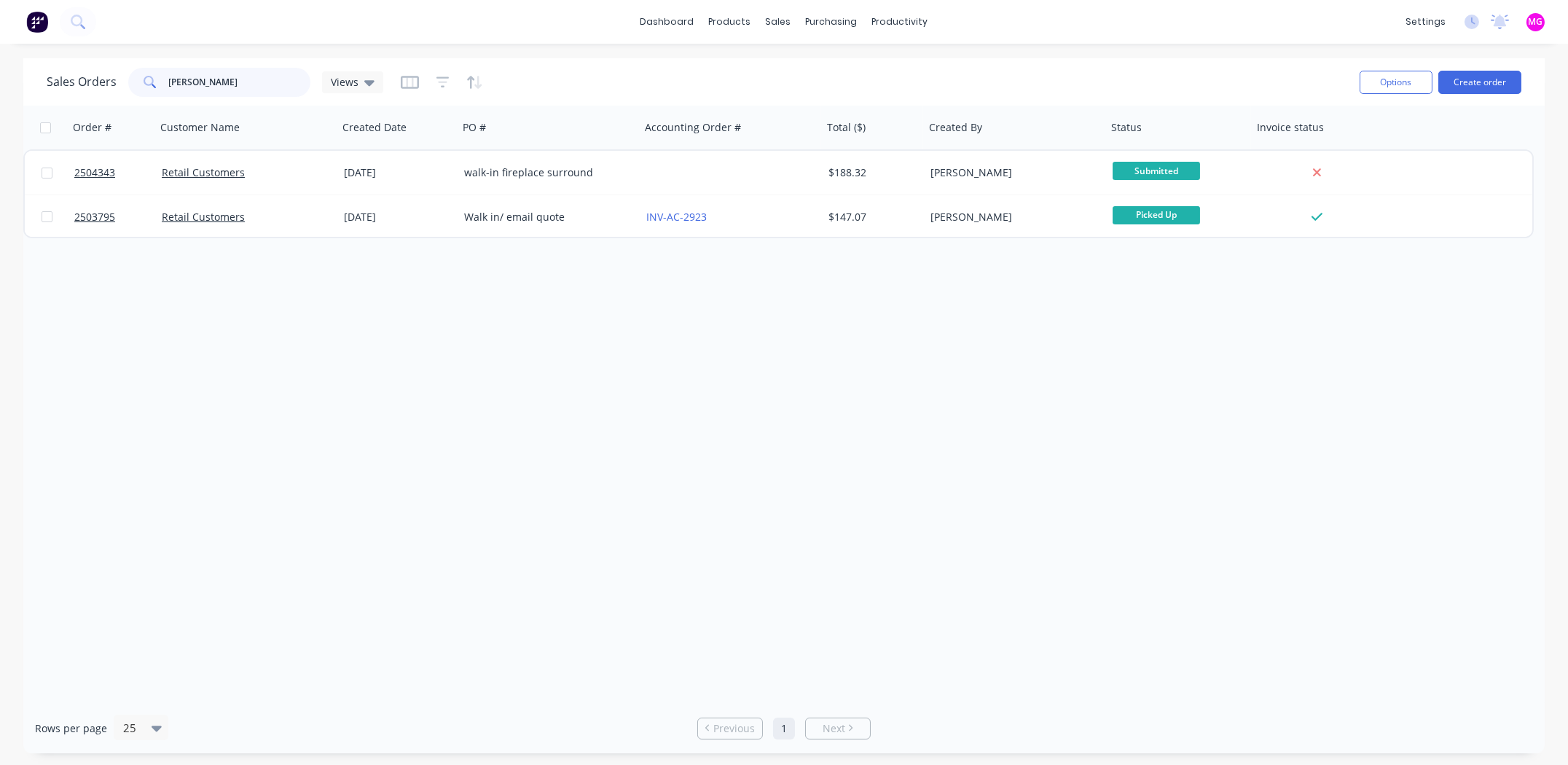
click at [236, 82] on input "[PERSON_NAME]" at bounding box center [240, 82] width 142 height 29
type input "2504260"
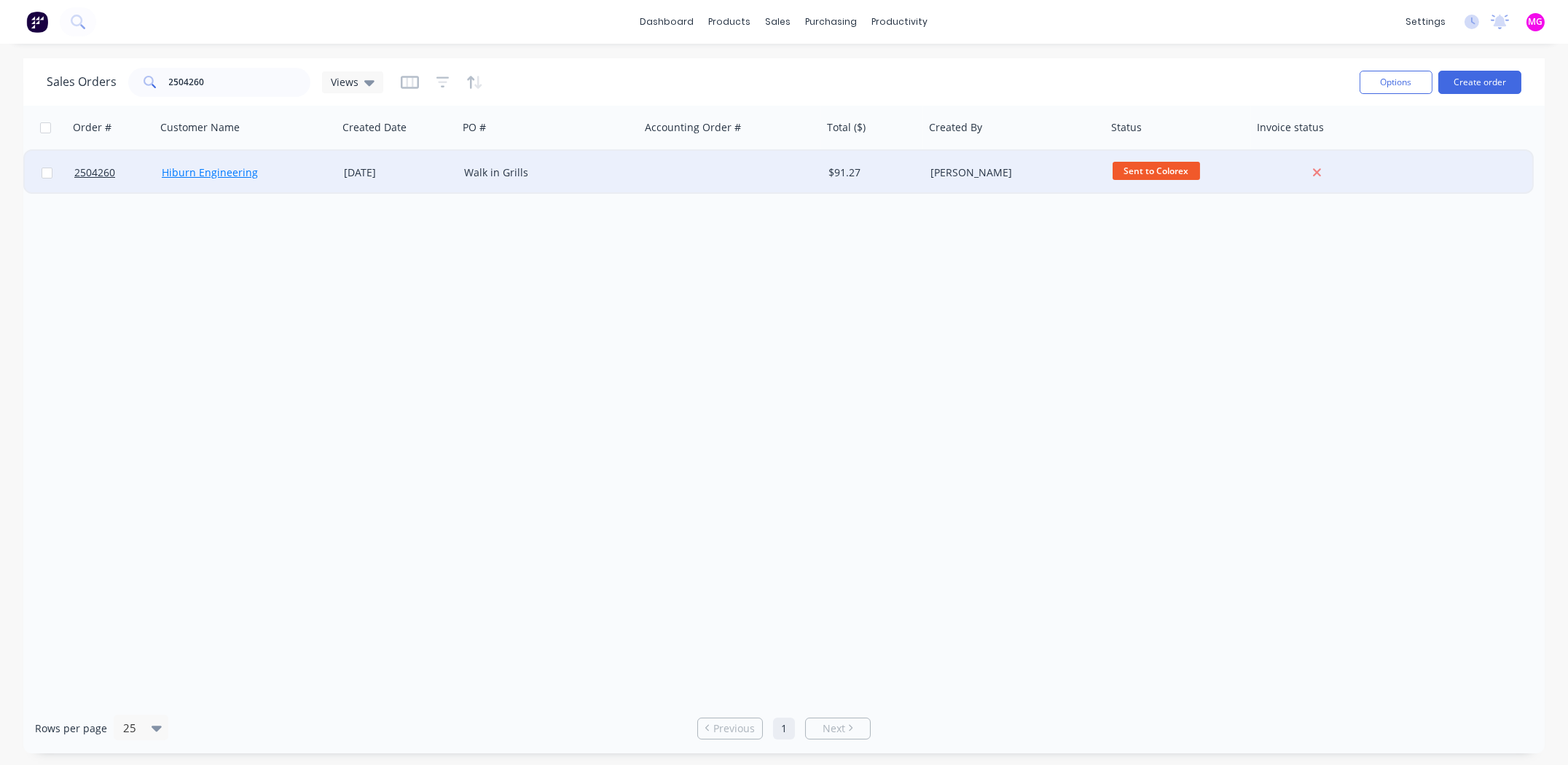
click at [185, 174] on link "Hiburn Engineering" at bounding box center [209, 173] width 97 height 14
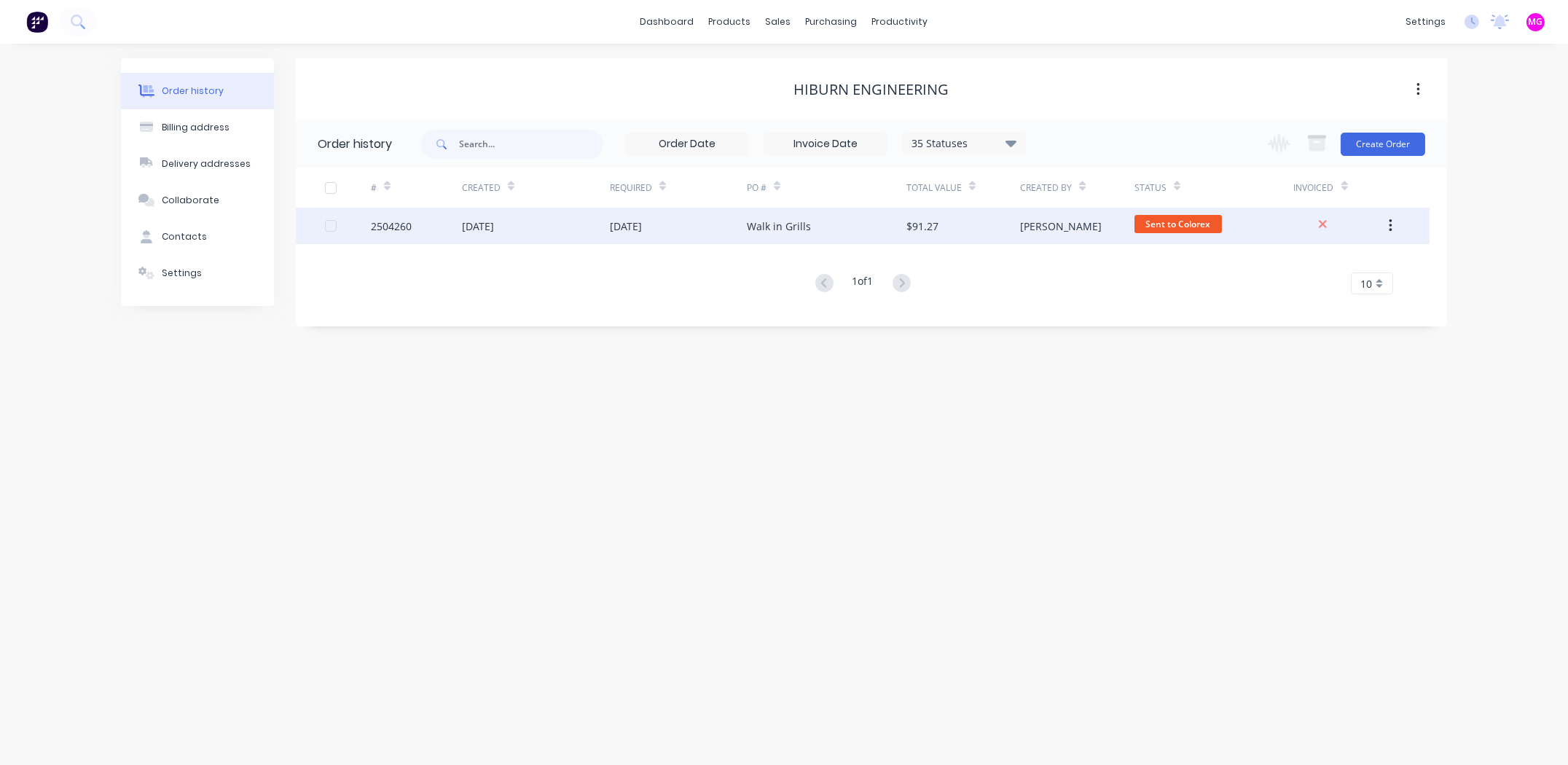
click at [368, 223] on div at bounding box center [348, 226] width 46 height 37
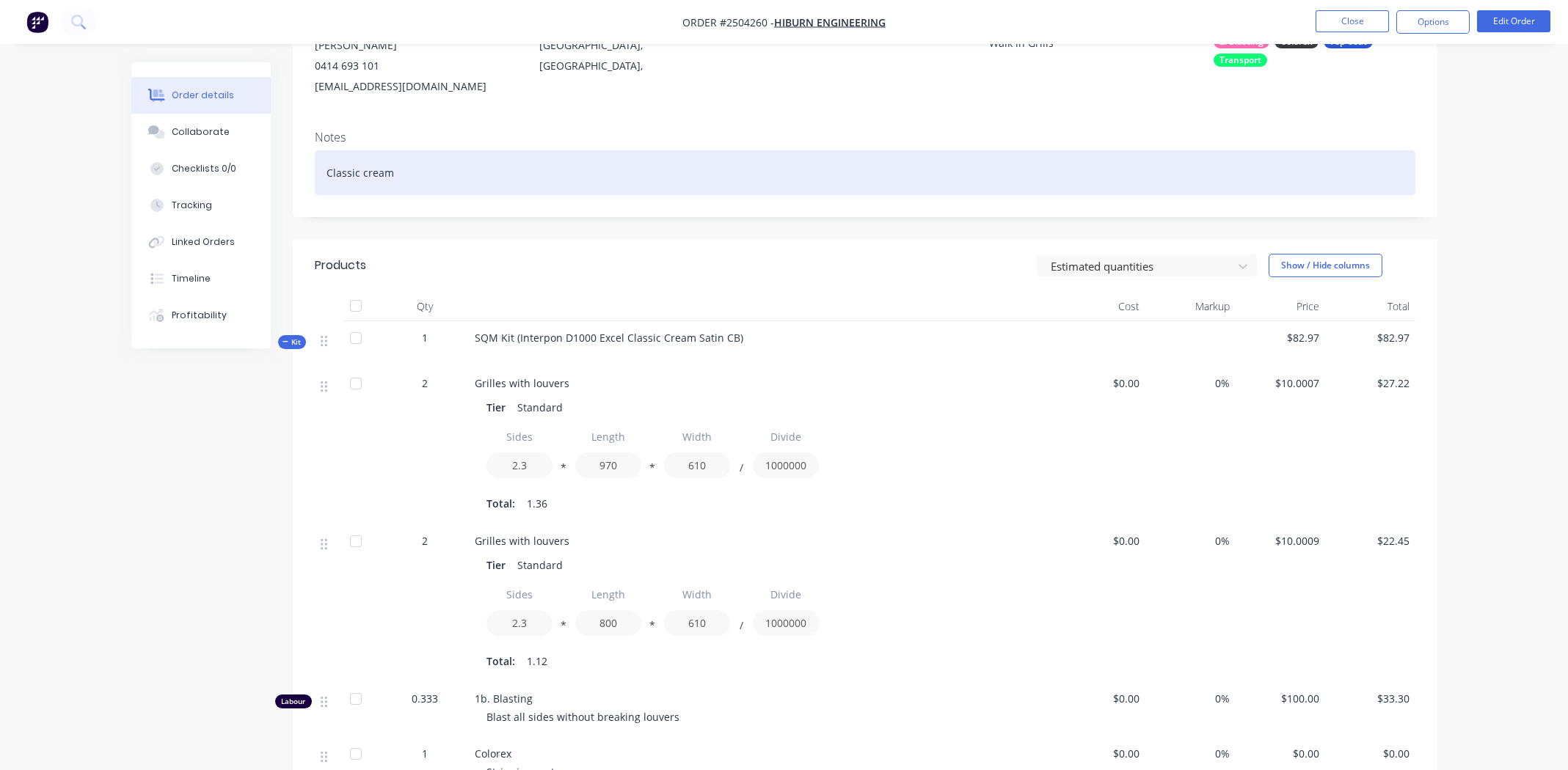
scroll to position [220, 0]
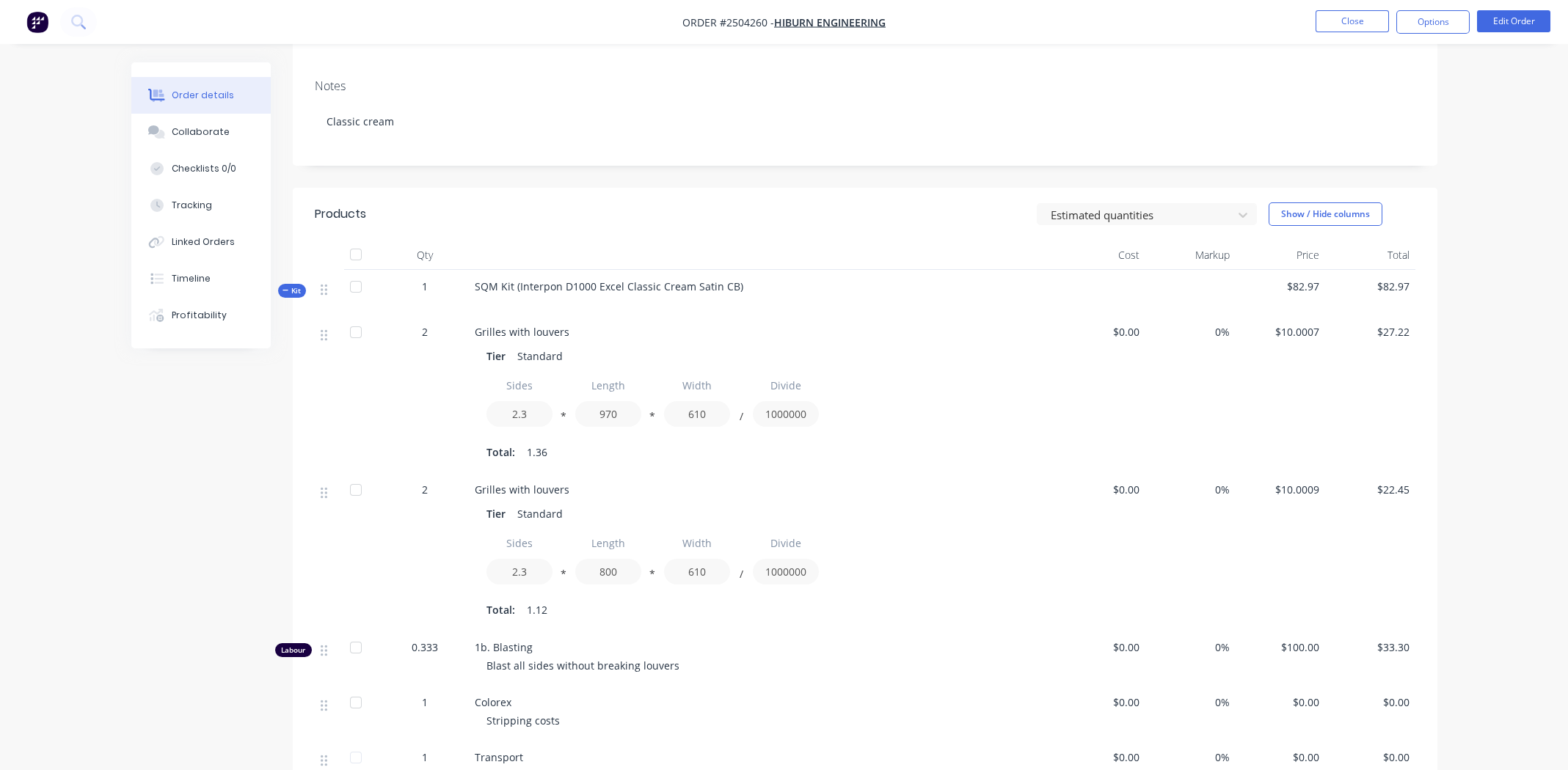
click at [732, 286] on span "SQM Kit (Interpon D1000 Excel Classic Cream Satin CB)" at bounding box center [609, 286] width 269 height 14
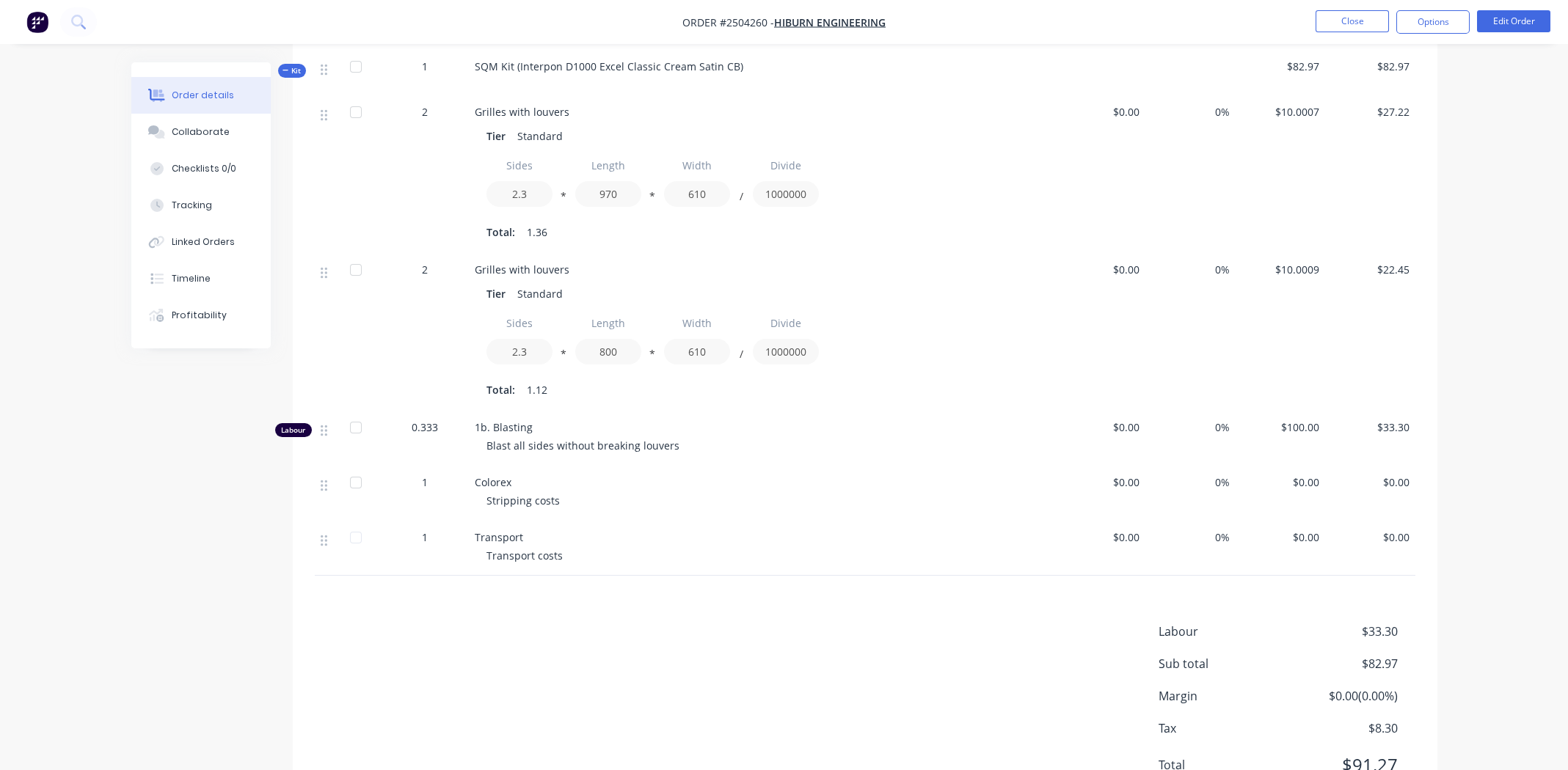
click at [1314, 540] on span "$0.00" at bounding box center [1281, 538] width 78 height 15
click at [1514, 11] on button "Edit Order" at bounding box center [1514, 22] width 73 height 22
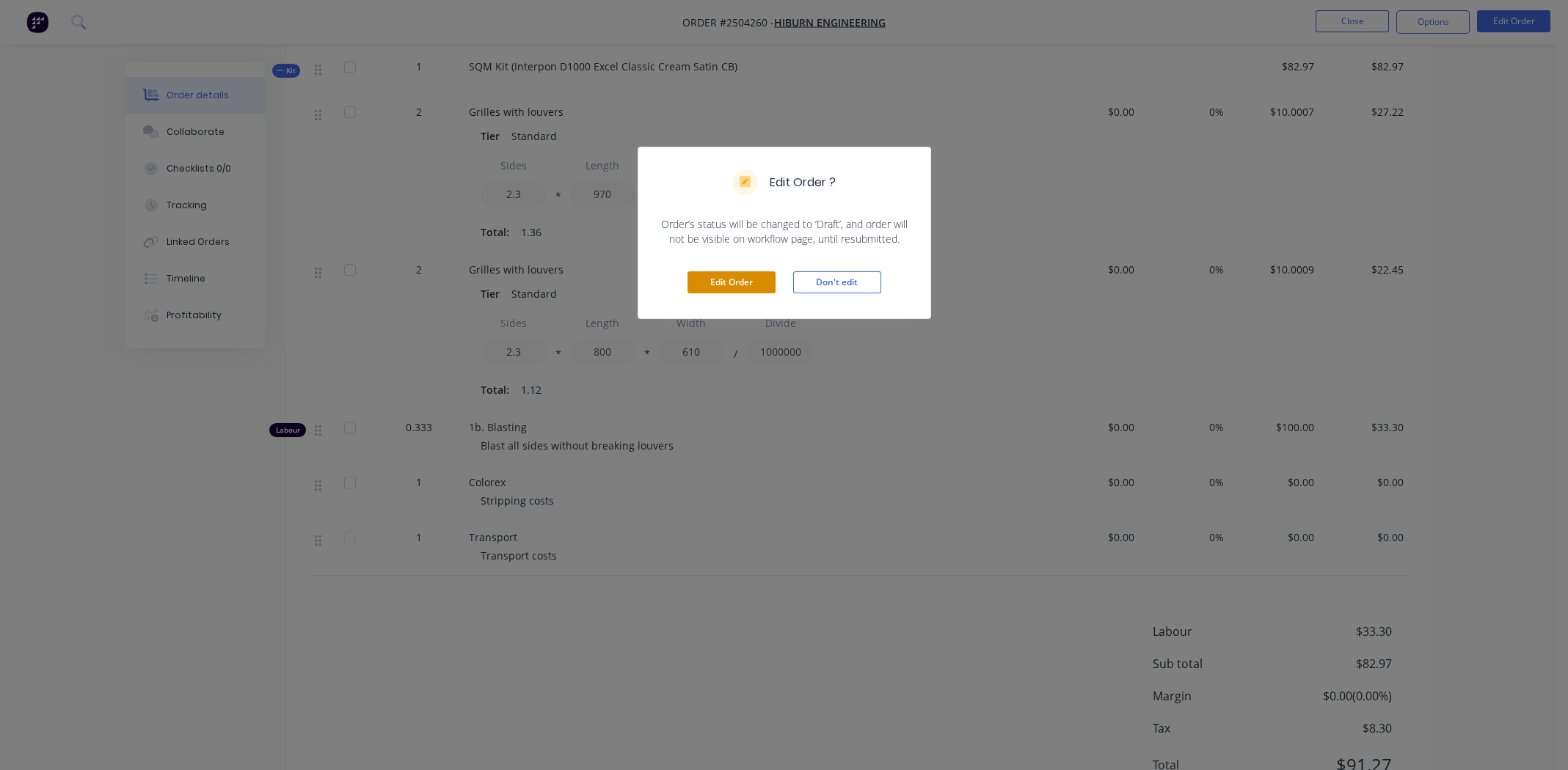
click at [722, 280] on button "Edit Order" at bounding box center [732, 283] width 88 height 22
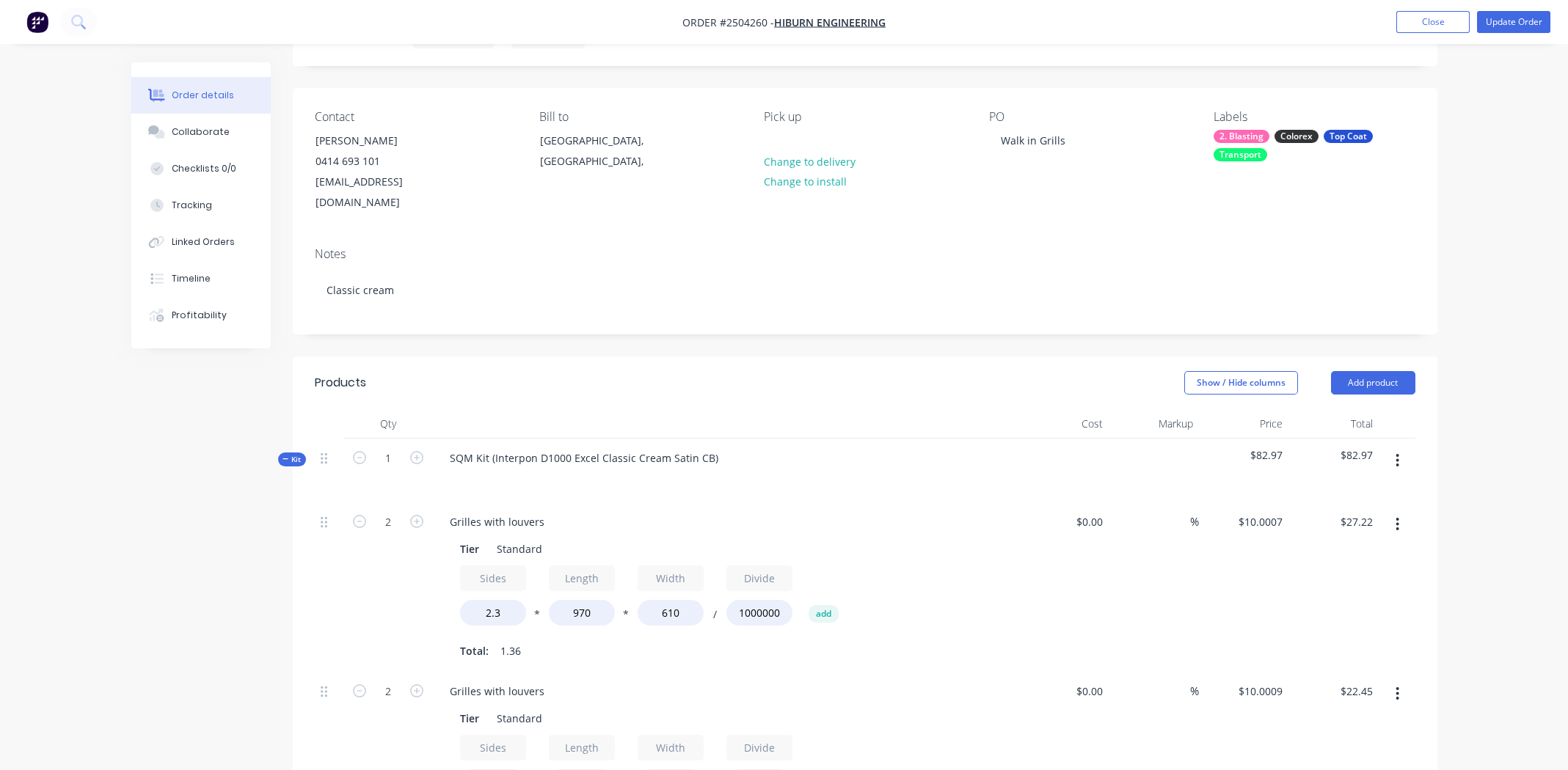
scroll to position [586, 0]
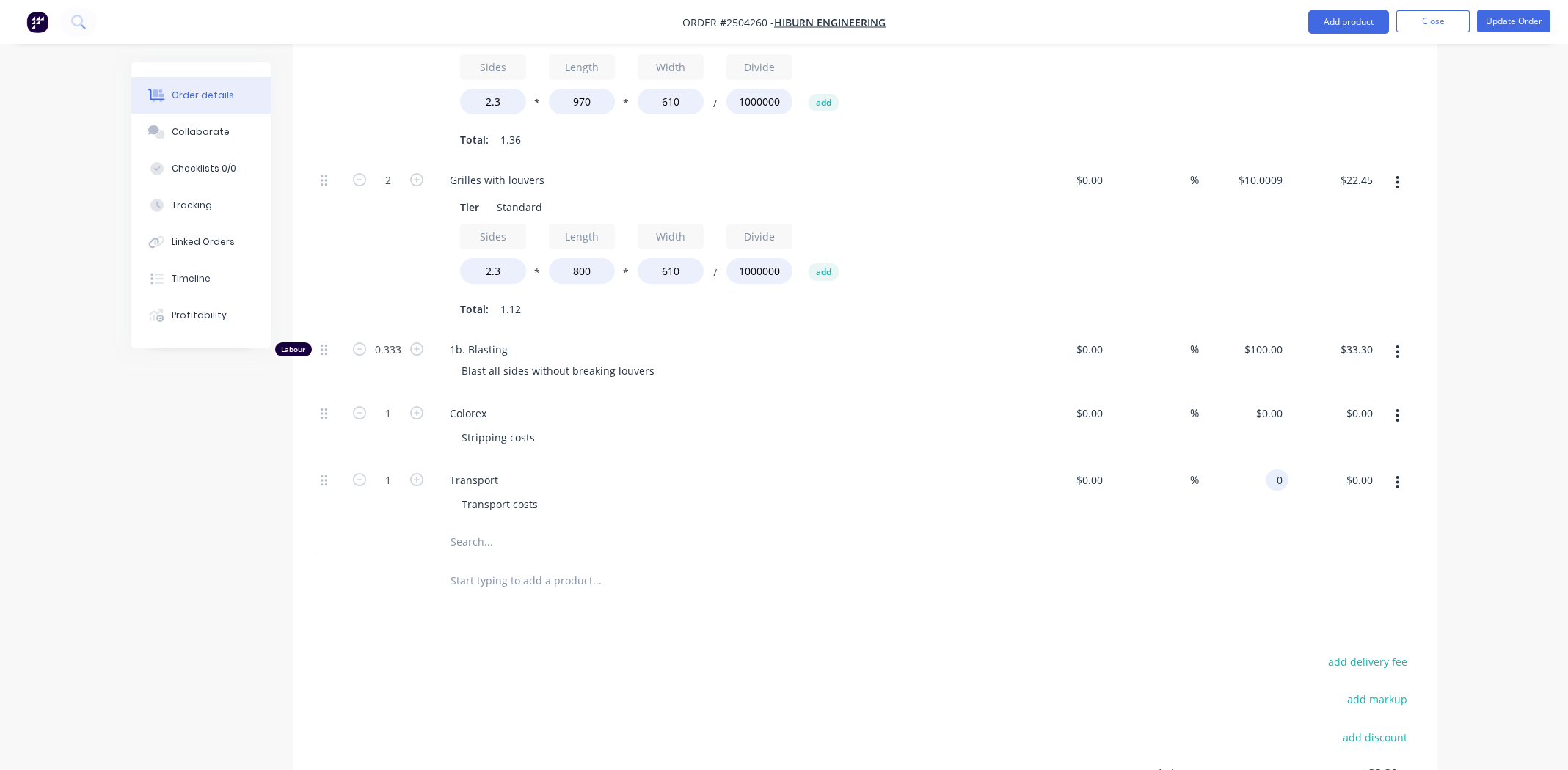
click at [1266, 470] on div "0 0" at bounding box center [1277, 480] width 22 height 22
type input "$57.00"
click at [1298, 493] on div "$57.00 $0.00" at bounding box center [1333, 495] width 90 height 67
click at [1506, 23] on button "Update Order" at bounding box center [1514, 22] width 73 height 22
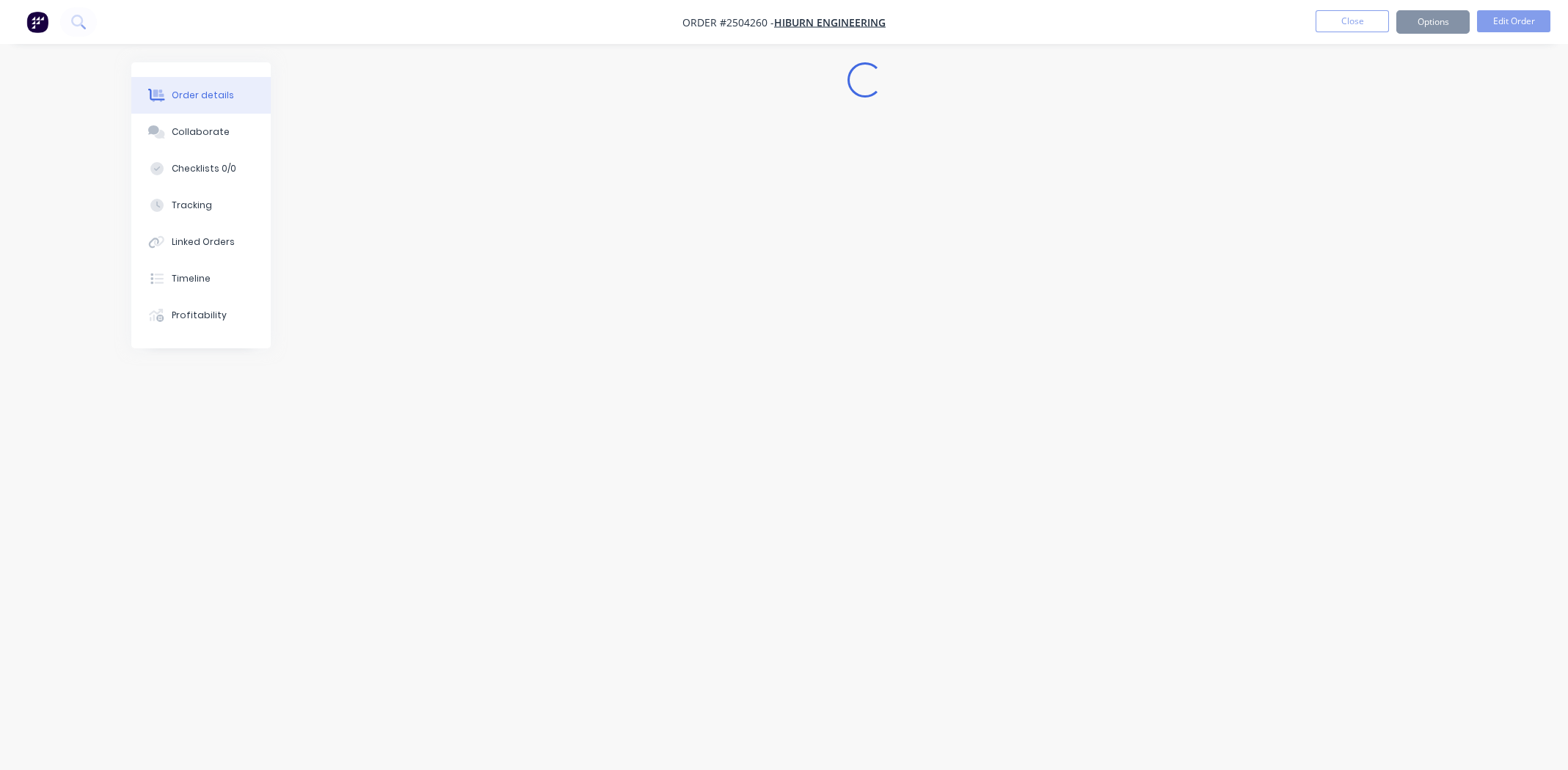
scroll to position [0, 0]
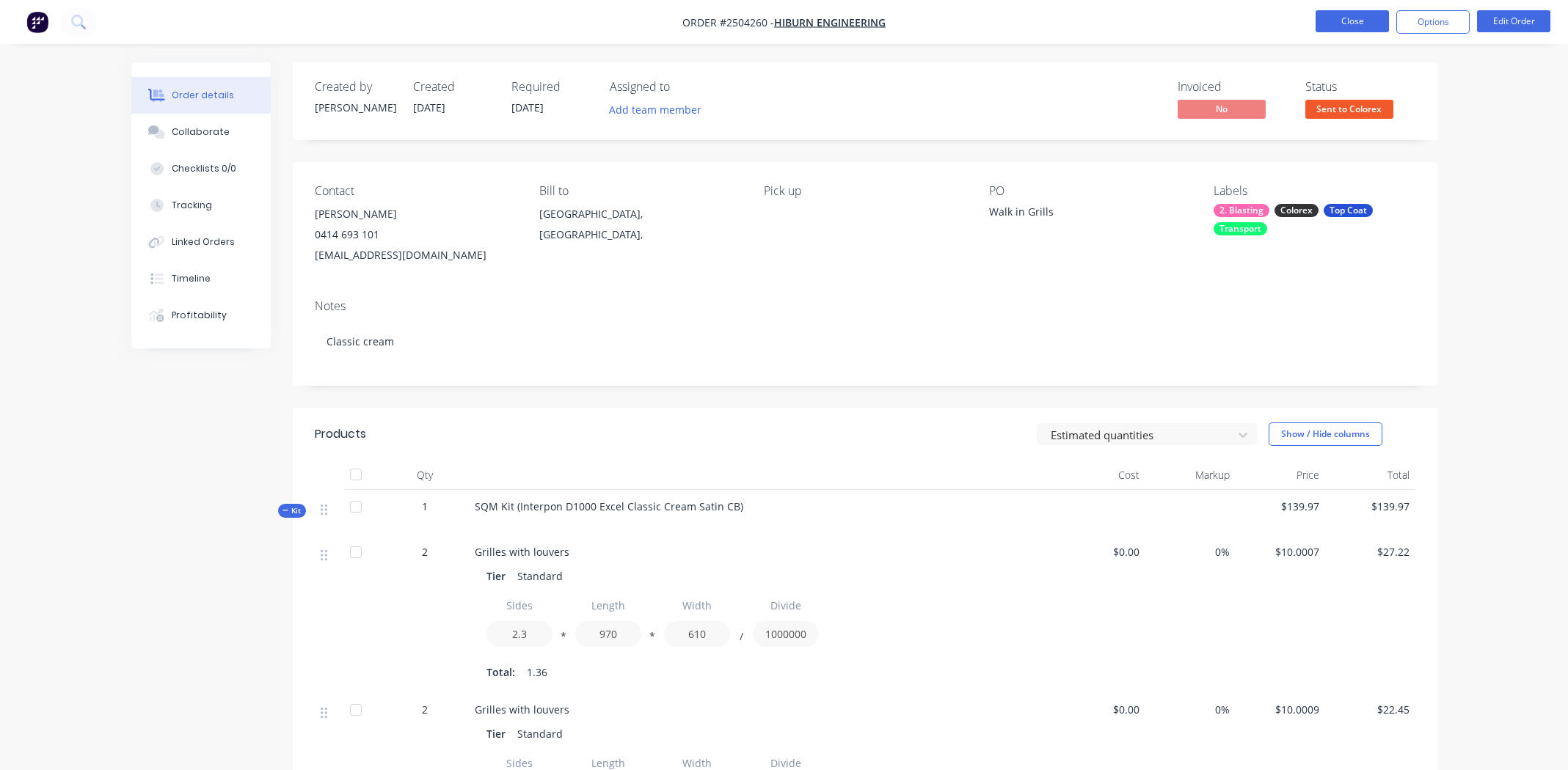
click at [1345, 12] on button "Close" at bounding box center [1352, 22] width 73 height 22
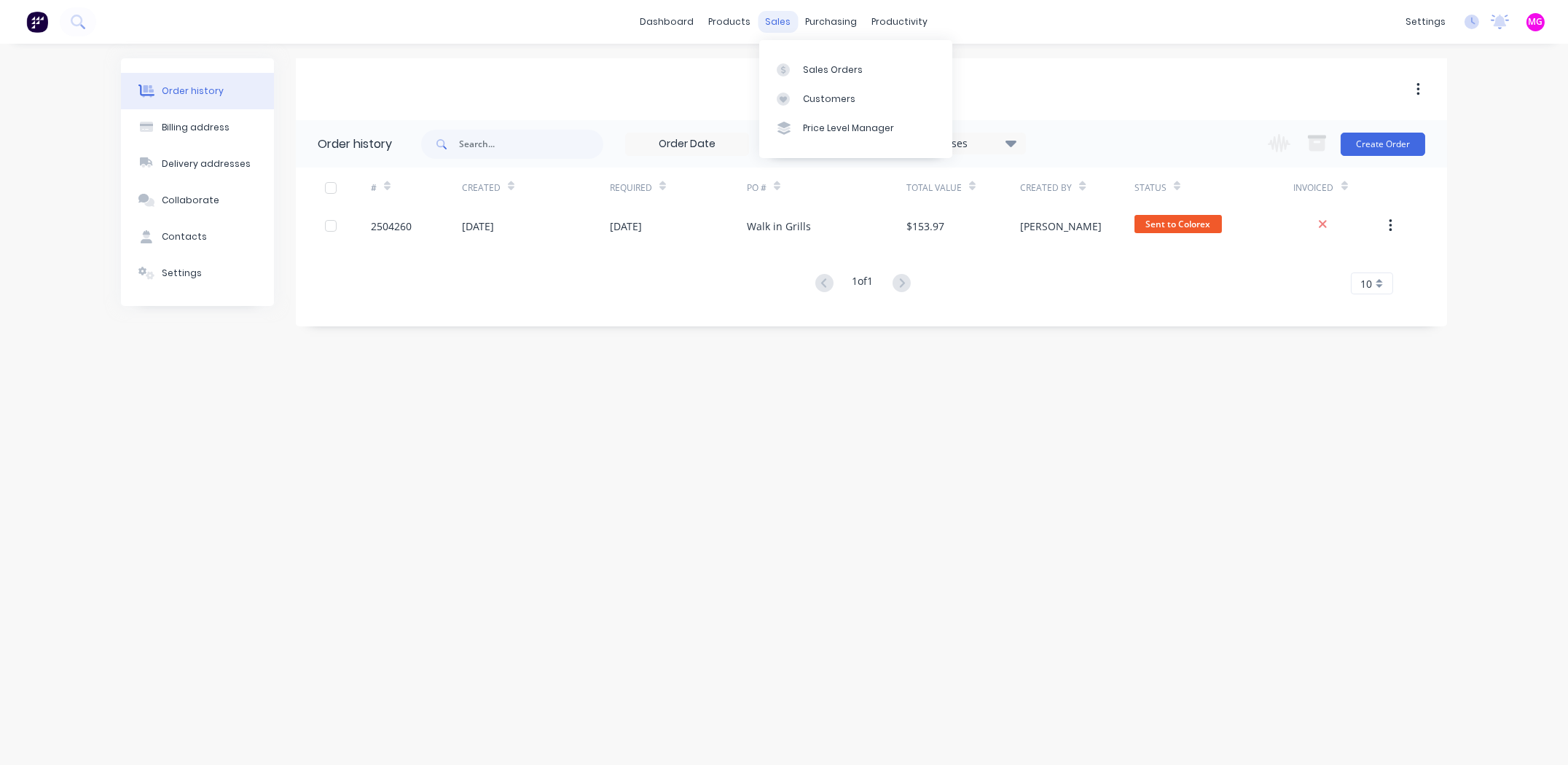
click at [772, 17] on div "sales" at bounding box center [778, 22] width 40 height 22
click at [818, 57] on link "Sales Orders" at bounding box center [856, 69] width 193 height 29
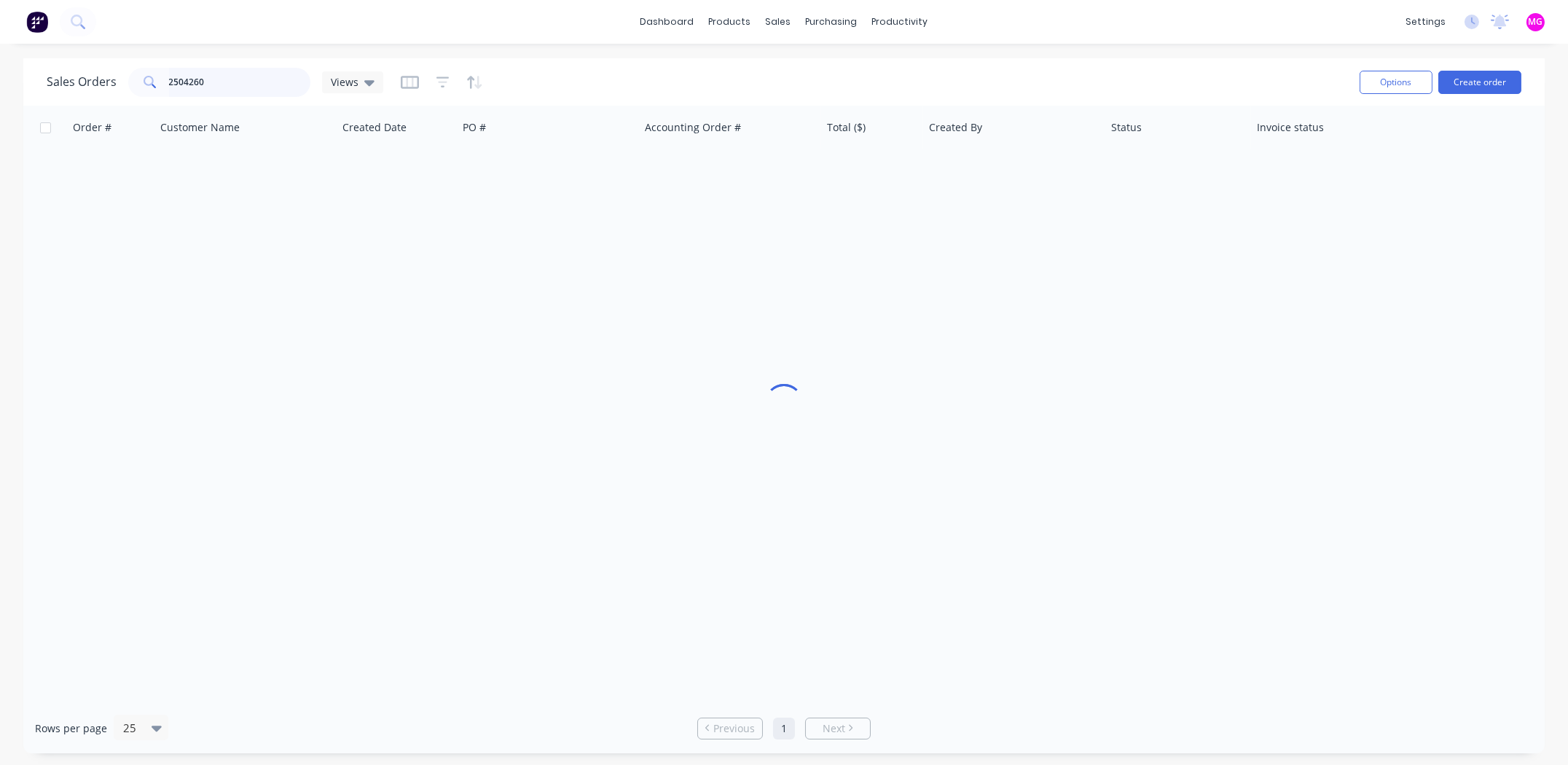
click at [200, 80] on input "2504260" at bounding box center [240, 82] width 142 height 29
click at [200, 79] on input "2504260" at bounding box center [240, 82] width 142 height 29
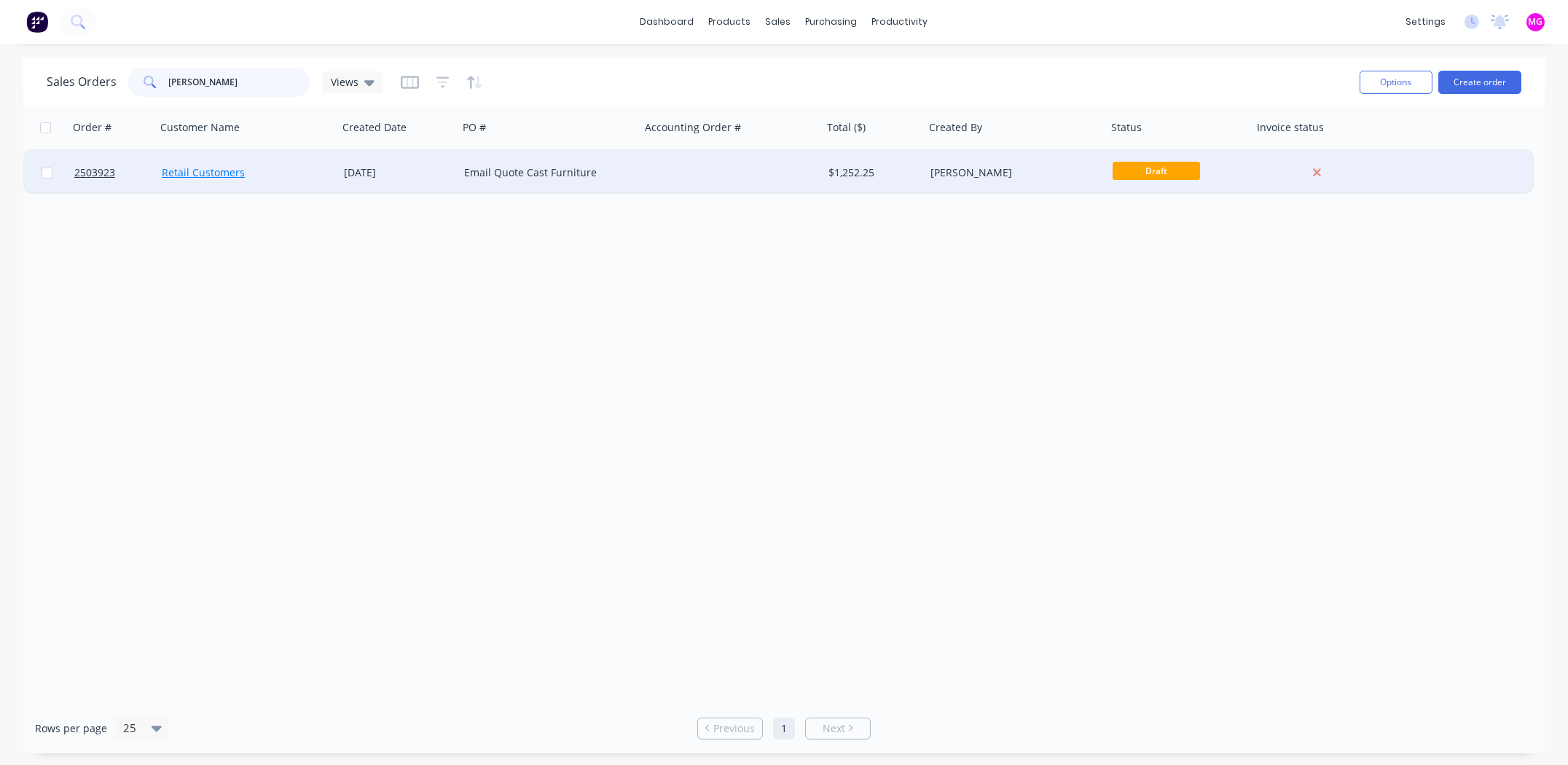
type input "[PERSON_NAME]"
click at [220, 171] on link "Retail Customers" at bounding box center [203, 173] width 83 height 14
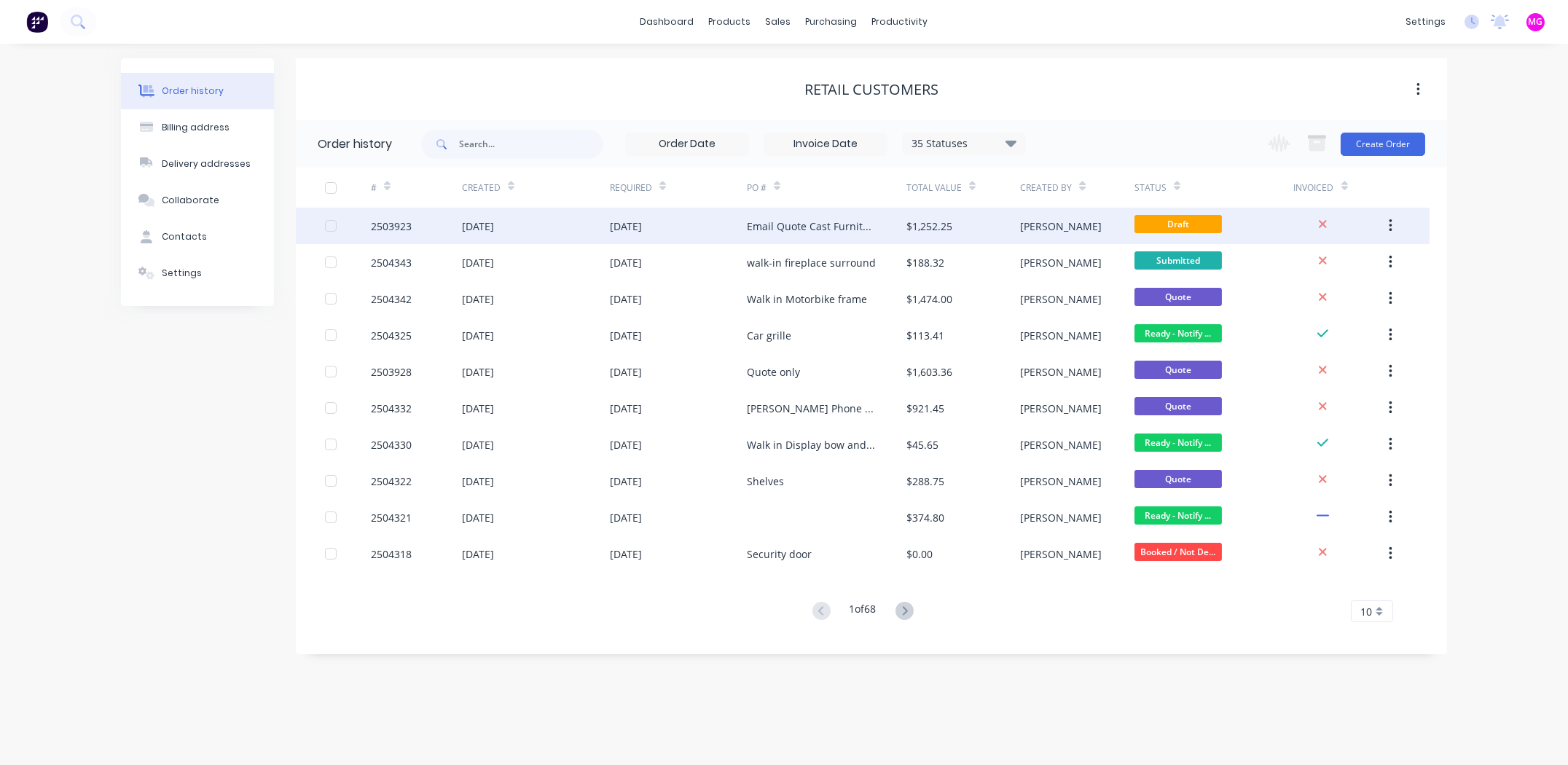
click at [387, 223] on div "2503923" at bounding box center [391, 227] width 41 height 15
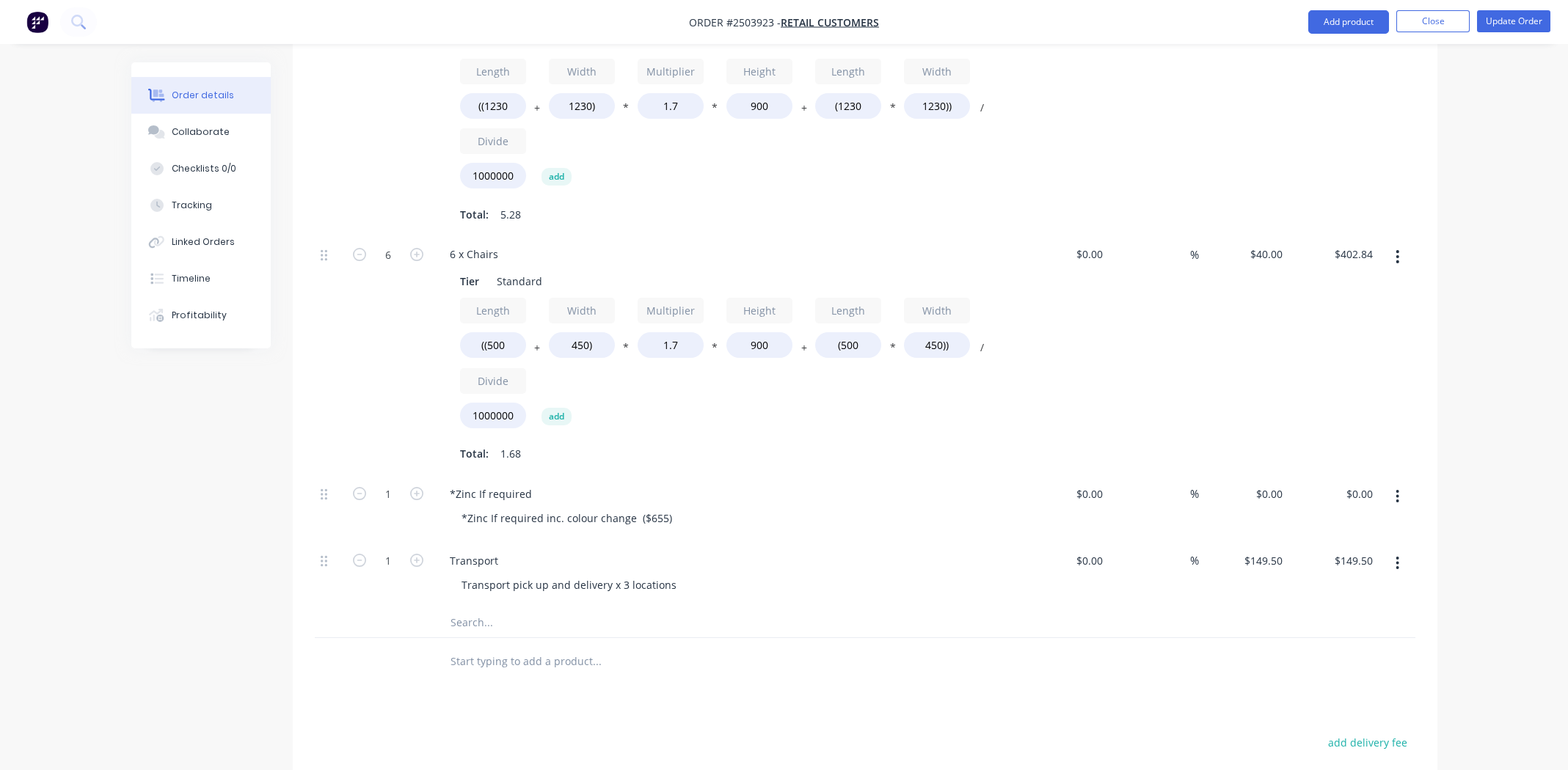
scroll to position [979, 0]
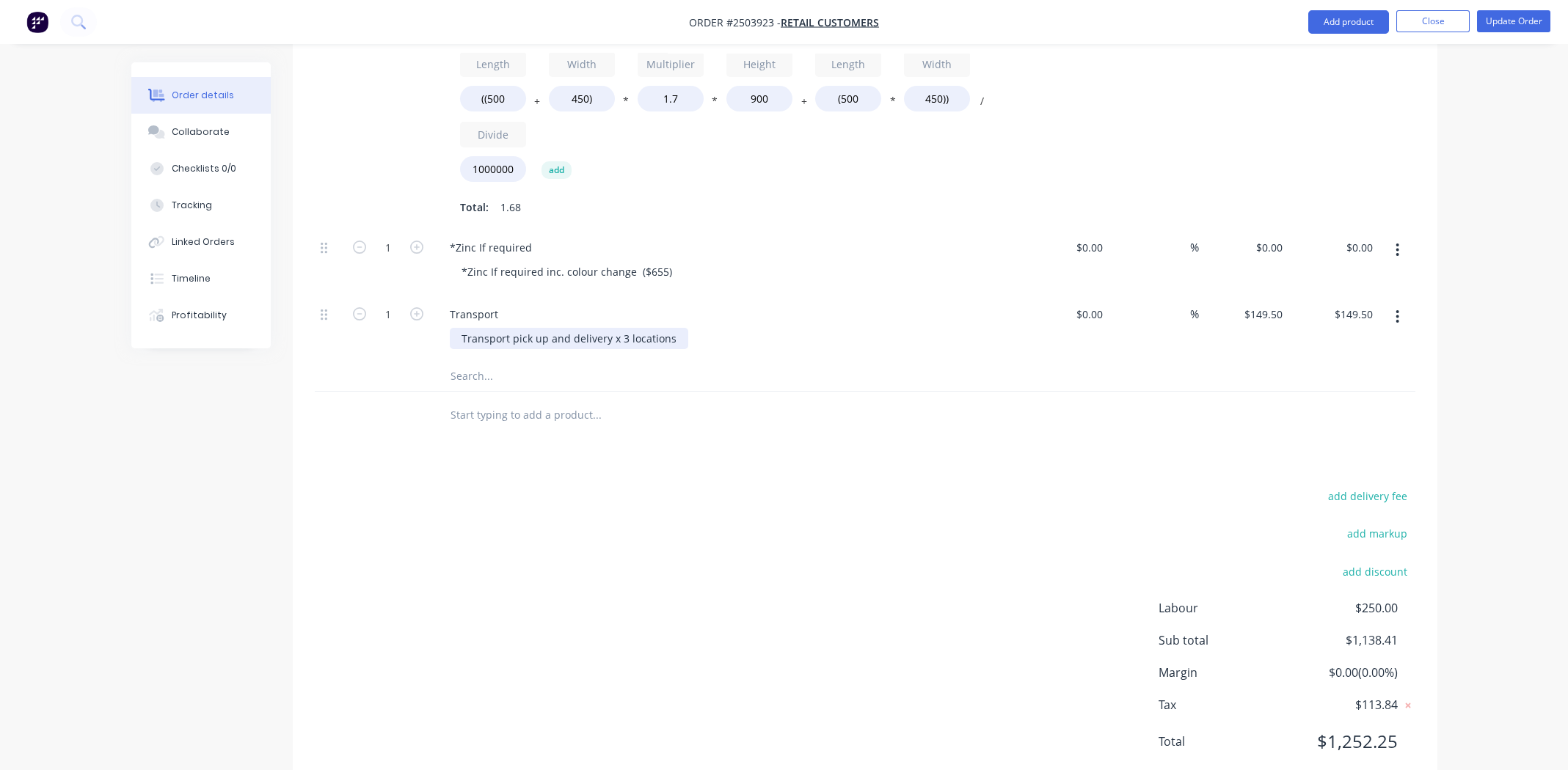
click at [620, 328] on div "Transport pick up and delivery x 3 locations" at bounding box center [569, 338] width 238 height 22
click at [1268, 295] on div "$149.50 $149.50" at bounding box center [1244, 329] width 90 height 67
click at [1269, 304] on input "149.5" at bounding box center [1266, 314] width 46 height 22
click at [812, 401] on div at bounding box center [658, 416] width 441 height 29
type input "$149.50"
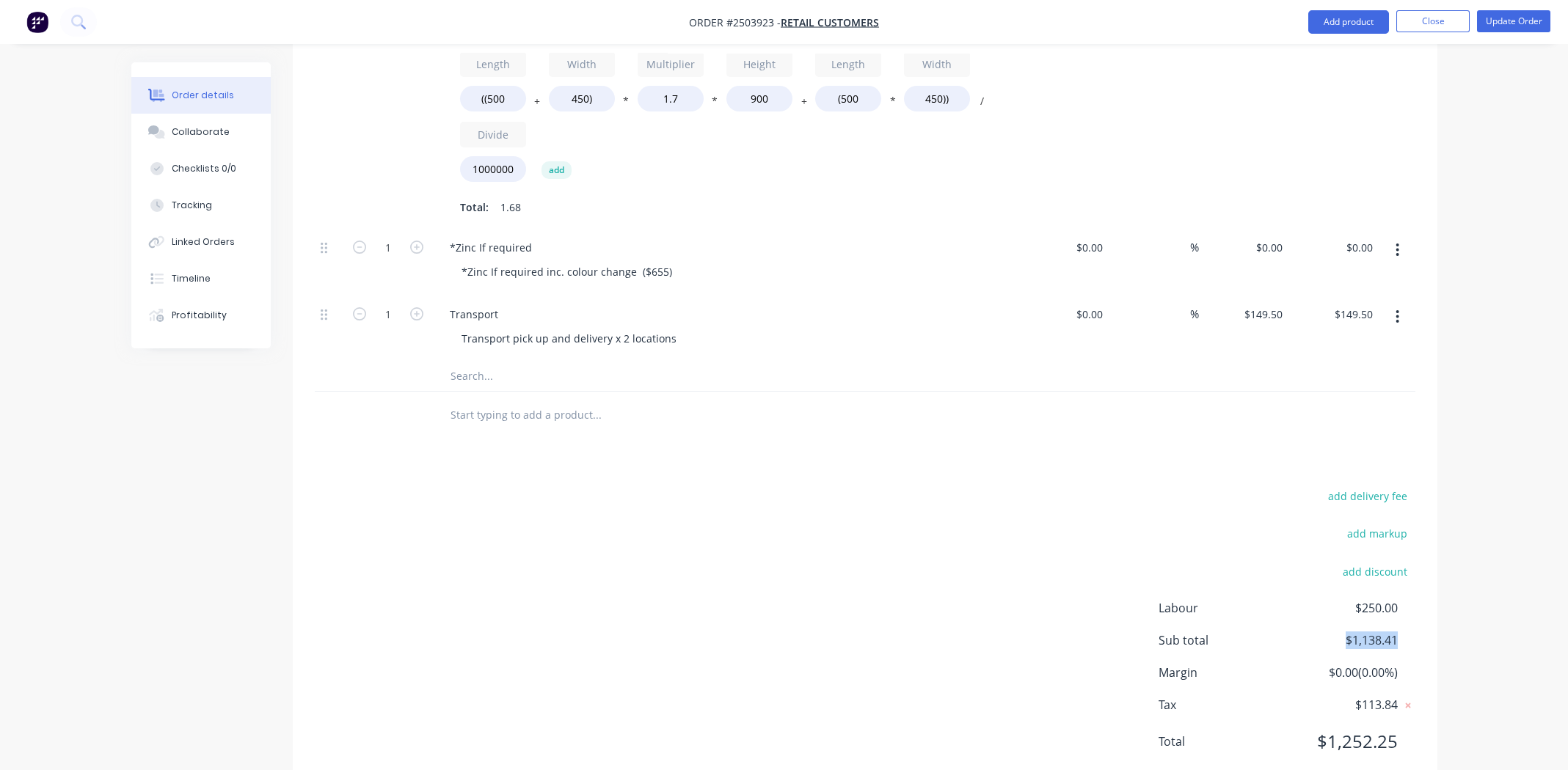
drag, startPoint x: 1419, startPoint y: 594, endPoint x: 1330, endPoint y: 601, distance: 89.3
click at [1330, 601] on div "add delivery fee add markup add discount Labour $250.00 Sub total $1,138.41 Mar…" at bounding box center [865, 627] width 1145 height 283
click at [608, 558] on div "add delivery fee add markup add discount Labour $250.00 Sub total $1,138.41 Mar…" at bounding box center [865, 627] width 1101 height 283
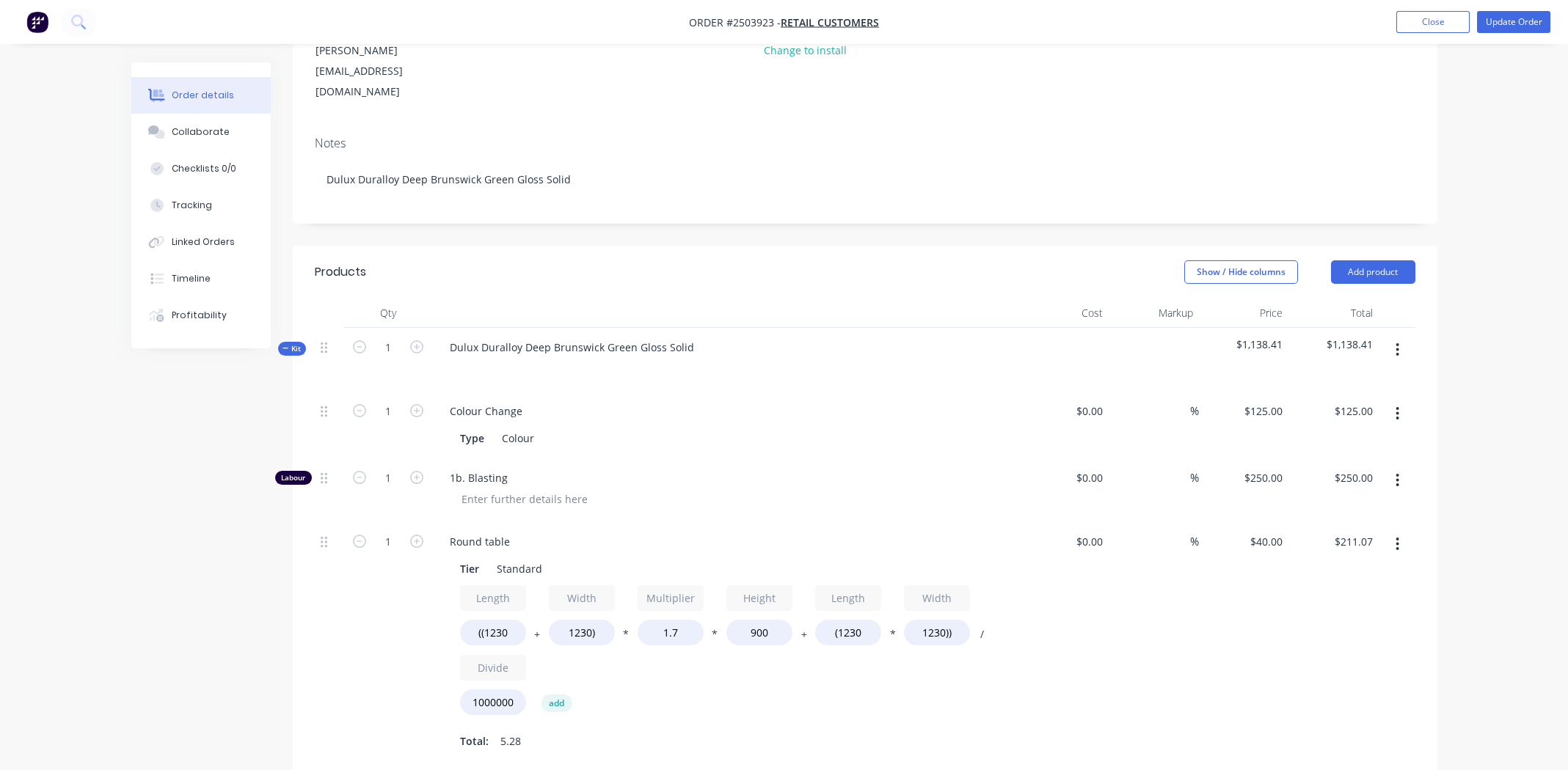
scroll to position [0, 0]
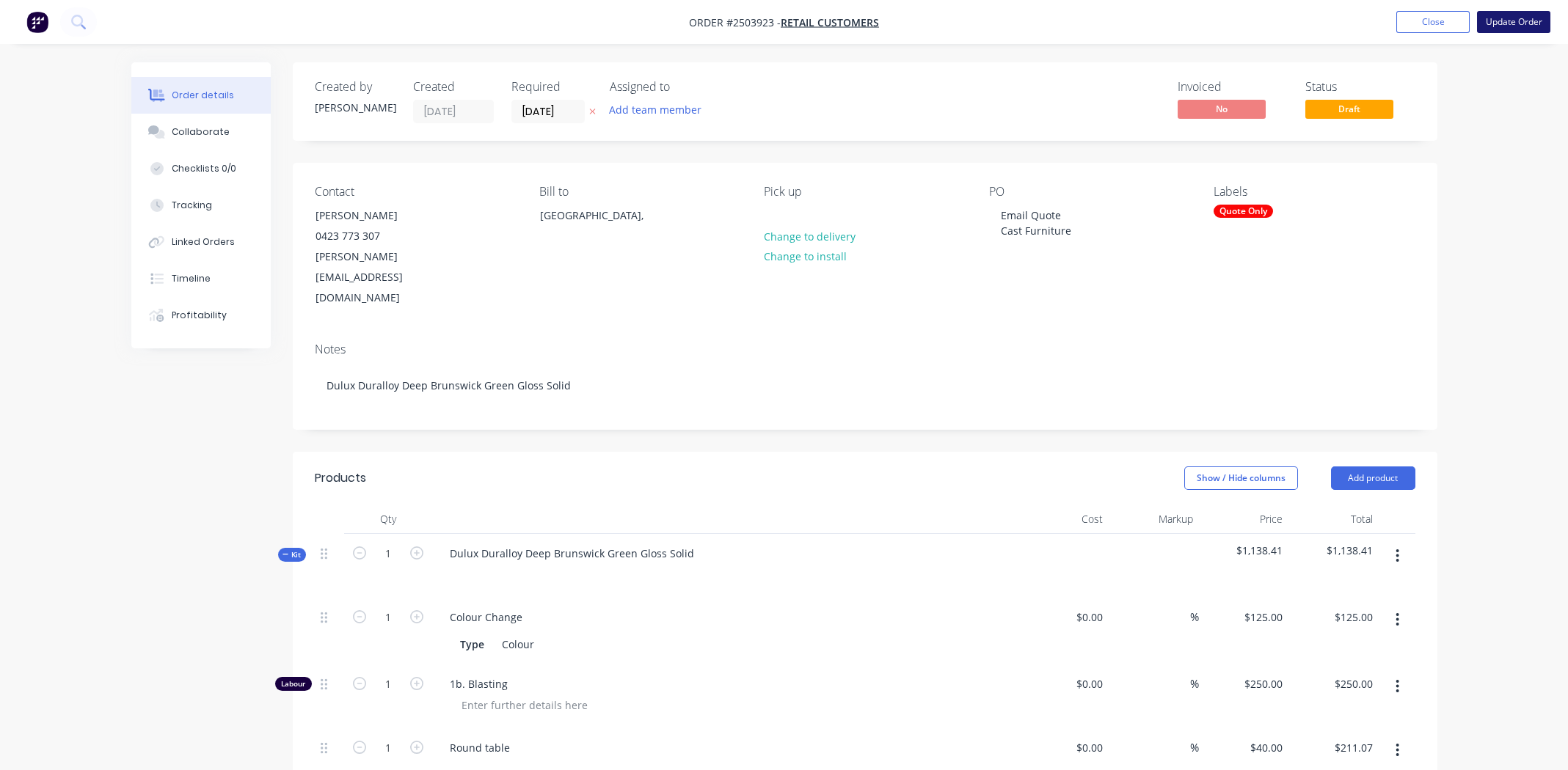
click at [1508, 19] on button "Update Order" at bounding box center [1514, 22] width 73 height 22
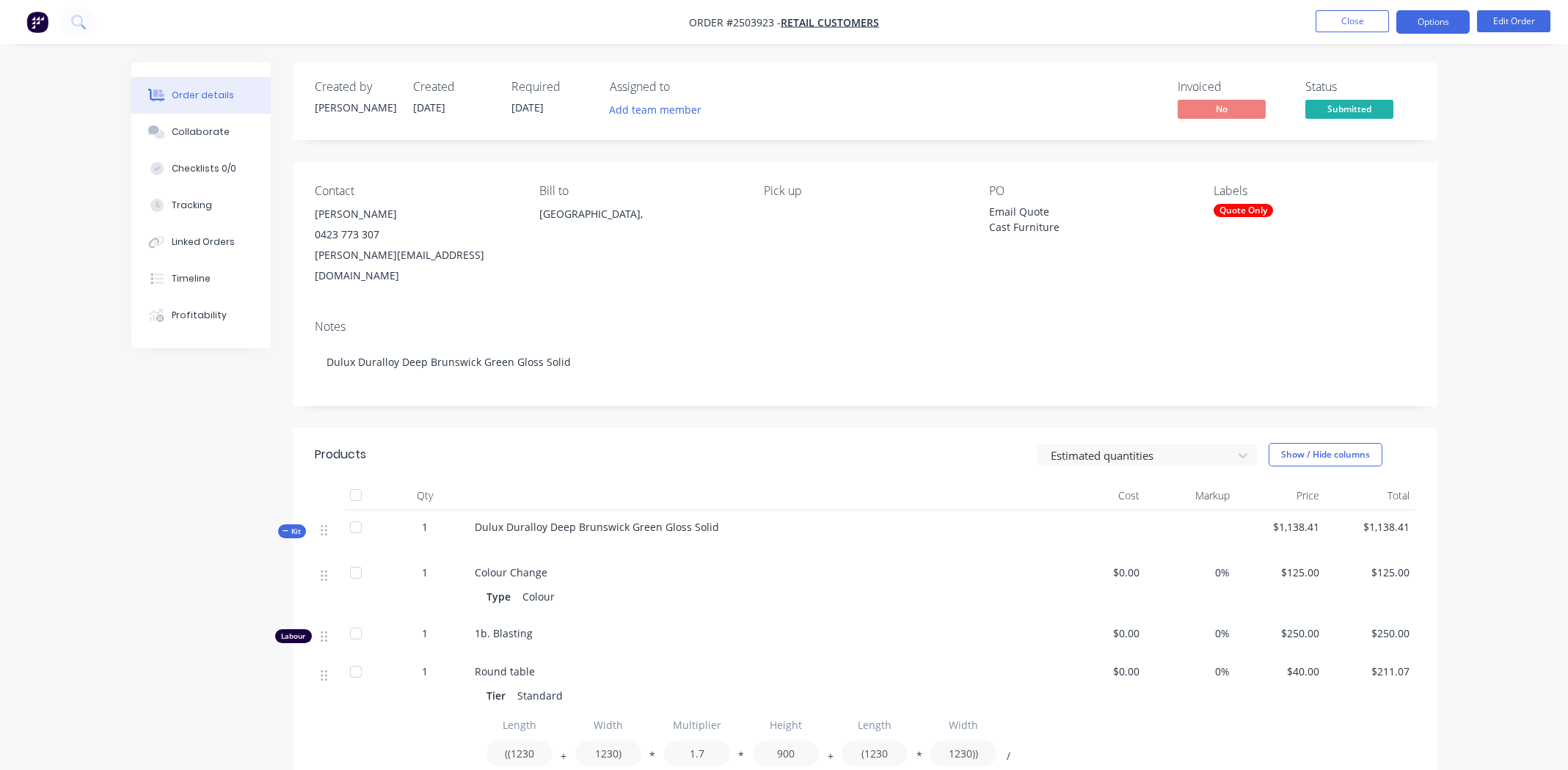
click at [1411, 17] on button "Options" at bounding box center [1433, 22] width 73 height 23
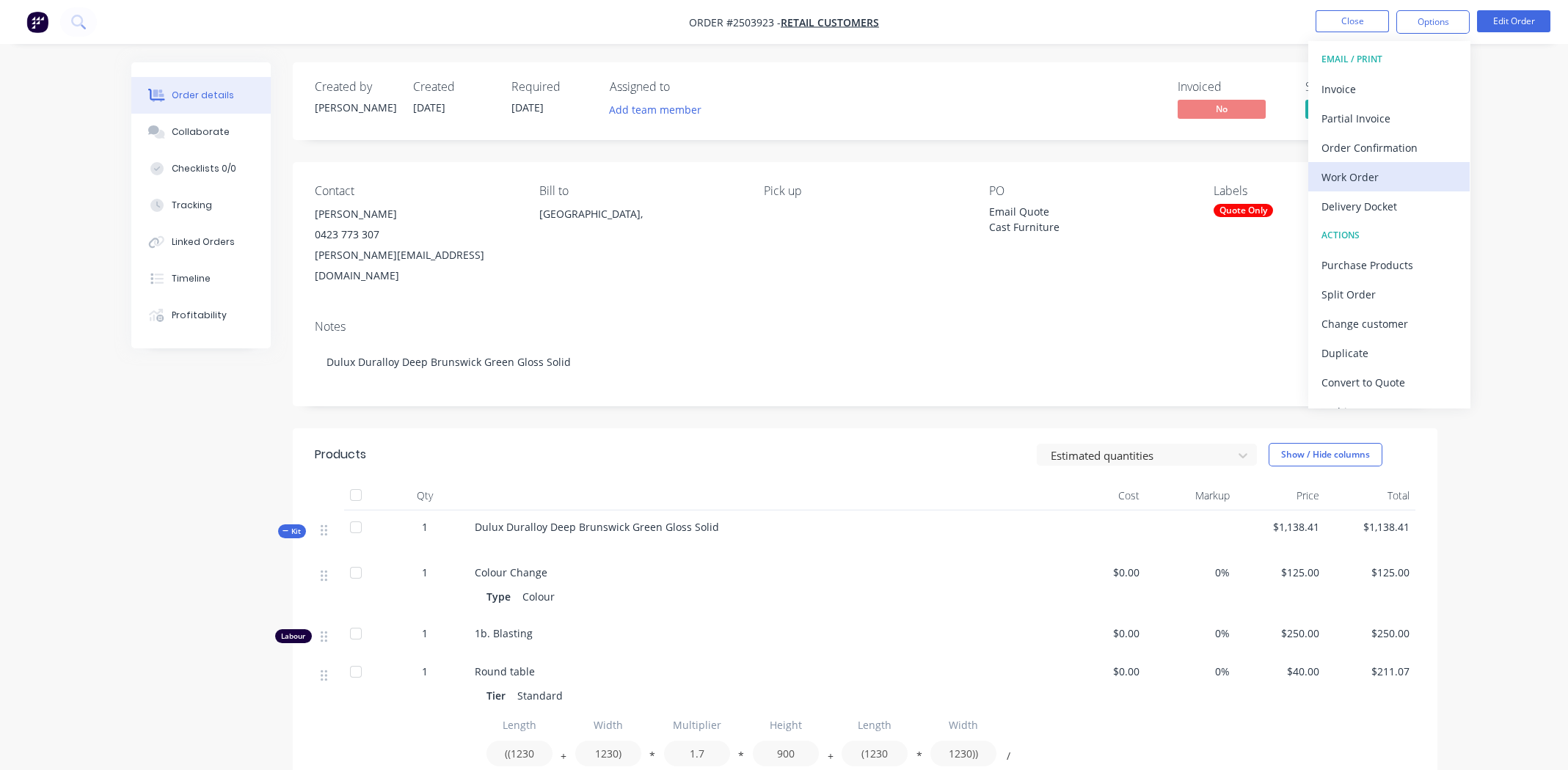
click at [1333, 175] on div "Work Order" at bounding box center [1389, 177] width 135 height 22
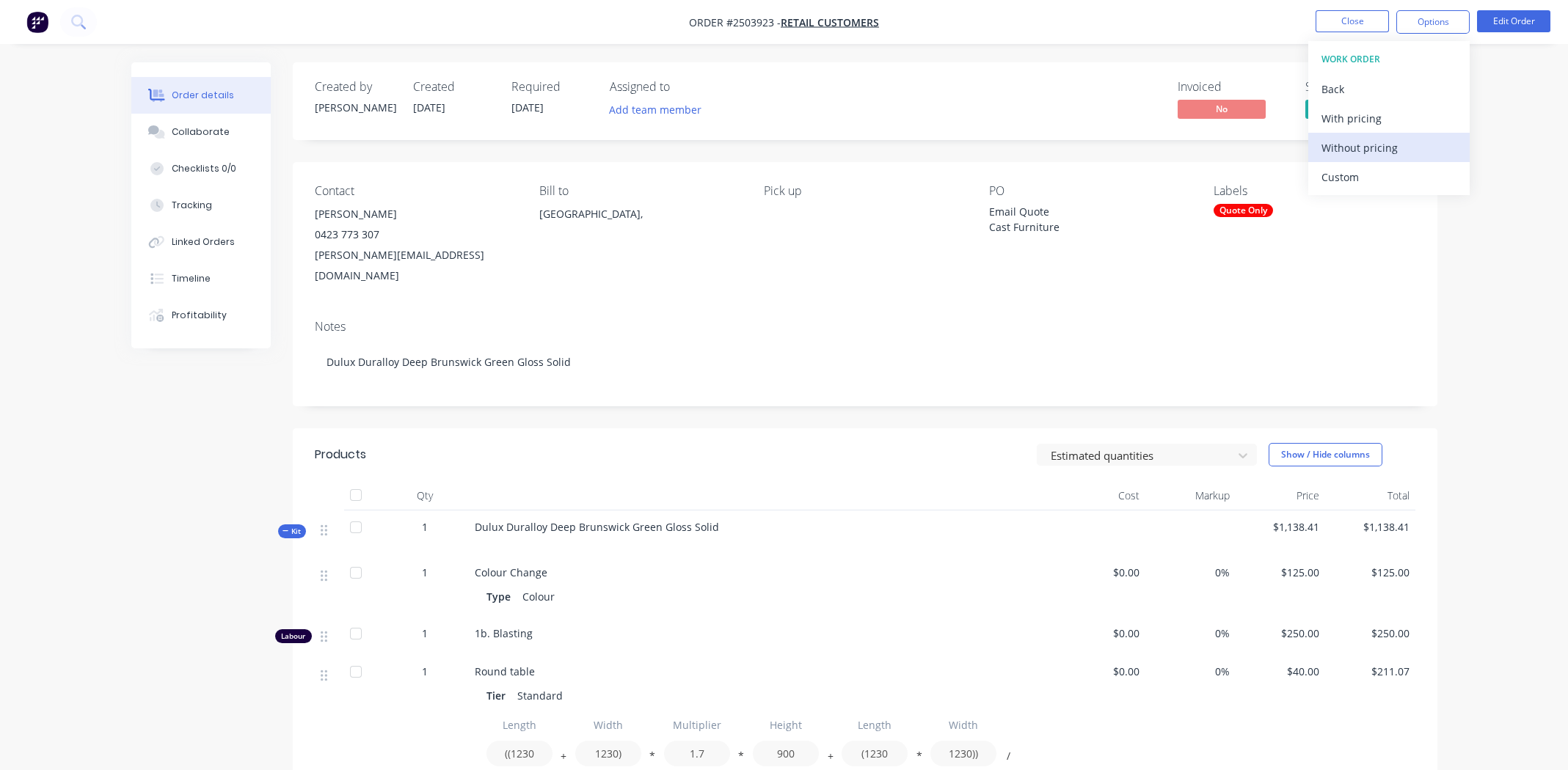
click at [1337, 149] on div "Without pricing" at bounding box center [1389, 147] width 135 height 22
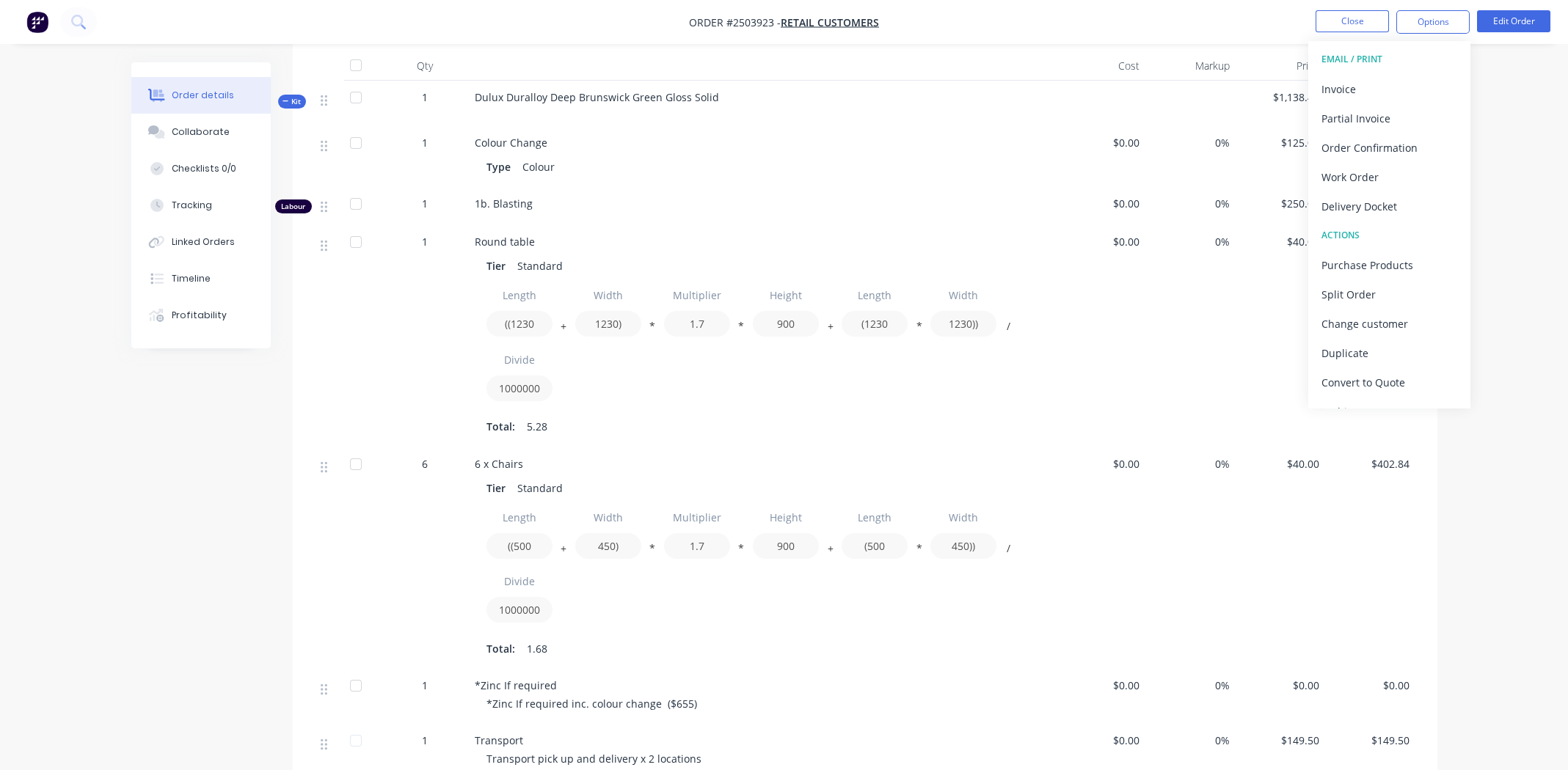
scroll to position [440, 0]
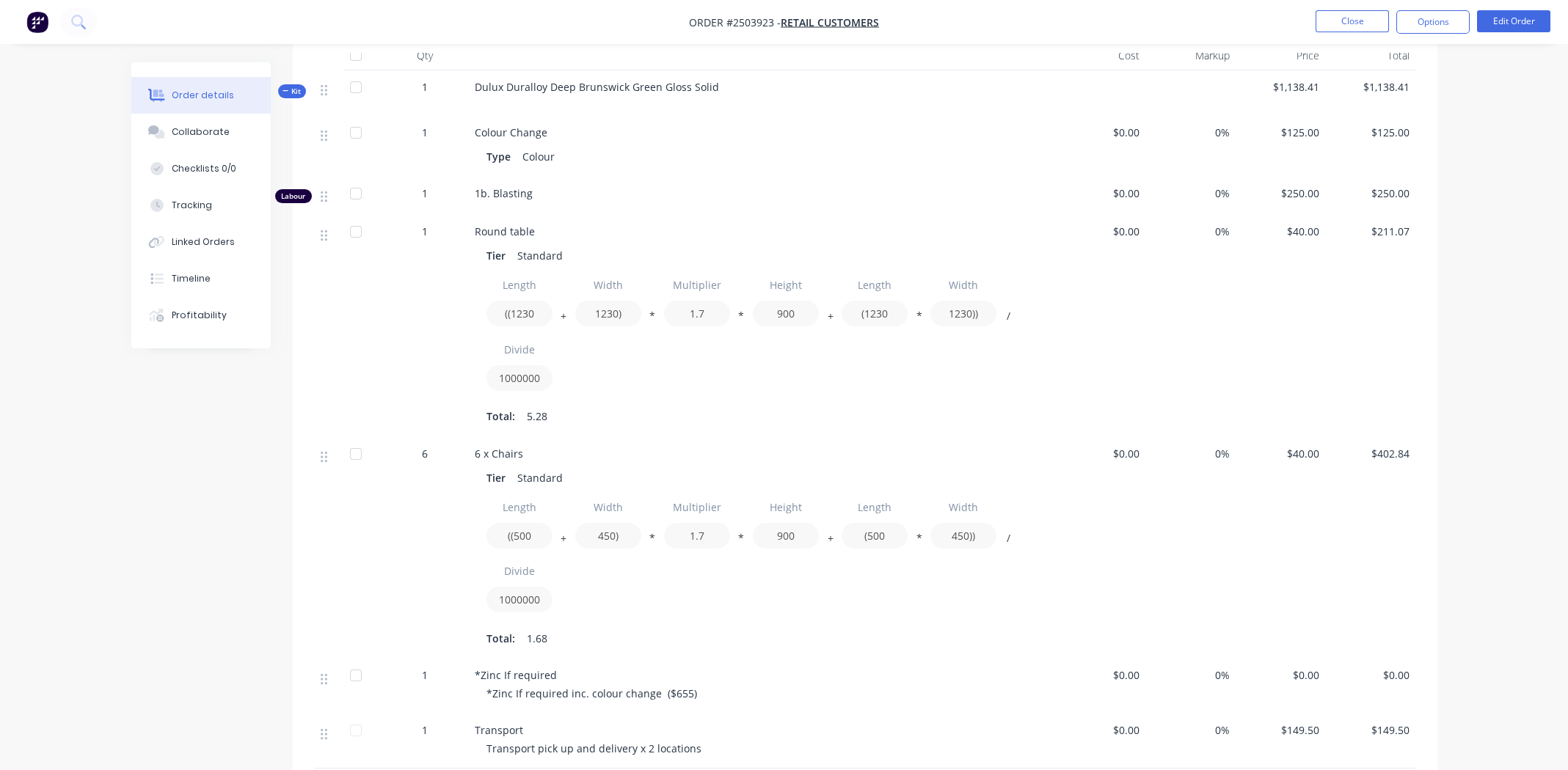
click at [1463, 478] on div "Order details Collaborate Checklists 0/0 Tracking Linked Orders Timeline Profit…" at bounding box center [784, 294] width 1568 height 1470
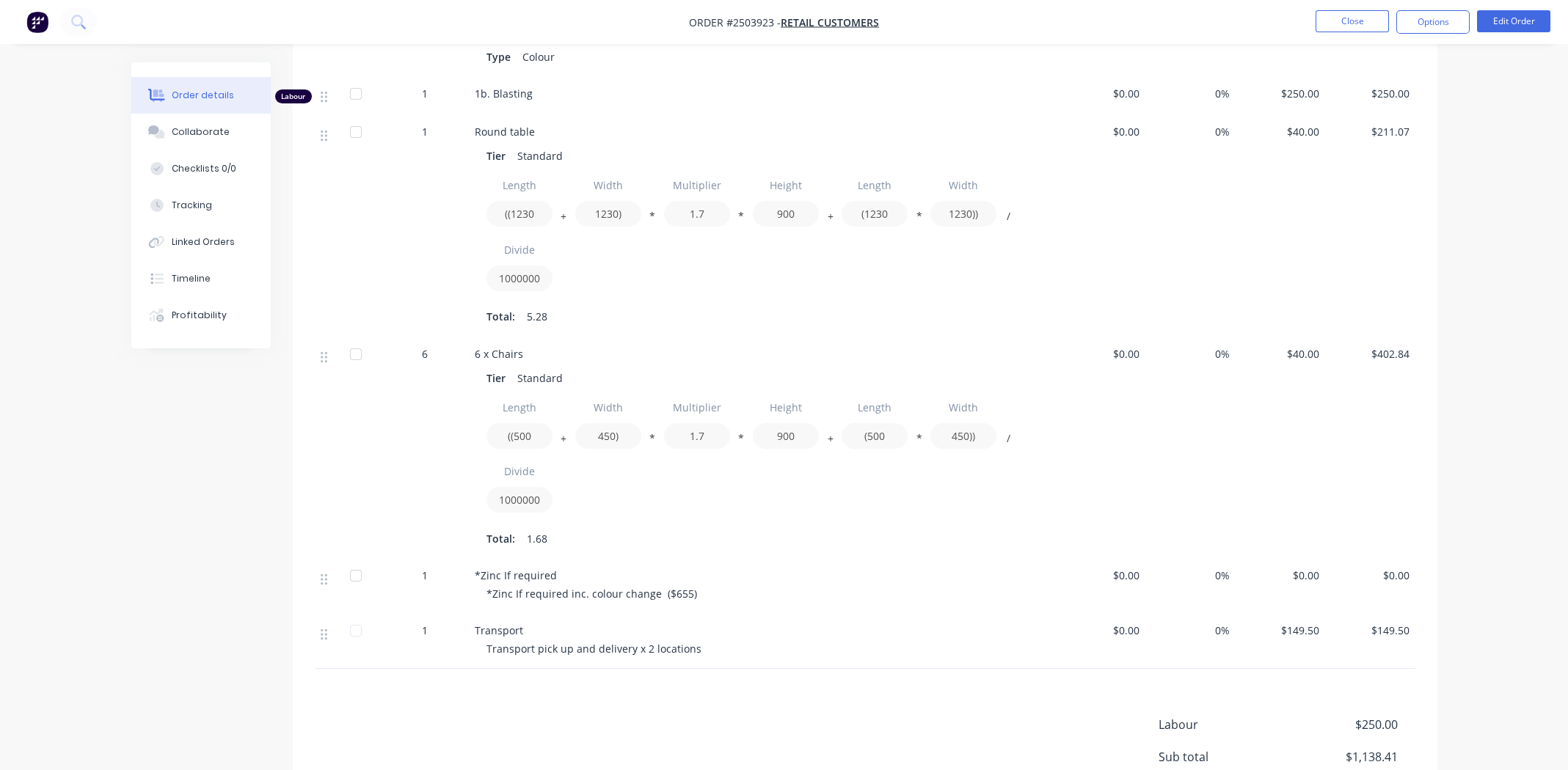
scroll to position [680, 0]
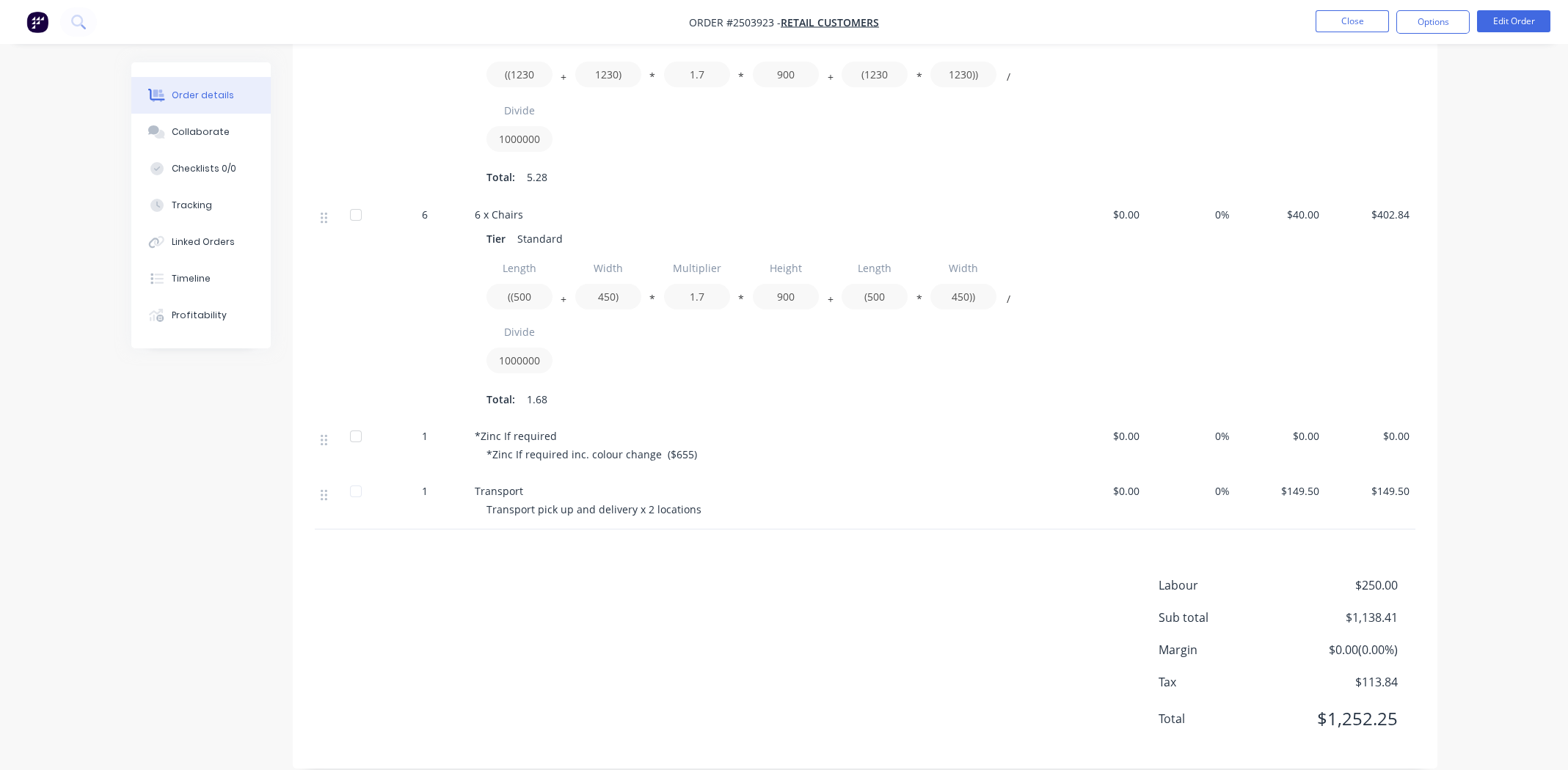
click at [1301, 484] on span "$149.50" at bounding box center [1281, 491] width 78 height 15
click at [1503, 22] on button "Edit Order" at bounding box center [1514, 22] width 73 height 22
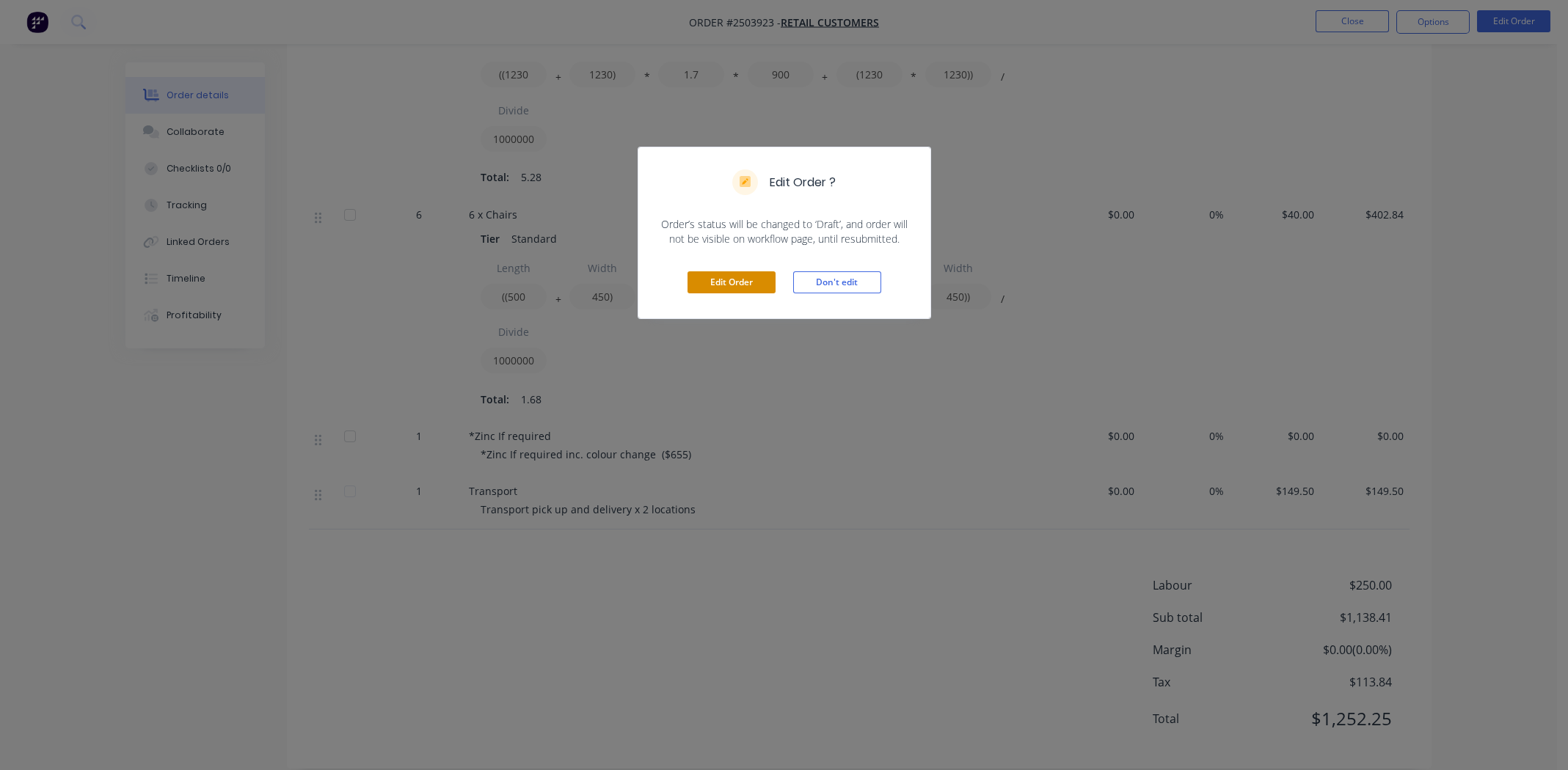
click at [745, 281] on button "Edit Order" at bounding box center [732, 283] width 88 height 22
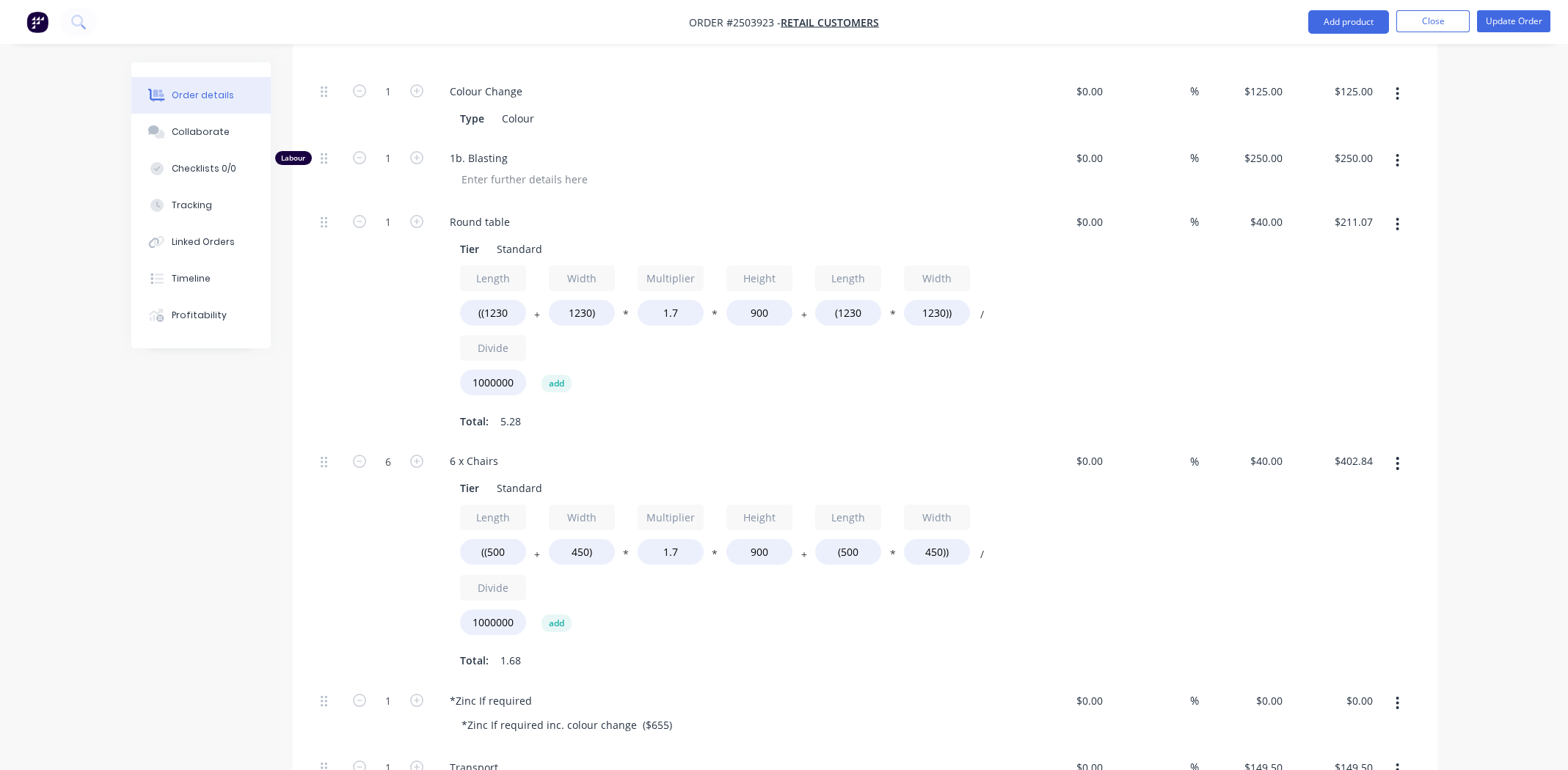
scroll to position [953, 0]
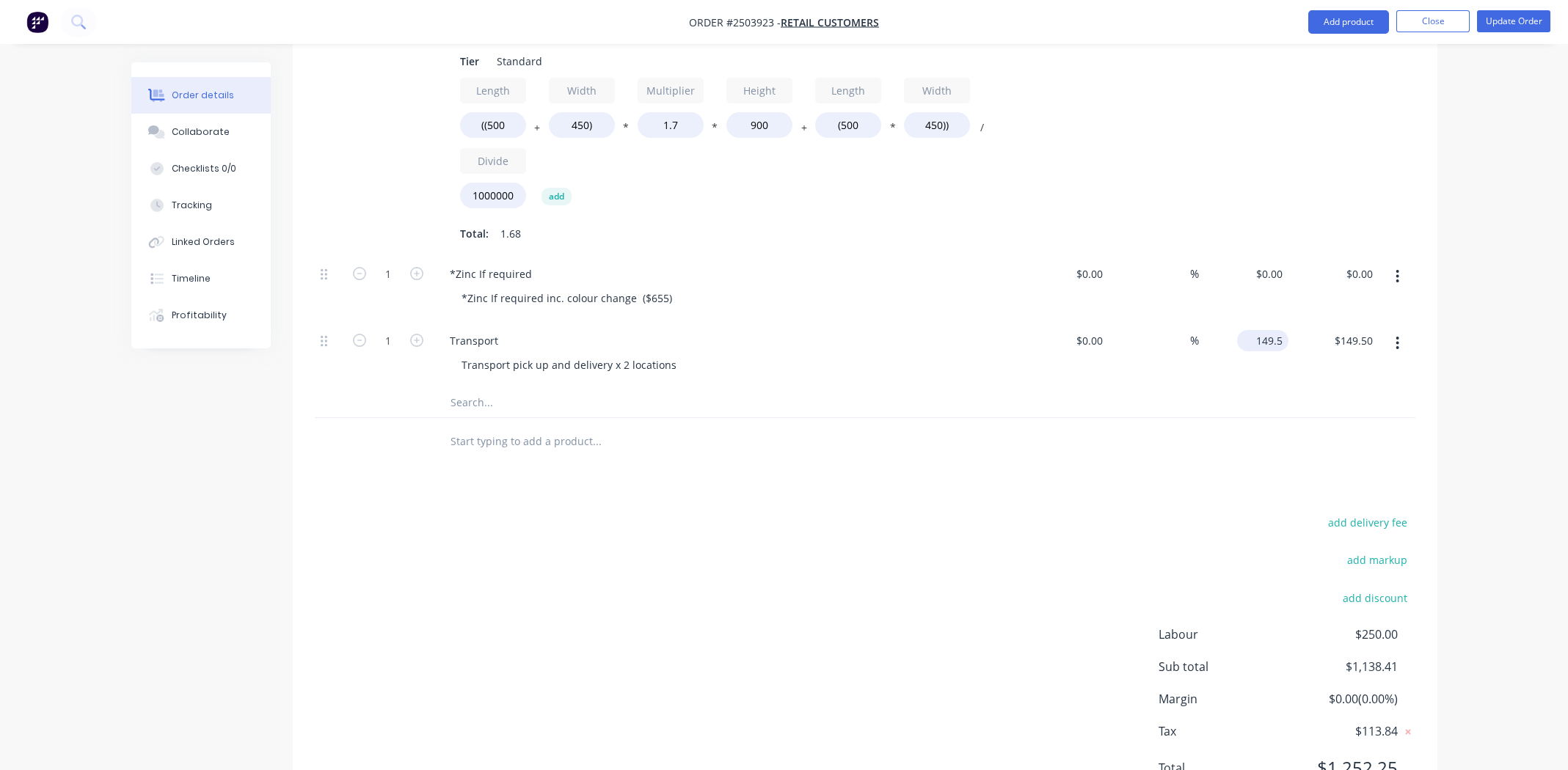
click at [1258, 330] on input "149.5" at bounding box center [1266, 341] width 46 height 22
type input "$150.00"
click at [1069, 418] on div at bounding box center [865, 441] width 1101 height 47
click at [1503, 22] on button "Update Order" at bounding box center [1514, 22] width 73 height 22
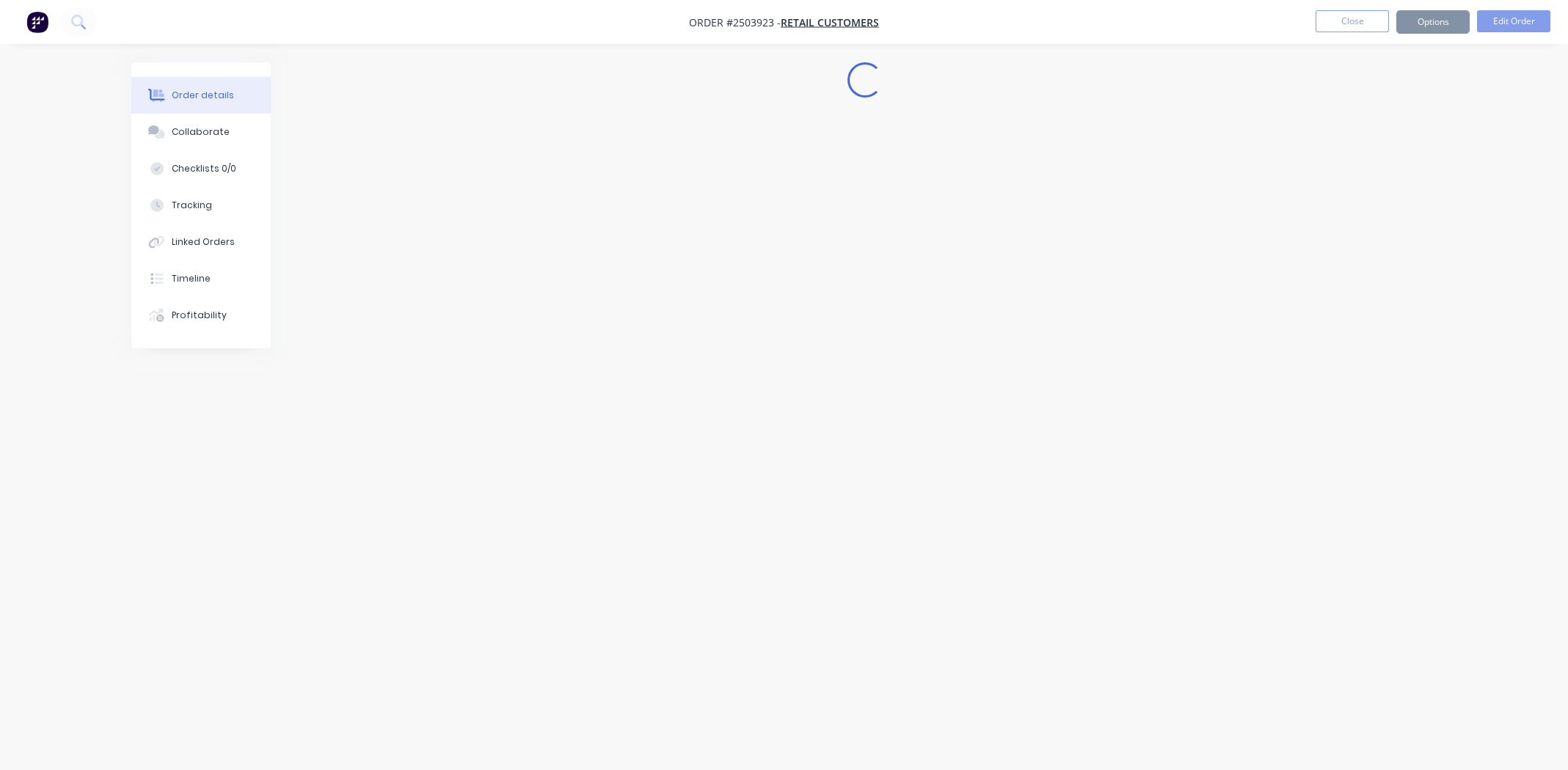
scroll to position [0, 0]
